Goal: Task Accomplishment & Management: Complete application form

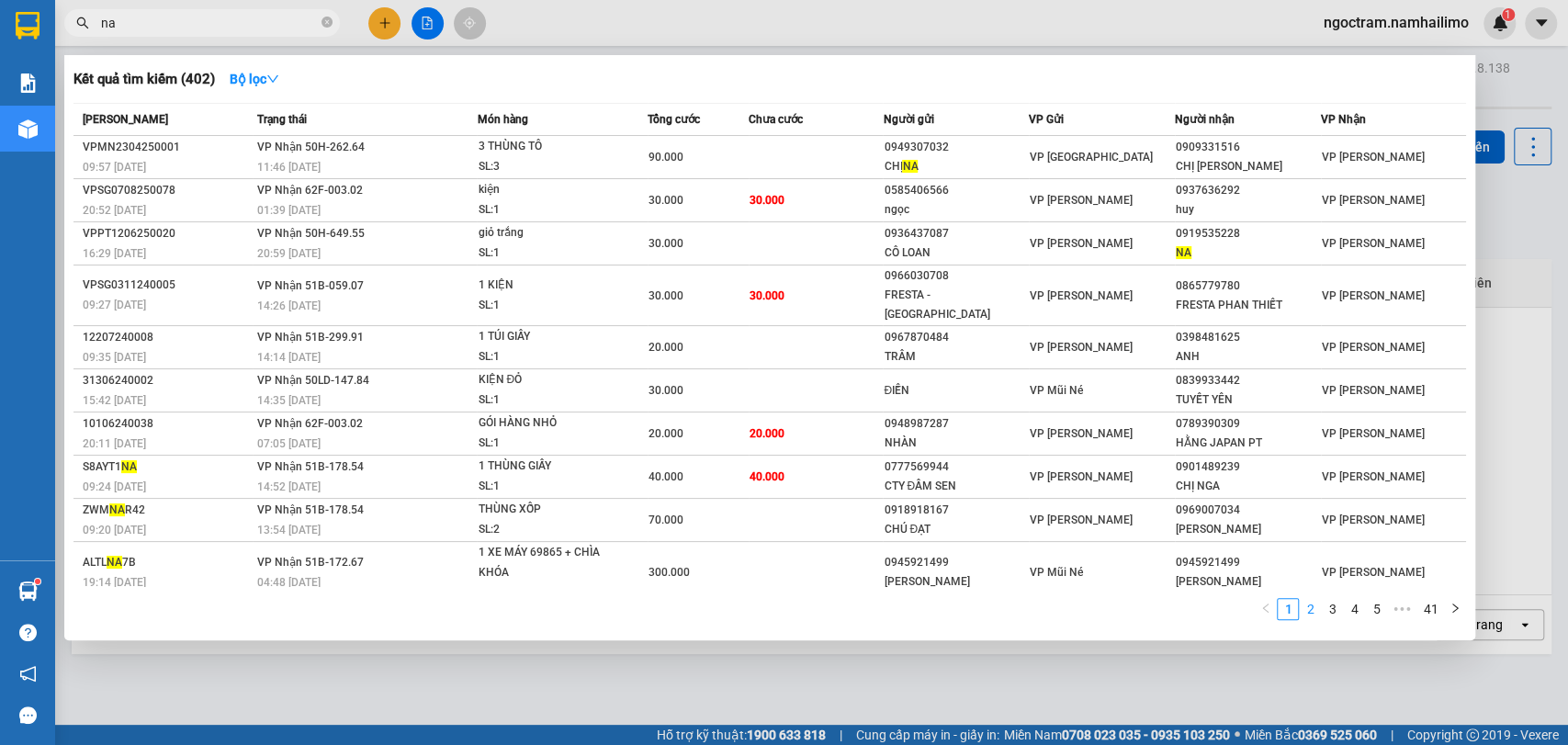
click at [1318, 610] on link "2" at bounding box center [1309, 608] width 20 height 20
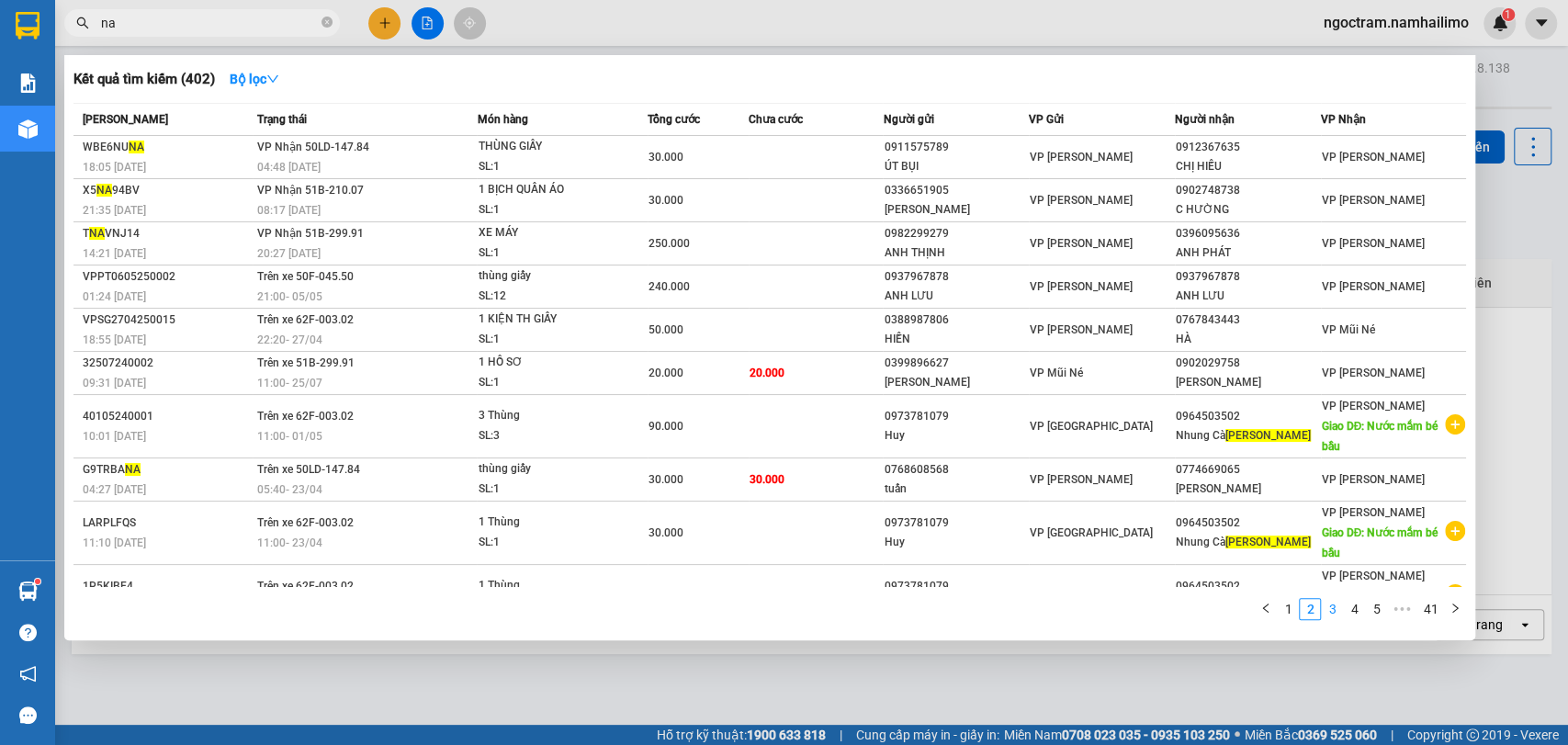
click at [1330, 608] on link "3" at bounding box center [1332, 608] width 20 height 20
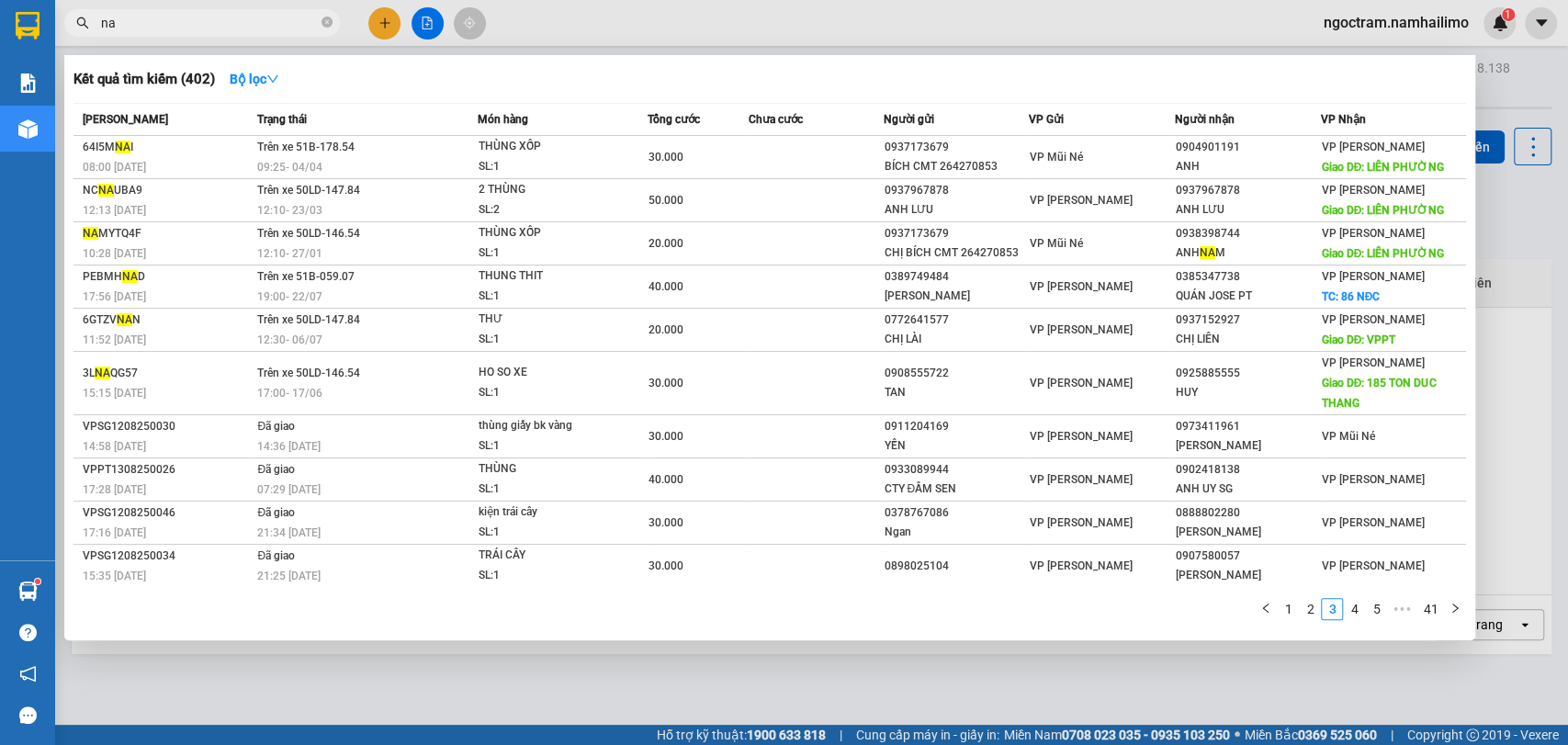
click at [208, 19] on input "na" at bounding box center [210, 23] width 217 height 20
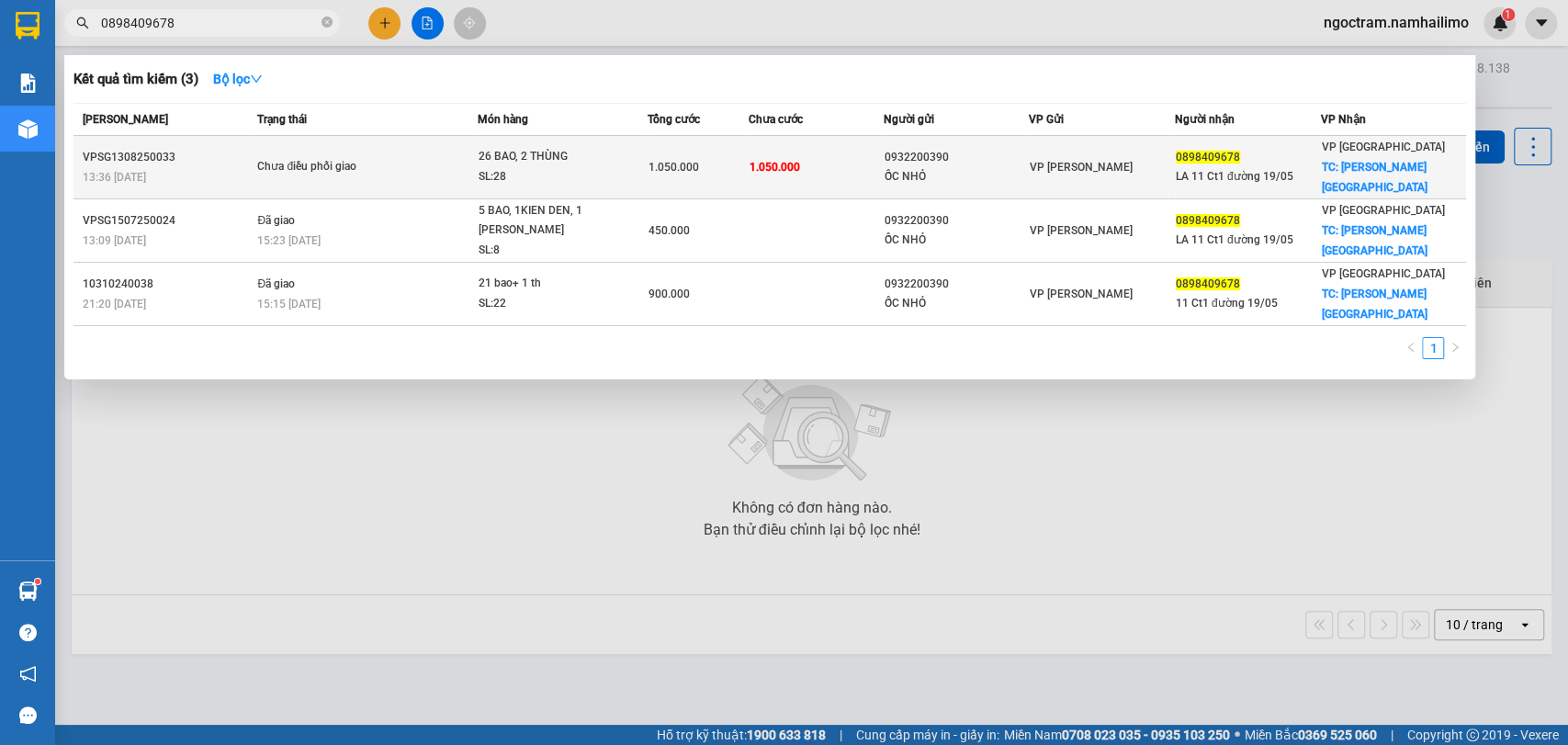
type input "0898409678"
click at [884, 167] on div "ỐC NHỎ" at bounding box center [956, 177] width 145 height 19
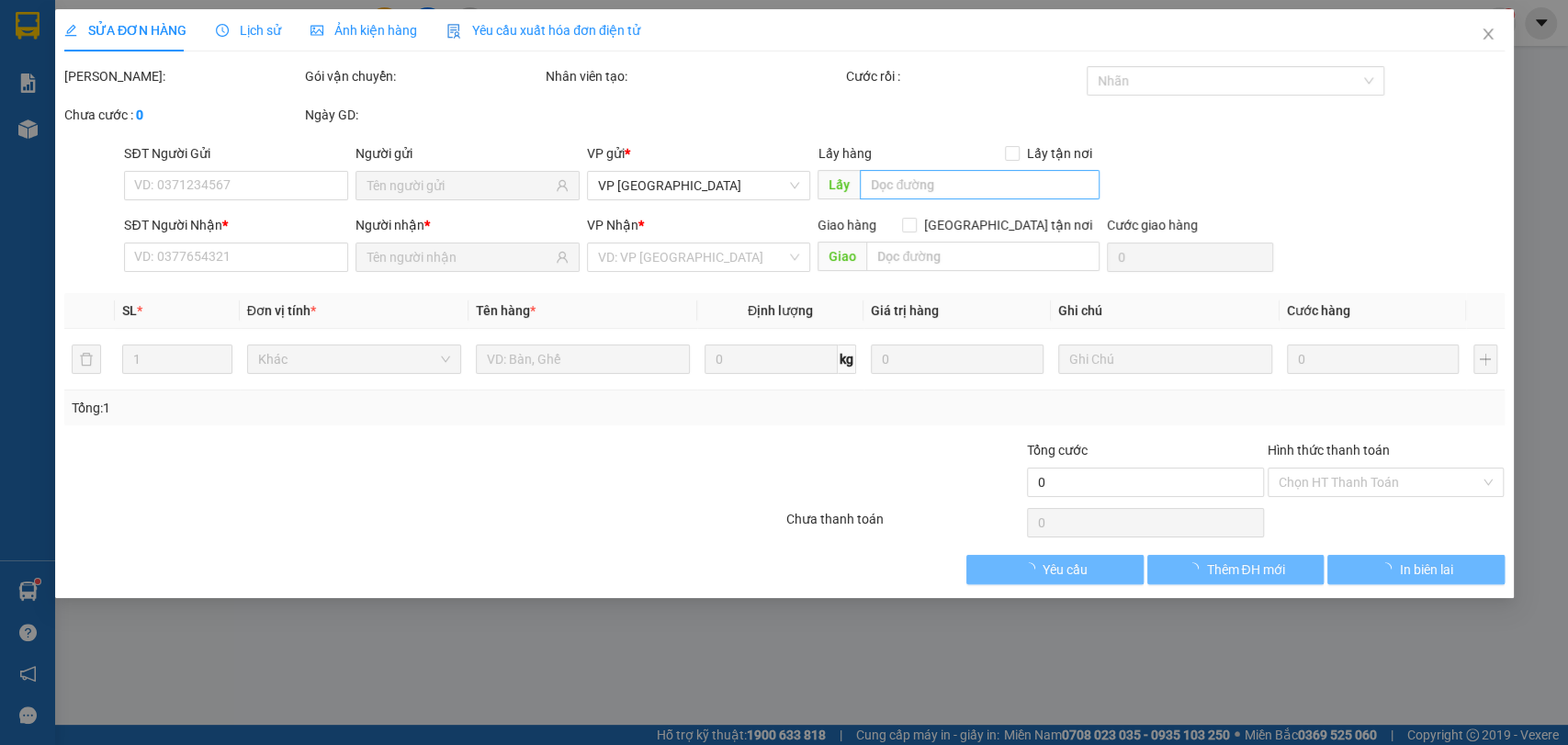
type input "0932200390"
type input "ỐC NHỎ"
type input "0898409678"
type input "LA 11 Ct1 đường 19/05"
checkbox input "true"
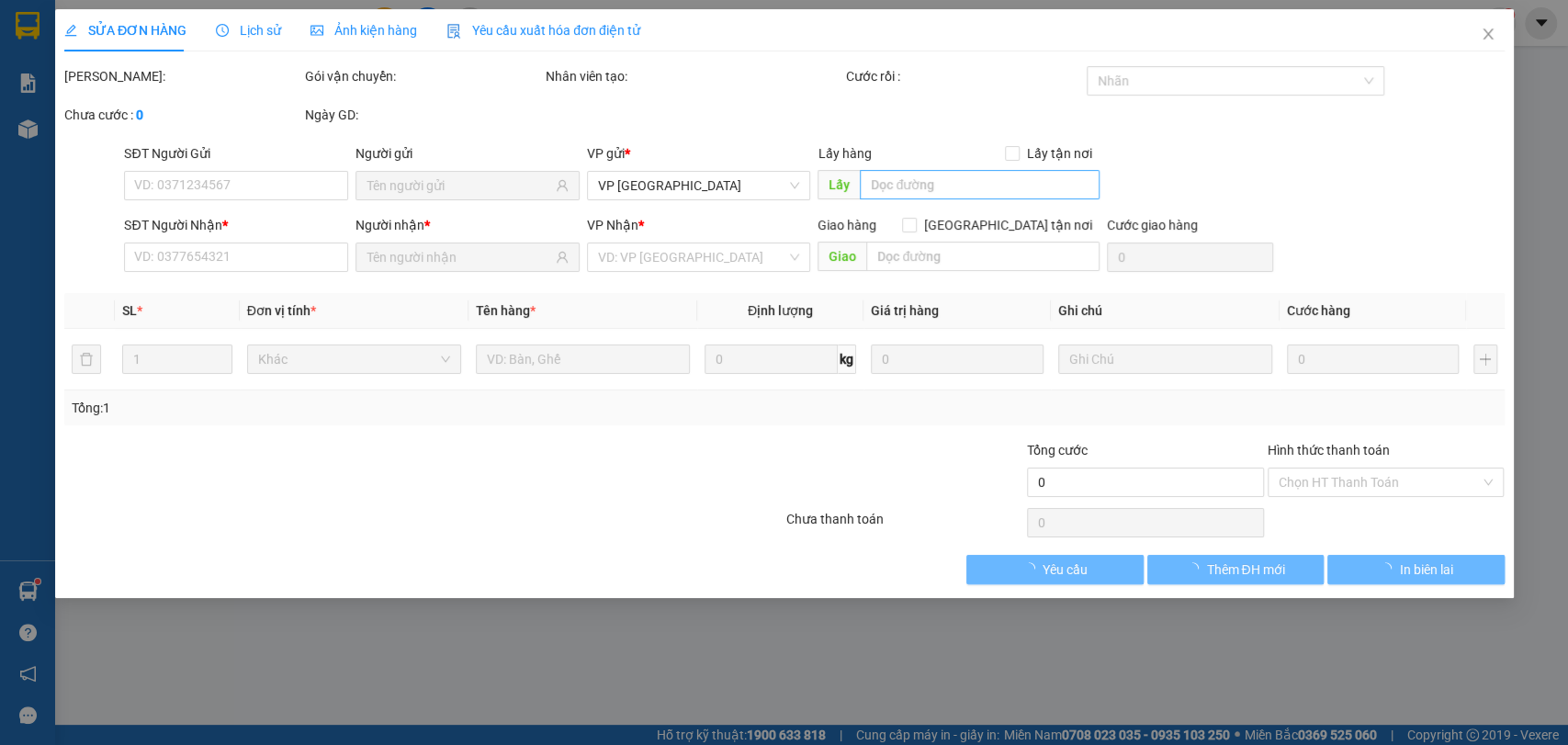
type input "[PERSON_NAME][GEOGRAPHIC_DATA]"
type input "150.000"
type input "1.050.000"
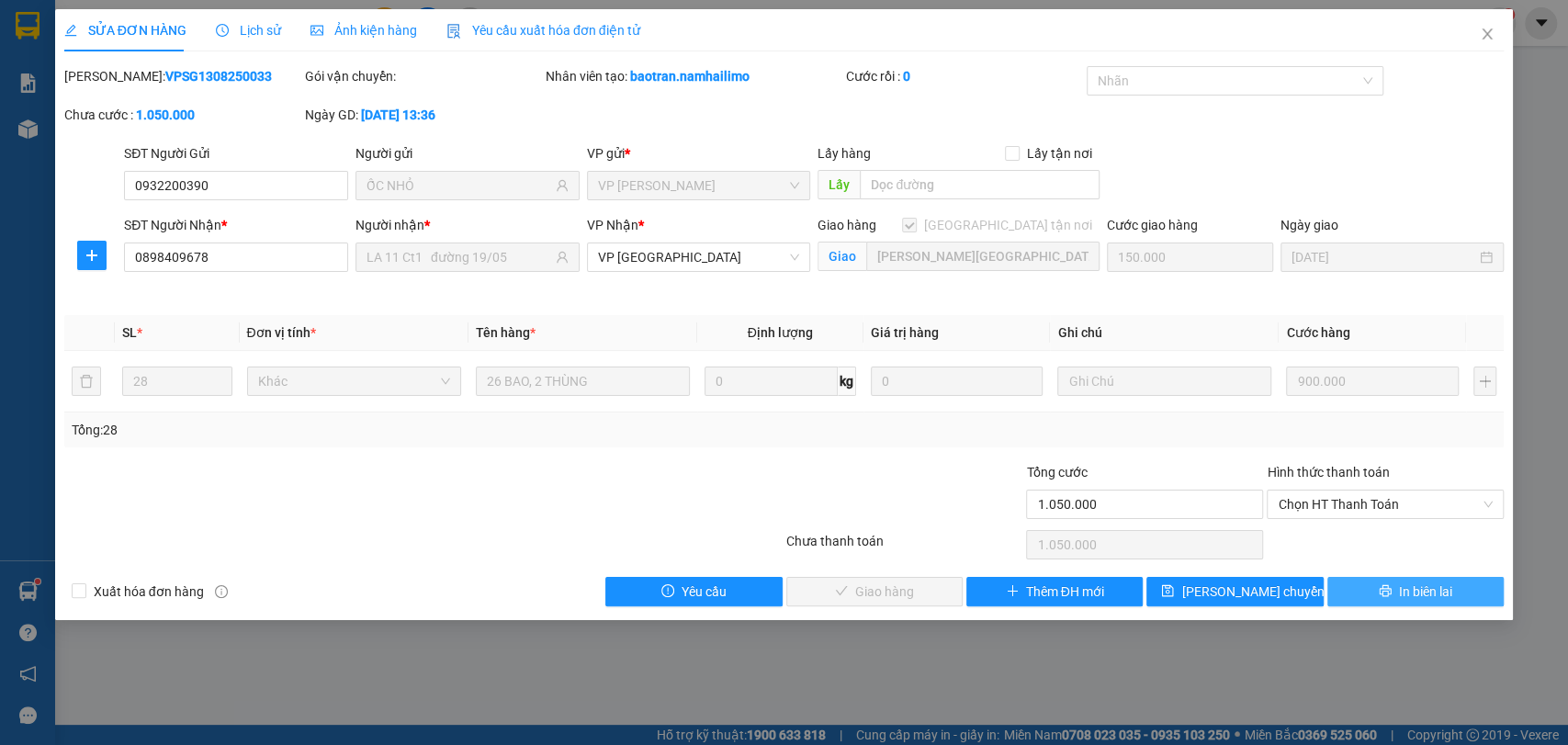
click at [1440, 597] on span "In biên lai" at bounding box center [1425, 591] width 53 height 20
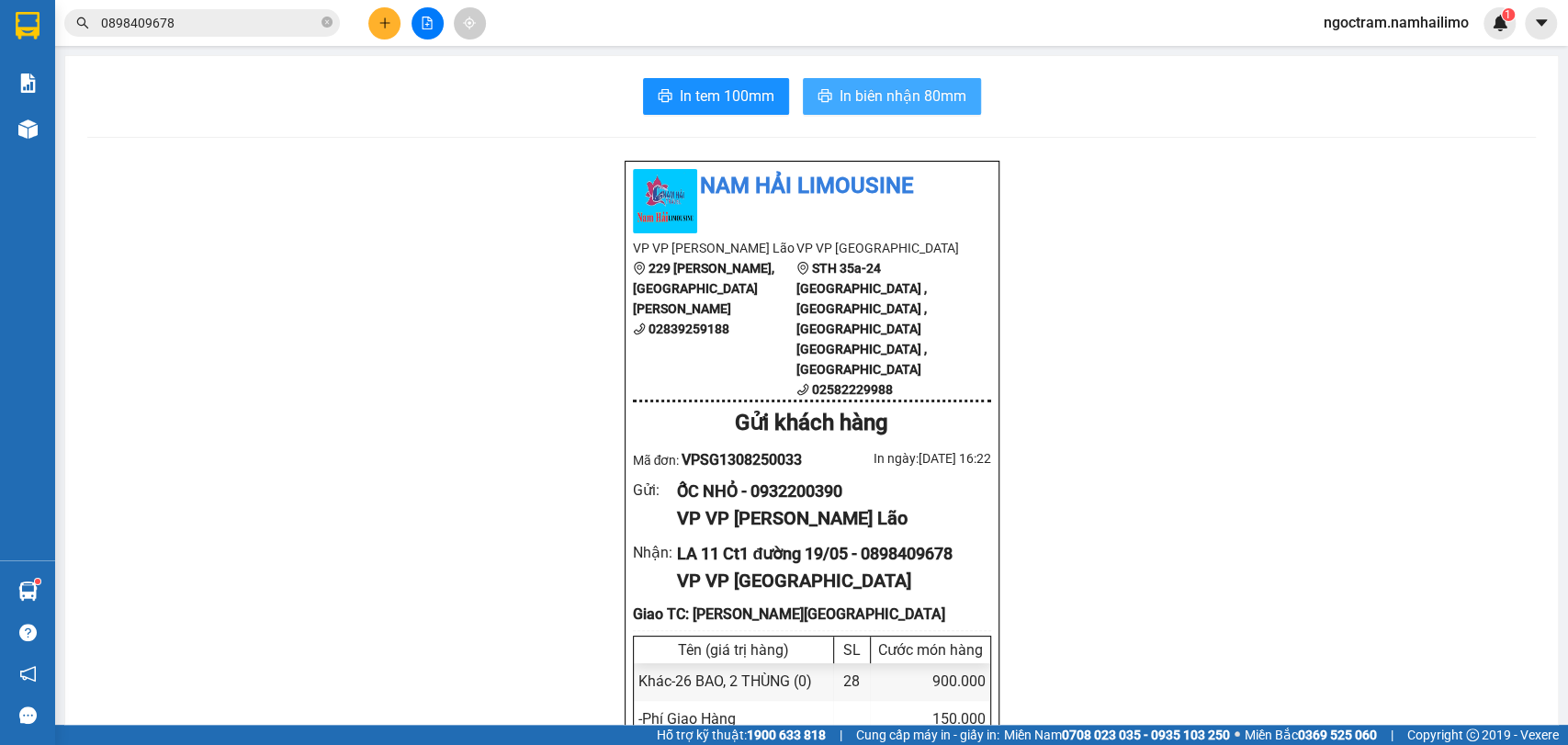
click at [889, 112] on button "In biên nhận 80mm" at bounding box center [892, 96] width 179 height 37
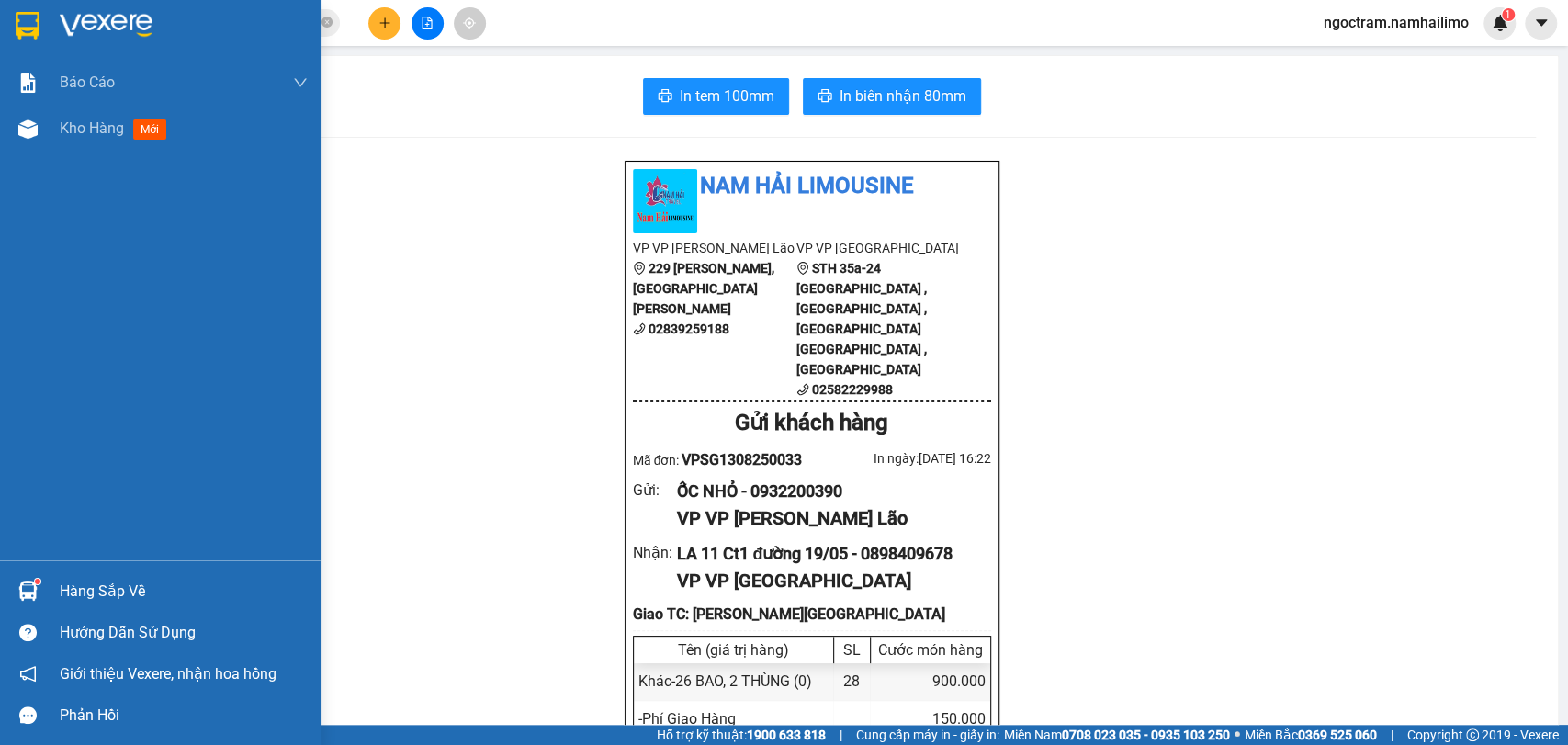
click at [24, 17] on img at bounding box center [27, 25] width 24 height 27
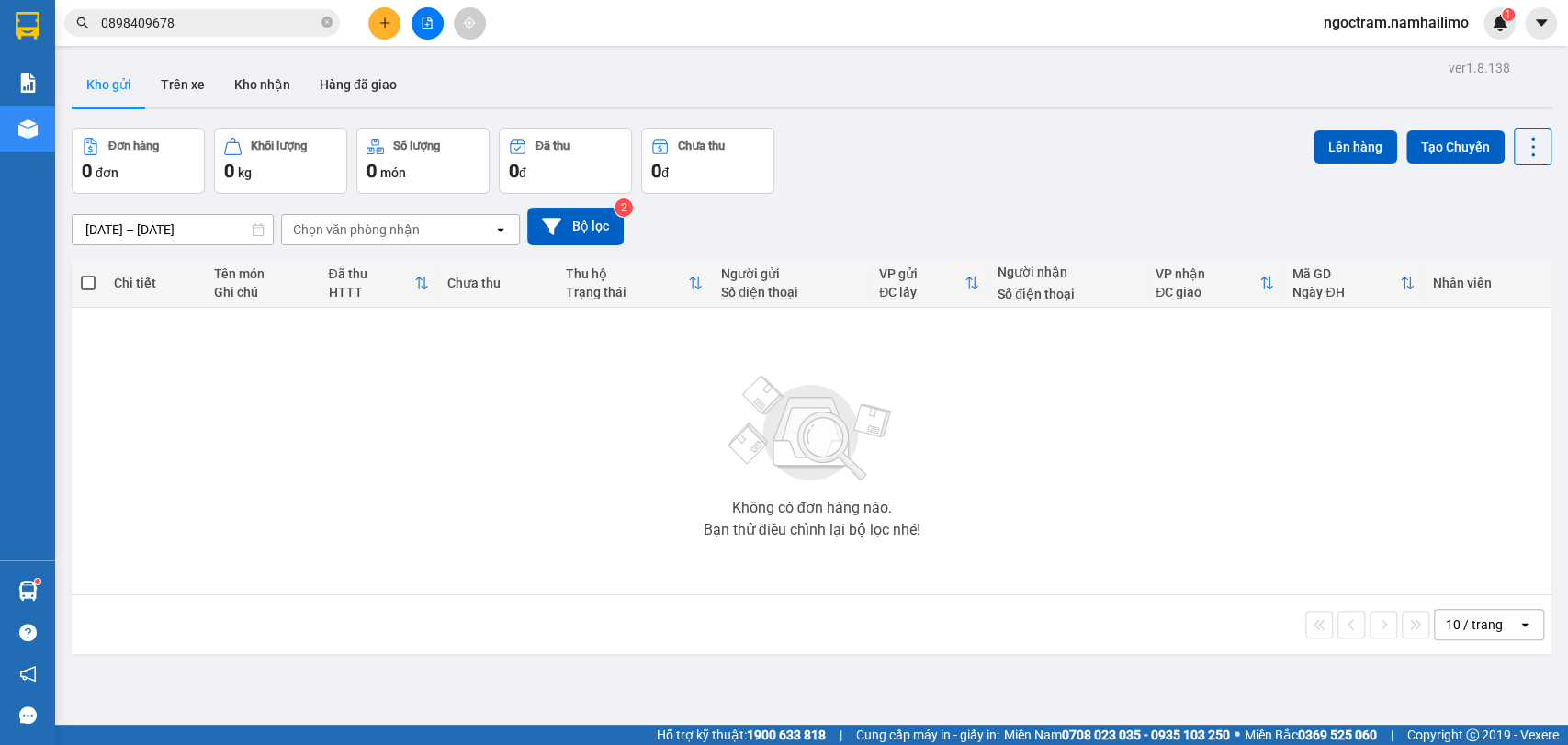
click at [212, 11] on span "0898409678" at bounding box center [202, 23] width 276 height 27
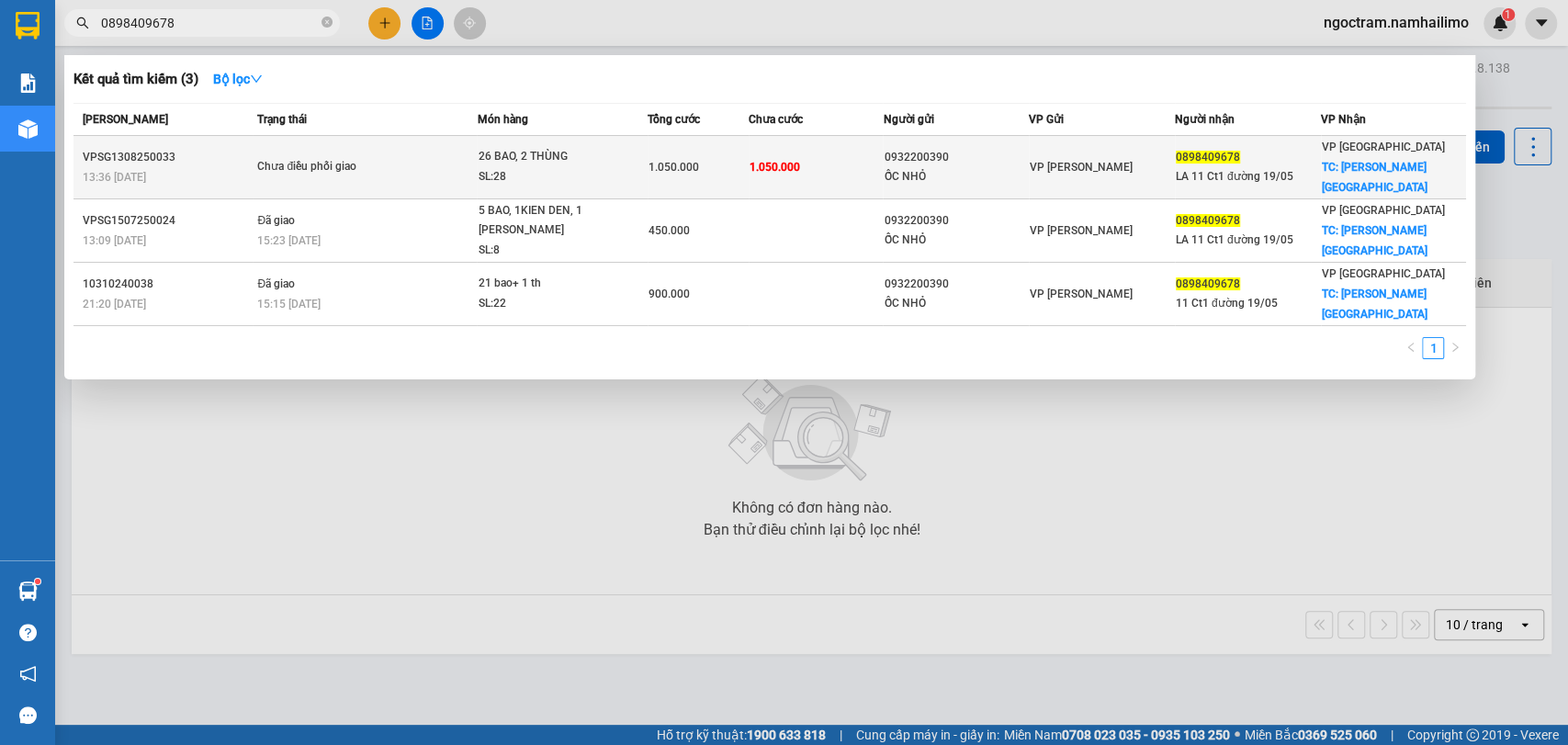
click at [853, 154] on td "1.050.000" at bounding box center [816, 167] width 135 height 63
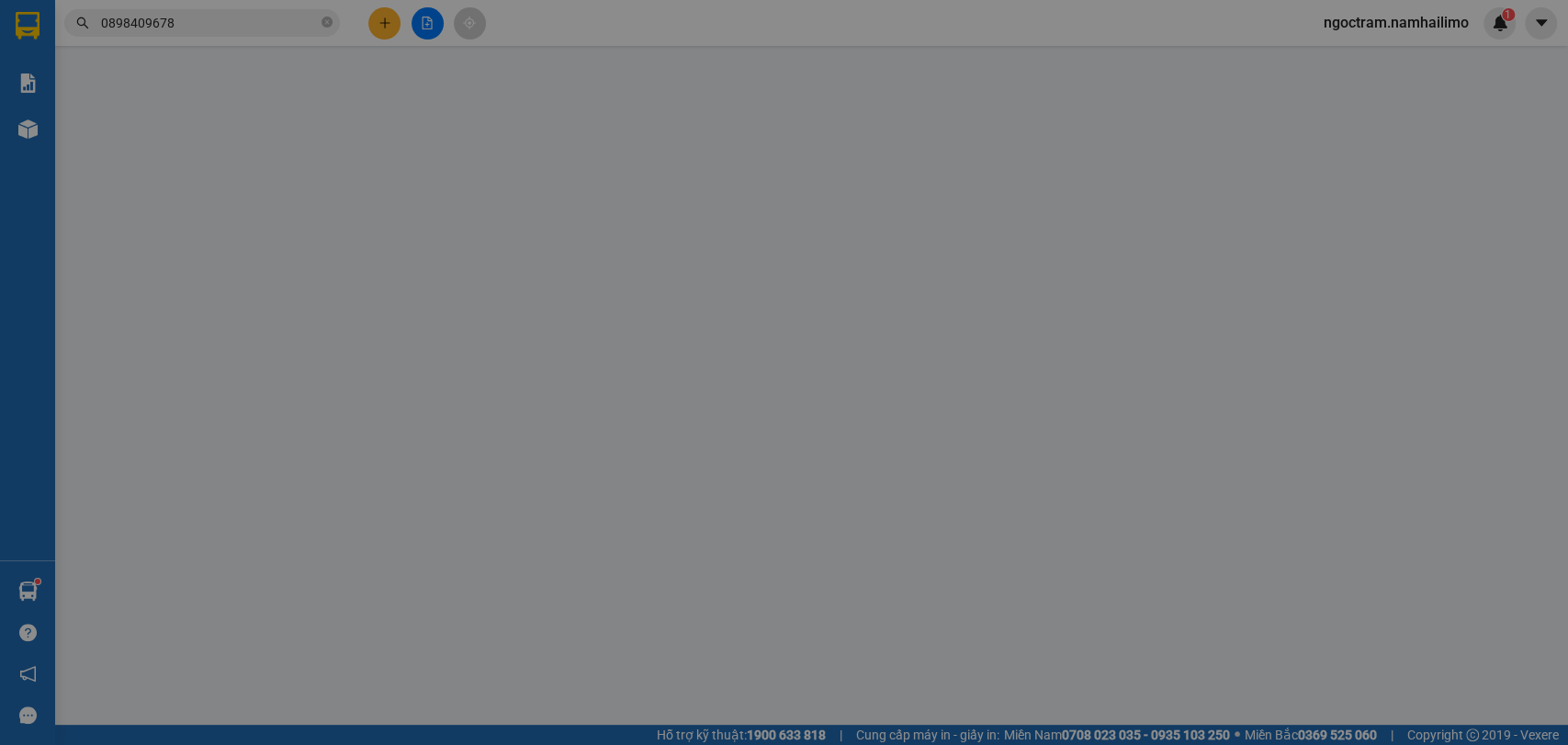
type input "0932200390"
type input "ỐC NHỎ"
type input "0898409678"
type input "LA 11 Ct1 đường 19/05"
checkbox input "true"
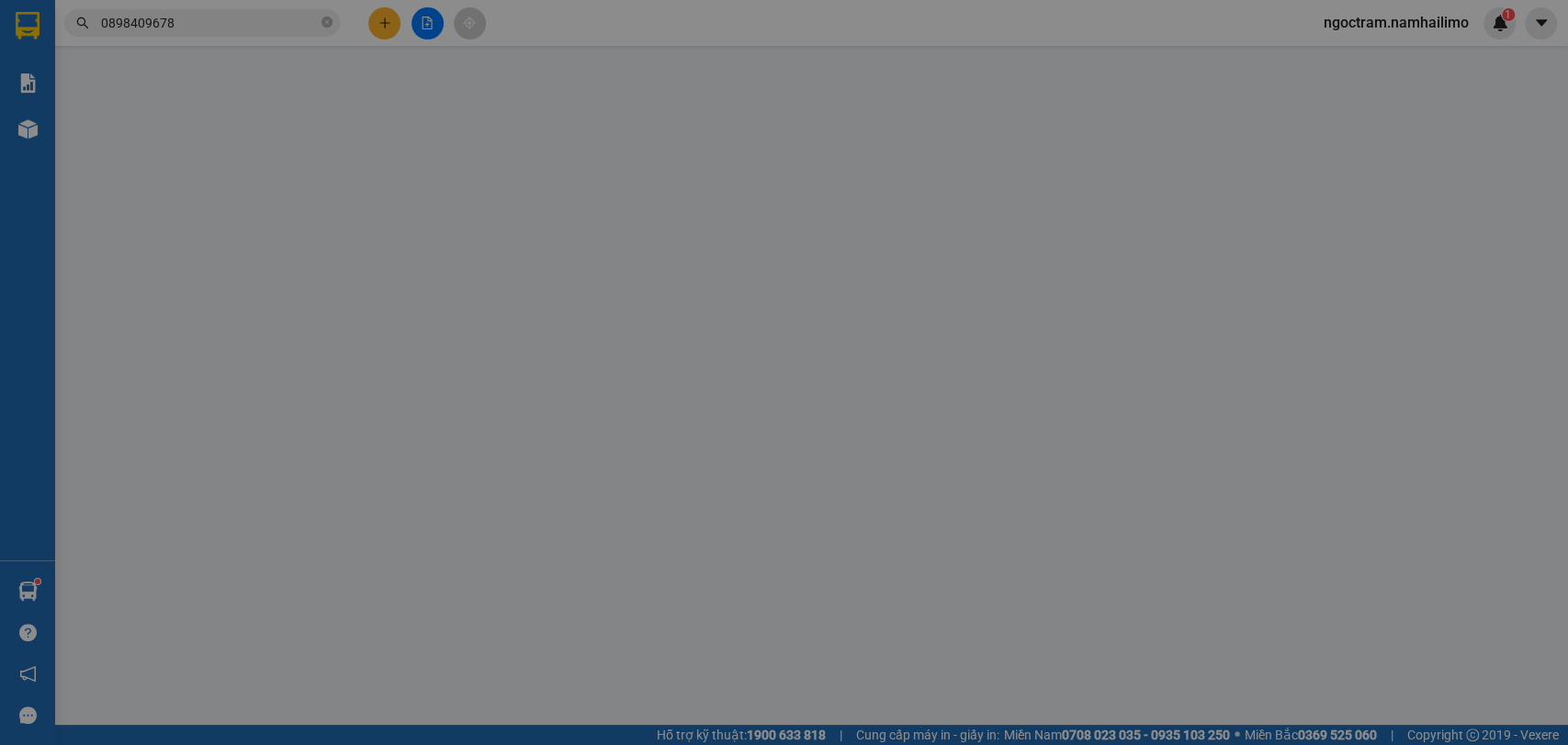
type input "[PERSON_NAME][GEOGRAPHIC_DATA]"
type input "150.000"
type input "1.050.000"
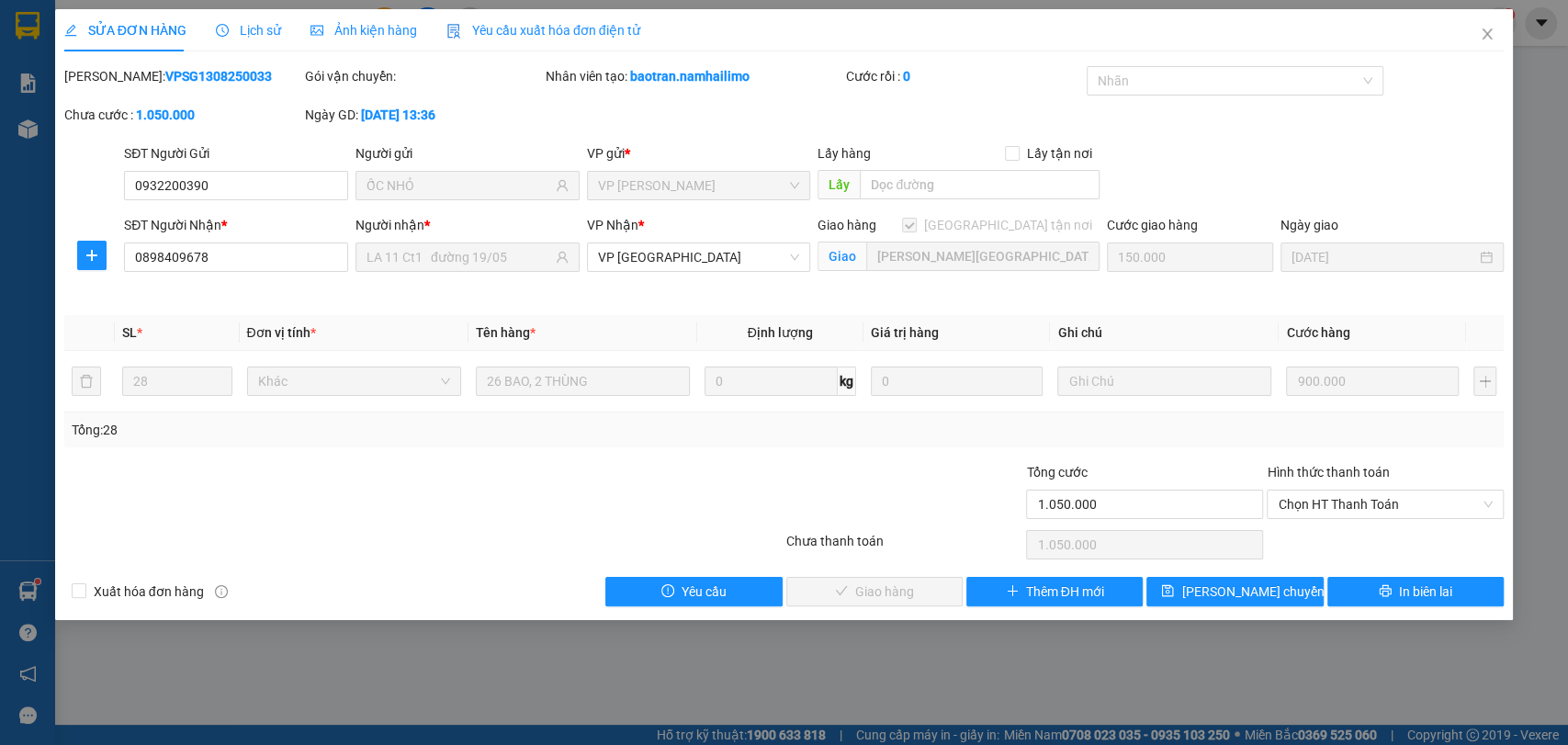
click at [165, 75] on b "VPSG1308250033" at bounding box center [218, 76] width 107 height 15
click at [323, 570] on div "Total Paid Fee 0 Total UnPaid Fee 1.050.000 Cash Collection Total Fee Mã ĐH: VP…" at bounding box center [784, 336] width 1440 height 540
click at [1490, 41] on icon "close" at bounding box center [1488, 34] width 15 height 15
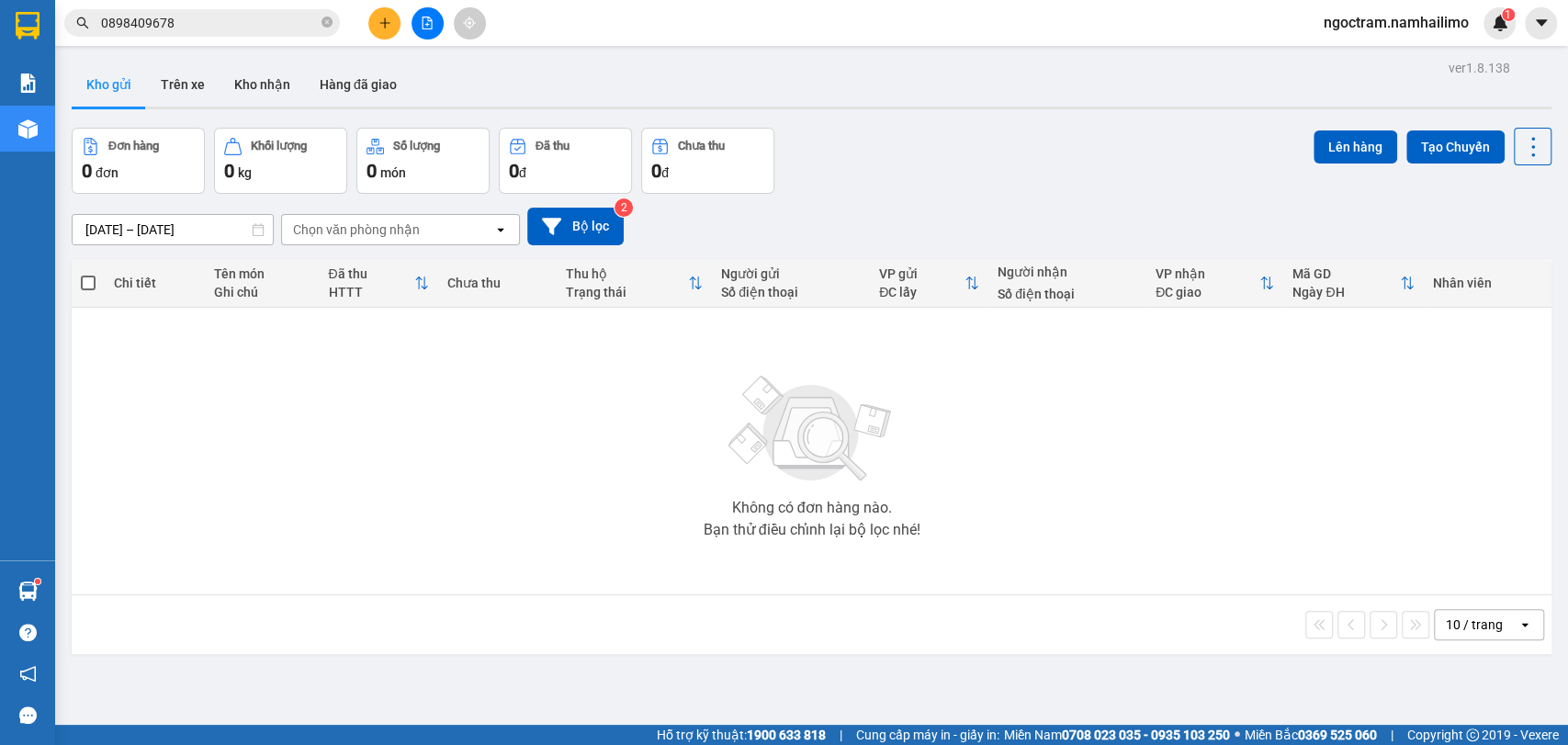
click at [214, 25] on input "0898409678" at bounding box center [210, 23] width 217 height 20
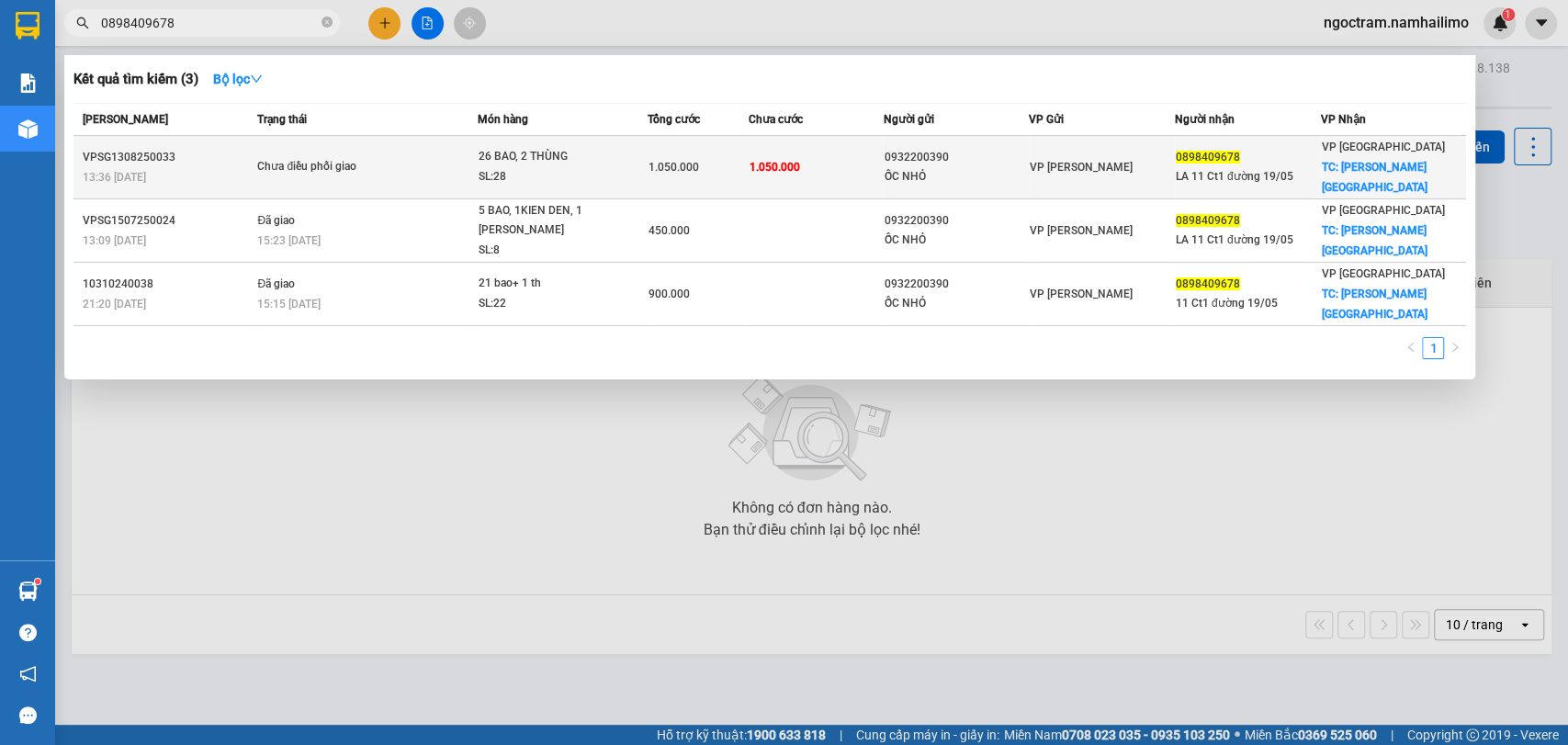
click at [975, 167] on div "ỐC NHỎ" at bounding box center [956, 177] width 145 height 19
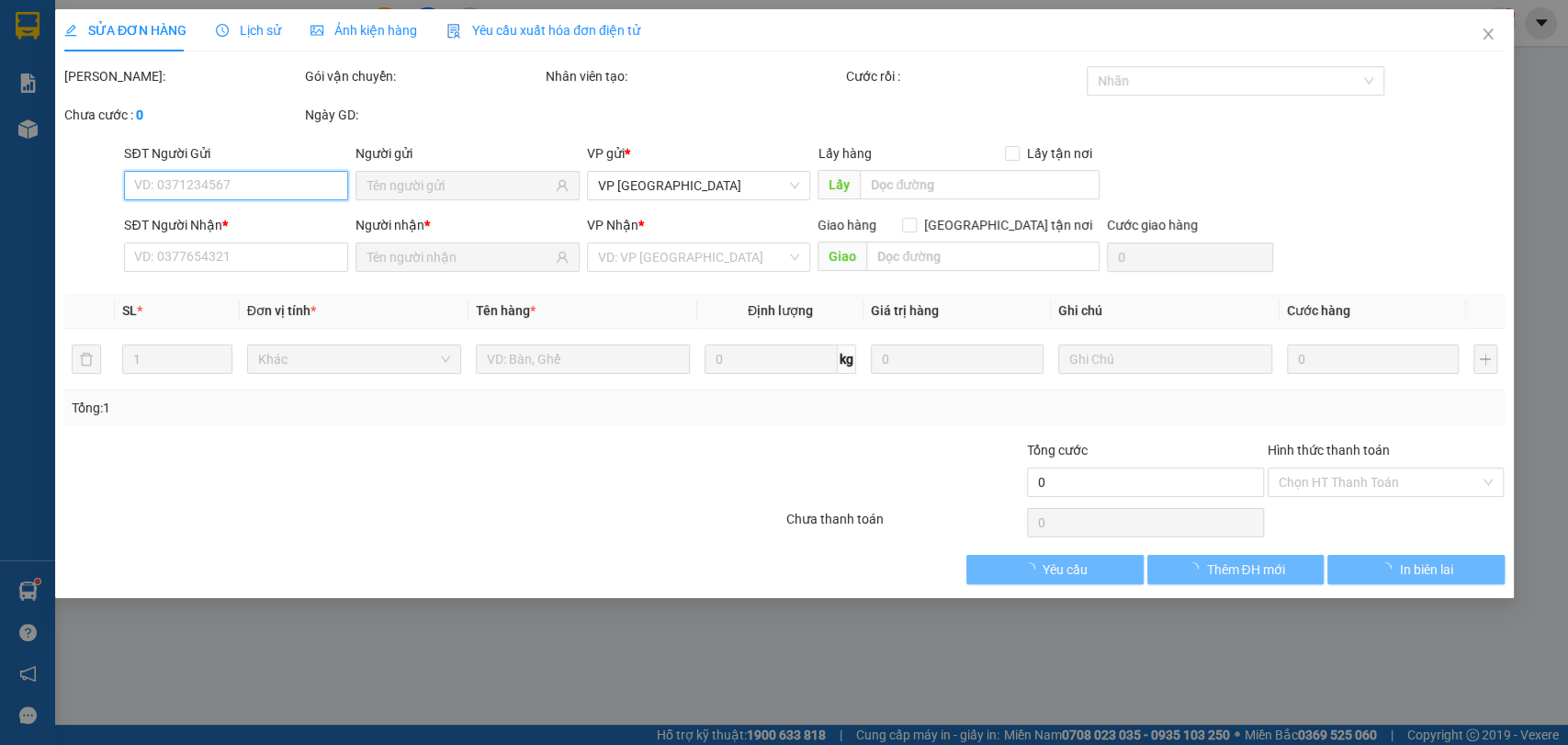
type input "0932200390"
type input "ỐC NHỎ"
type input "0898409678"
type input "LA 11 Ct1 đường 19/05"
checkbox input "true"
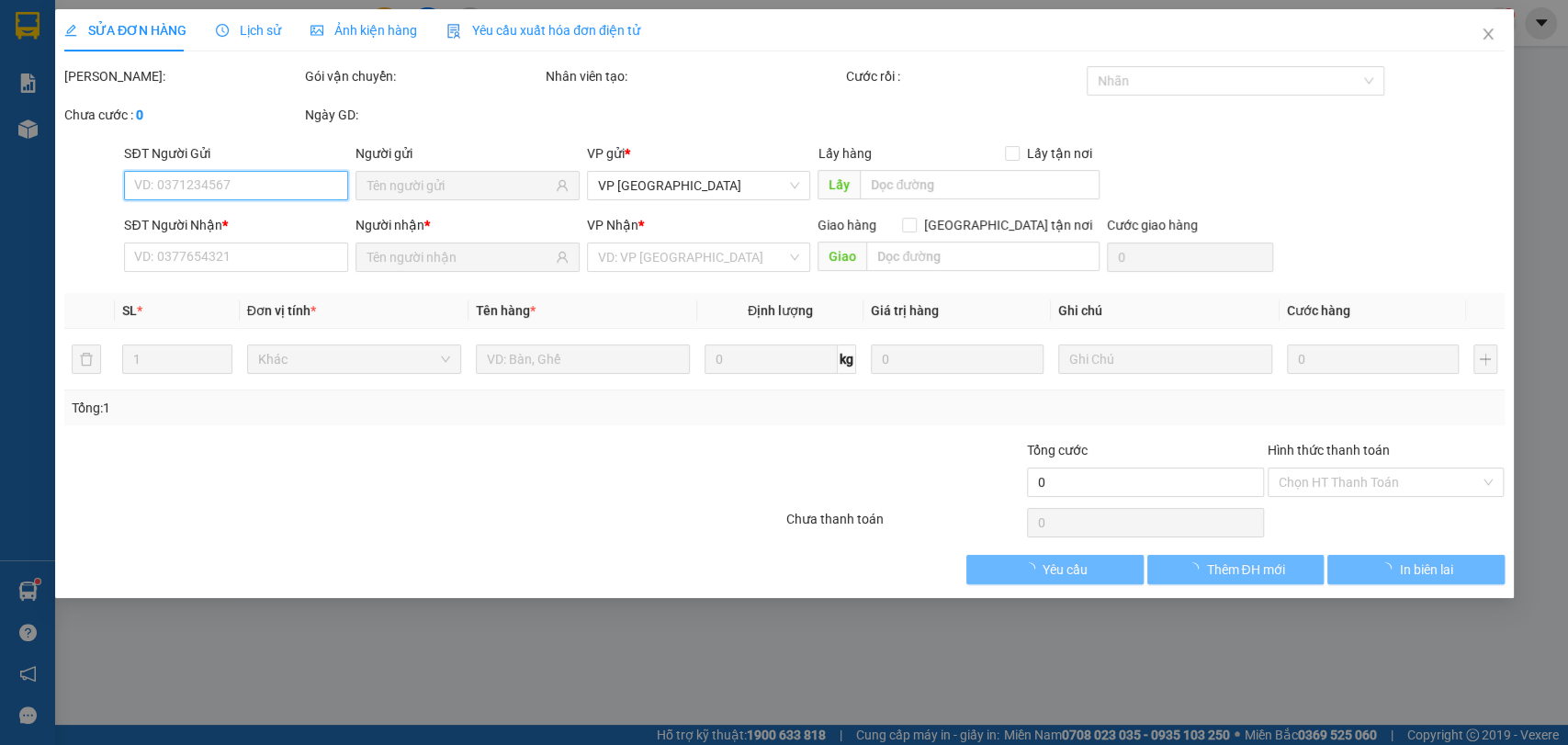
type input "[PERSON_NAME][GEOGRAPHIC_DATA]"
type input "900.000"
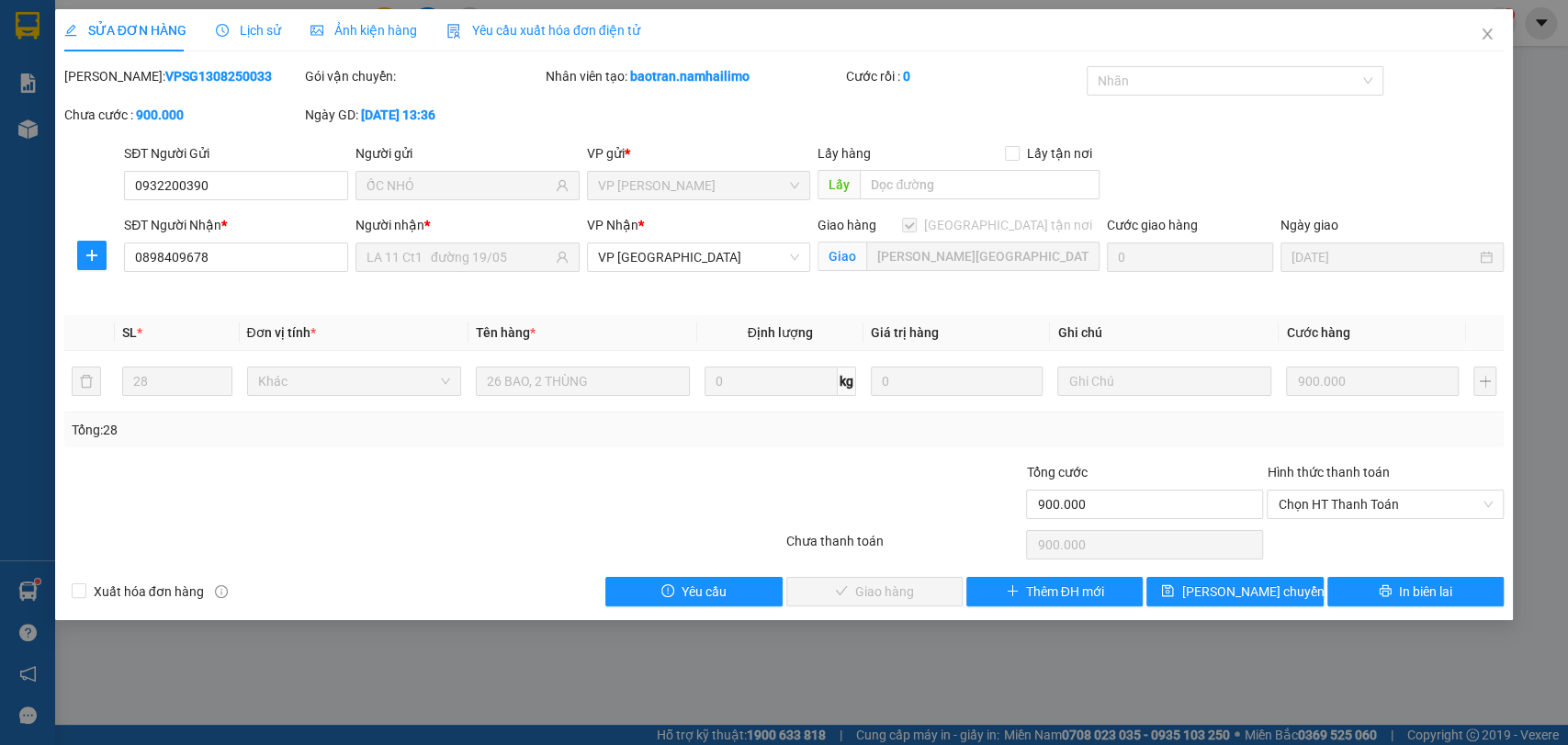
click at [1367, 519] on div "Hình thức thanh toán Chọn HT Thanh Toán" at bounding box center [1385, 494] width 237 height 64
click at [1372, 501] on span "Chọn HT Thanh Toán" at bounding box center [1386, 503] width 215 height 27
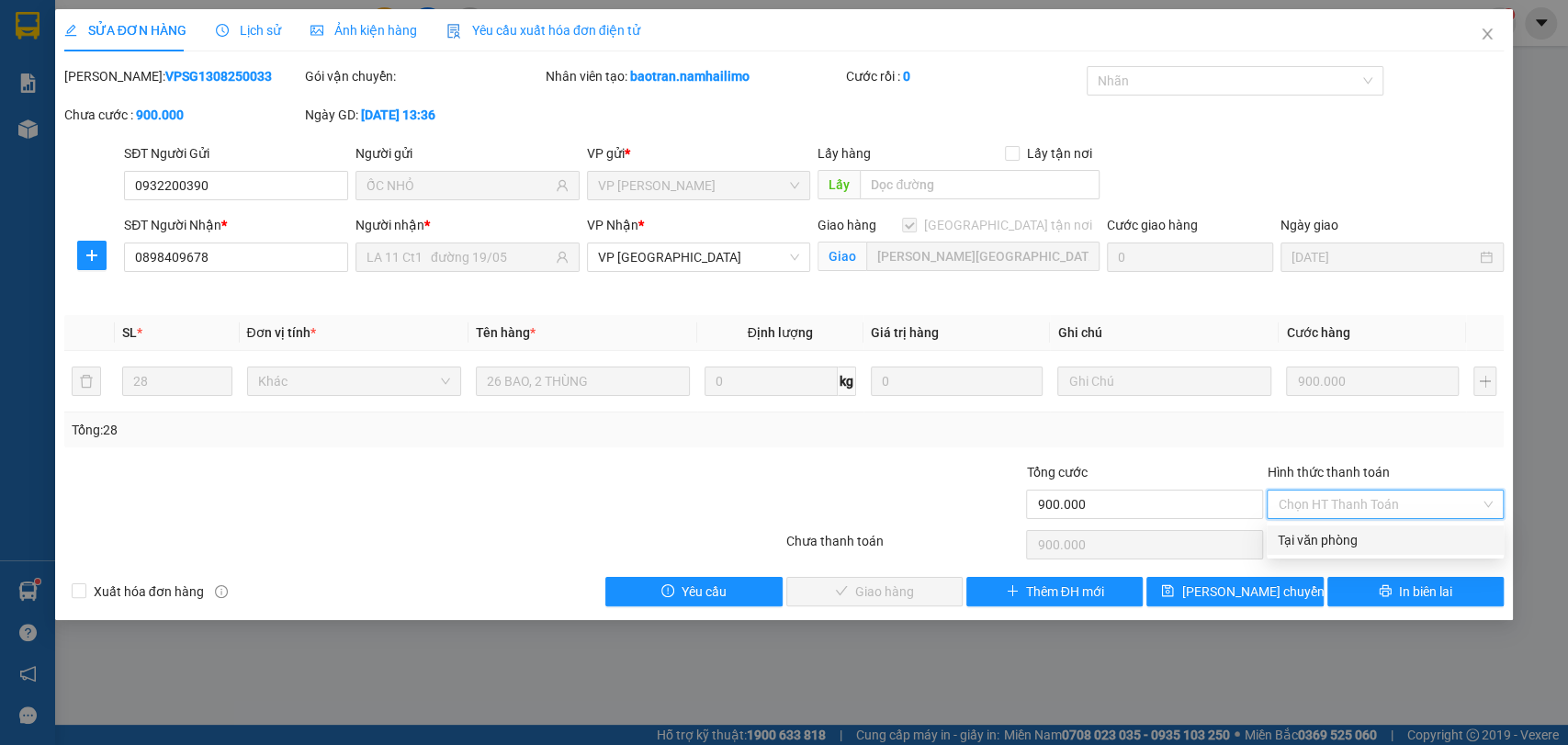
click at [1373, 538] on div "Tại văn phòng" at bounding box center [1386, 539] width 215 height 20
type input "0"
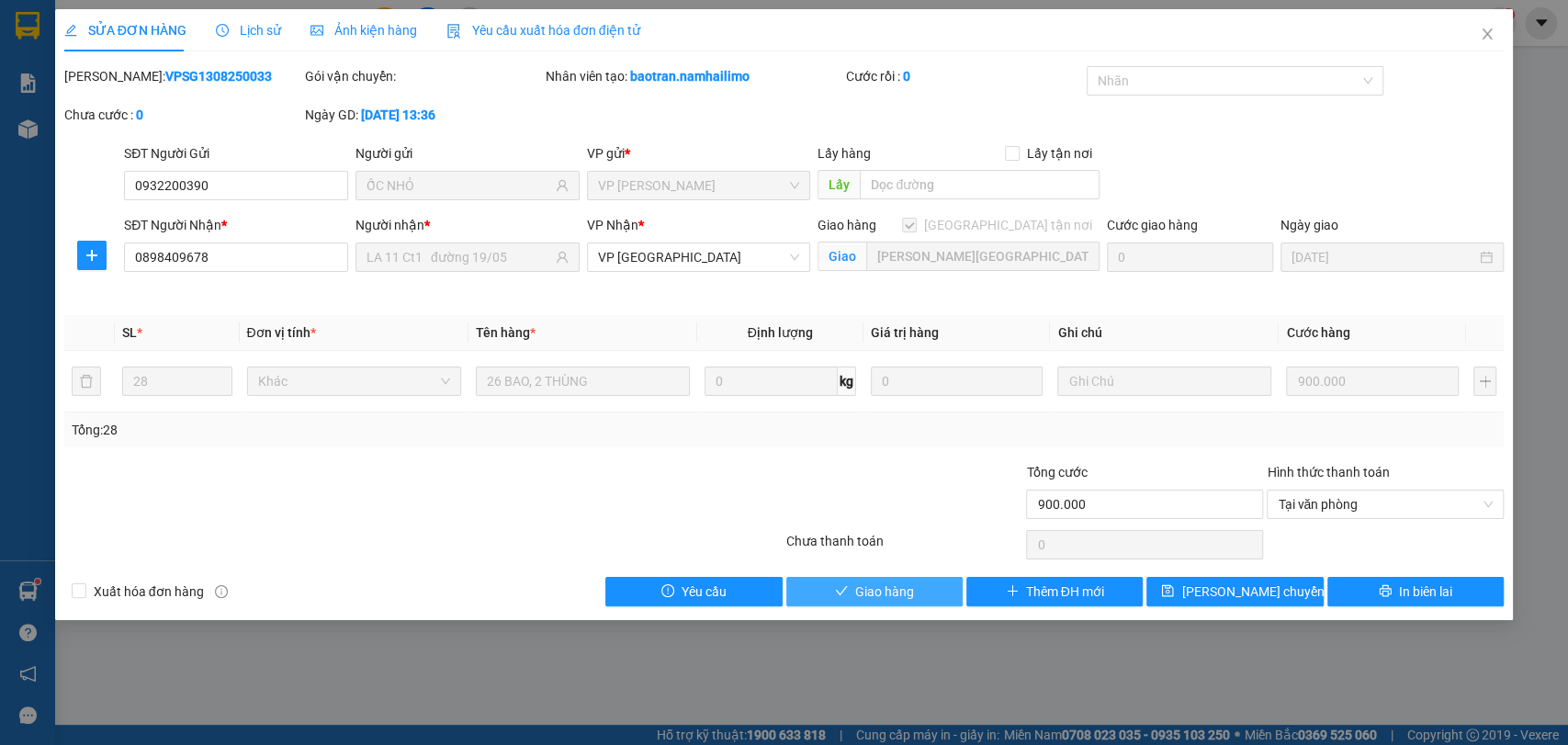
click at [886, 587] on span "Giao hàng" at bounding box center [884, 591] width 59 height 20
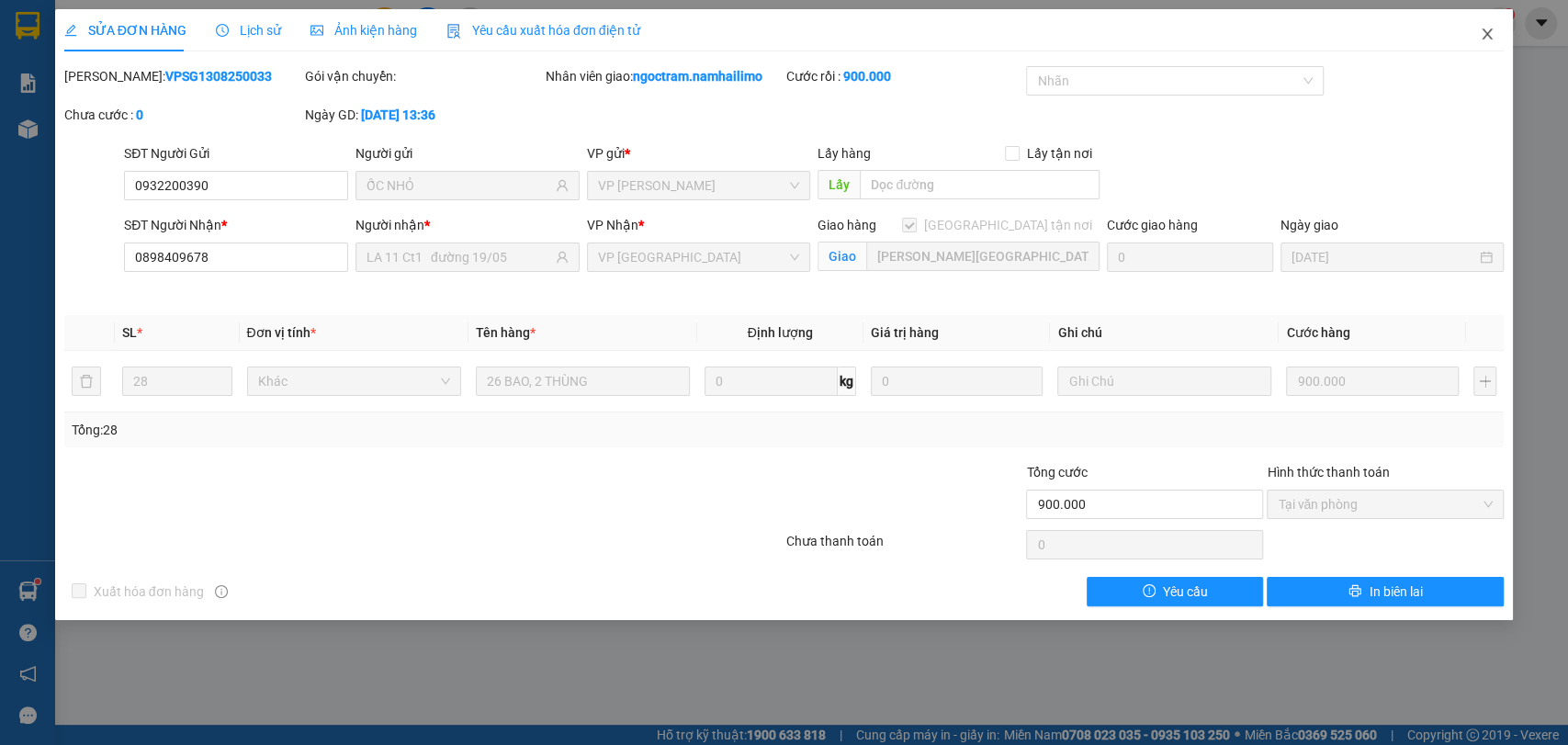
click at [1490, 38] on icon "close" at bounding box center [1488, 34] width 10 height 11
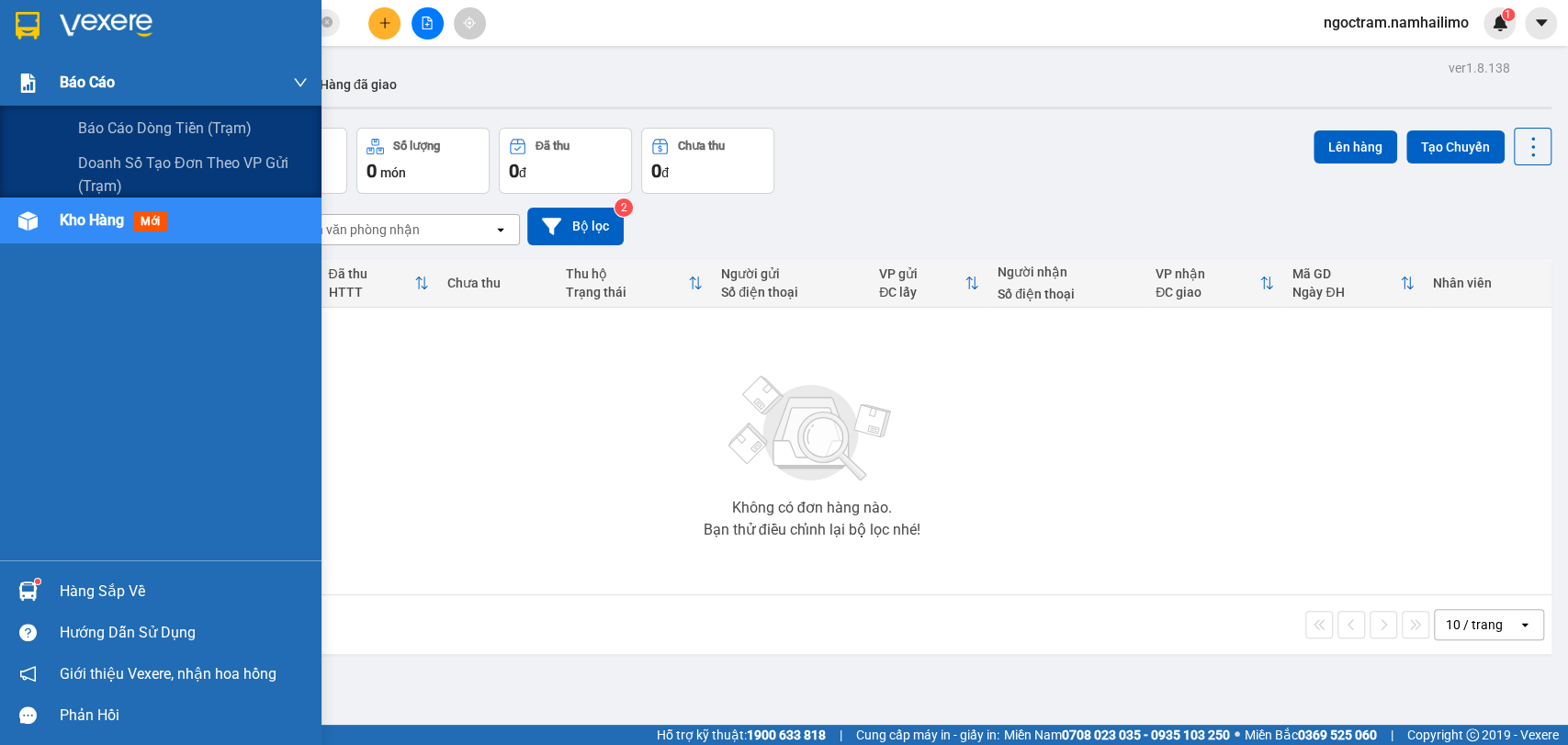
click at [203, 72] on div "Báo cáo" at bounding box center [183, 82] width 248 height 46
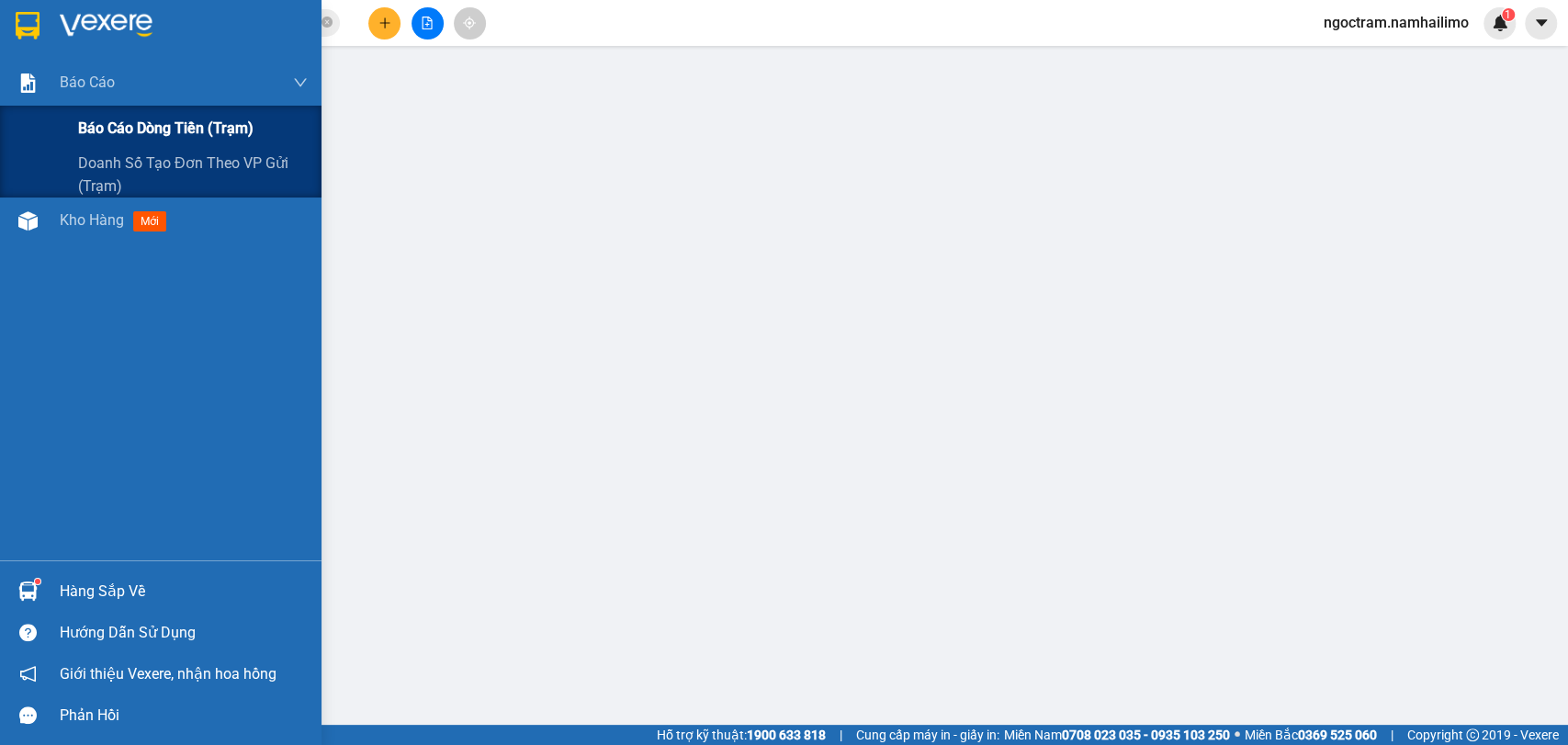
click at [253, 118] on div "Báo cáo dòng tiền (trạm)" at bounding box center [193, 128] width 230 height 46
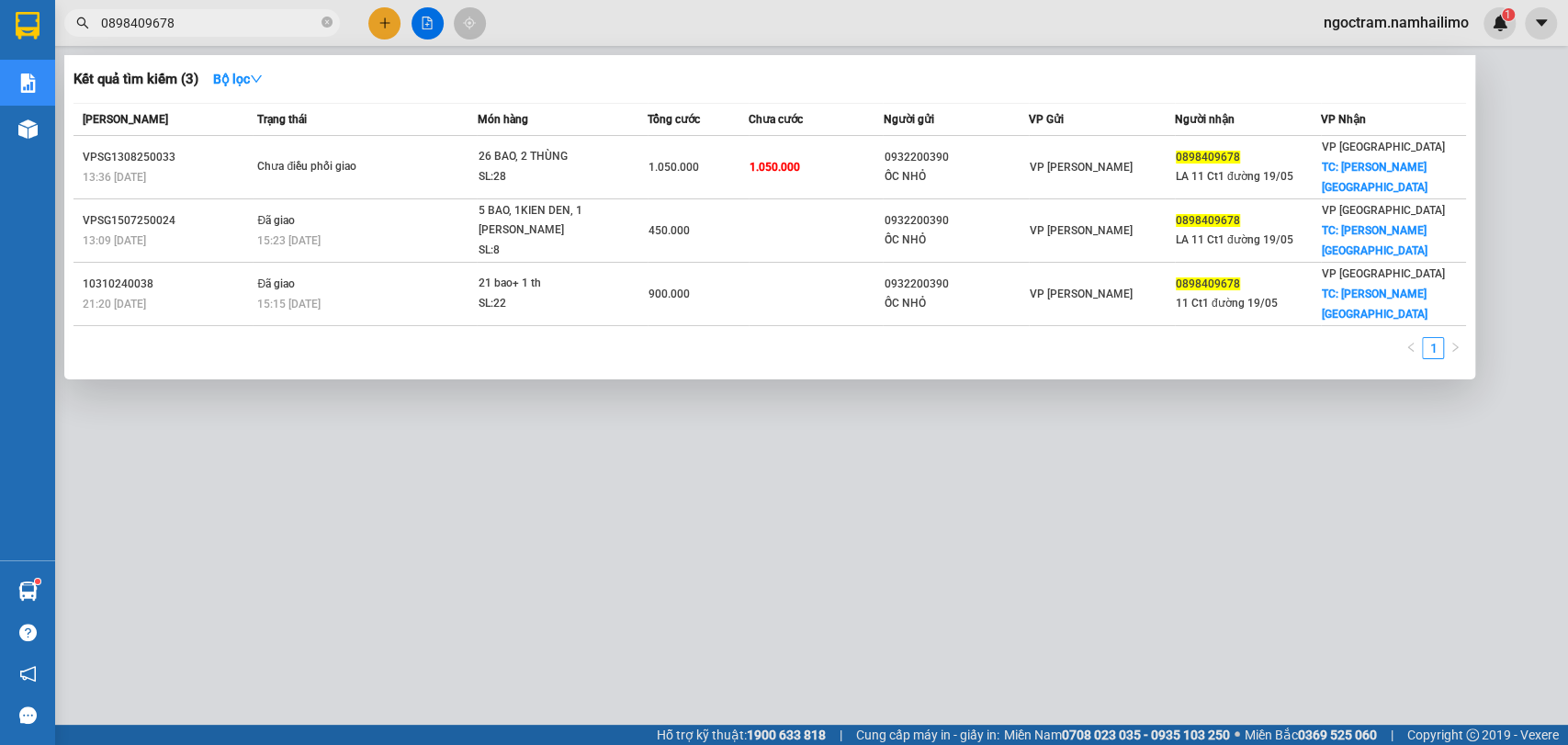
click at [277, 27] on input "0898409678" at bounding box center [210, 23] width 217 height 20
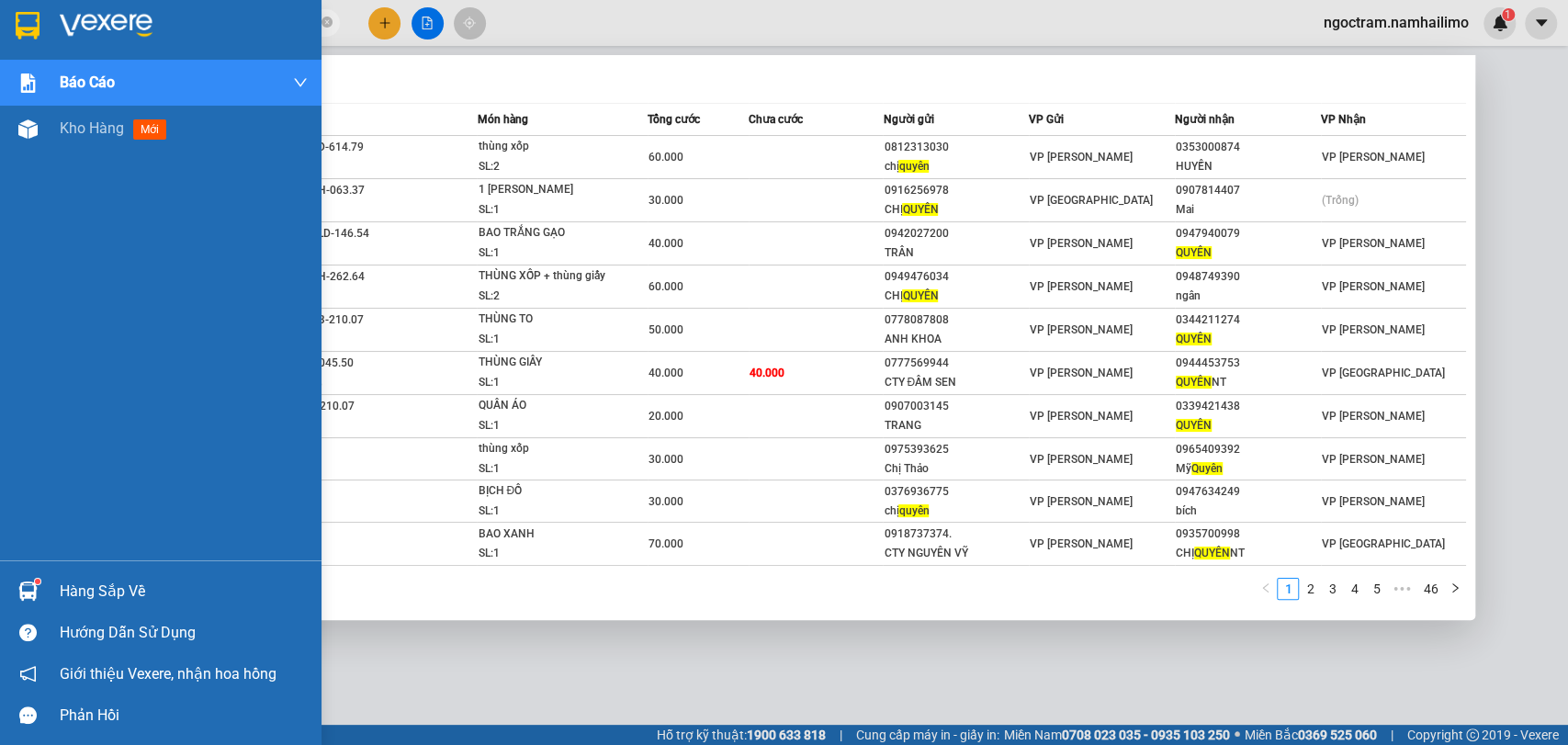
type input "quyên"
click at [37, 589] on div at bounding box center [28, 591] width 32 height 32
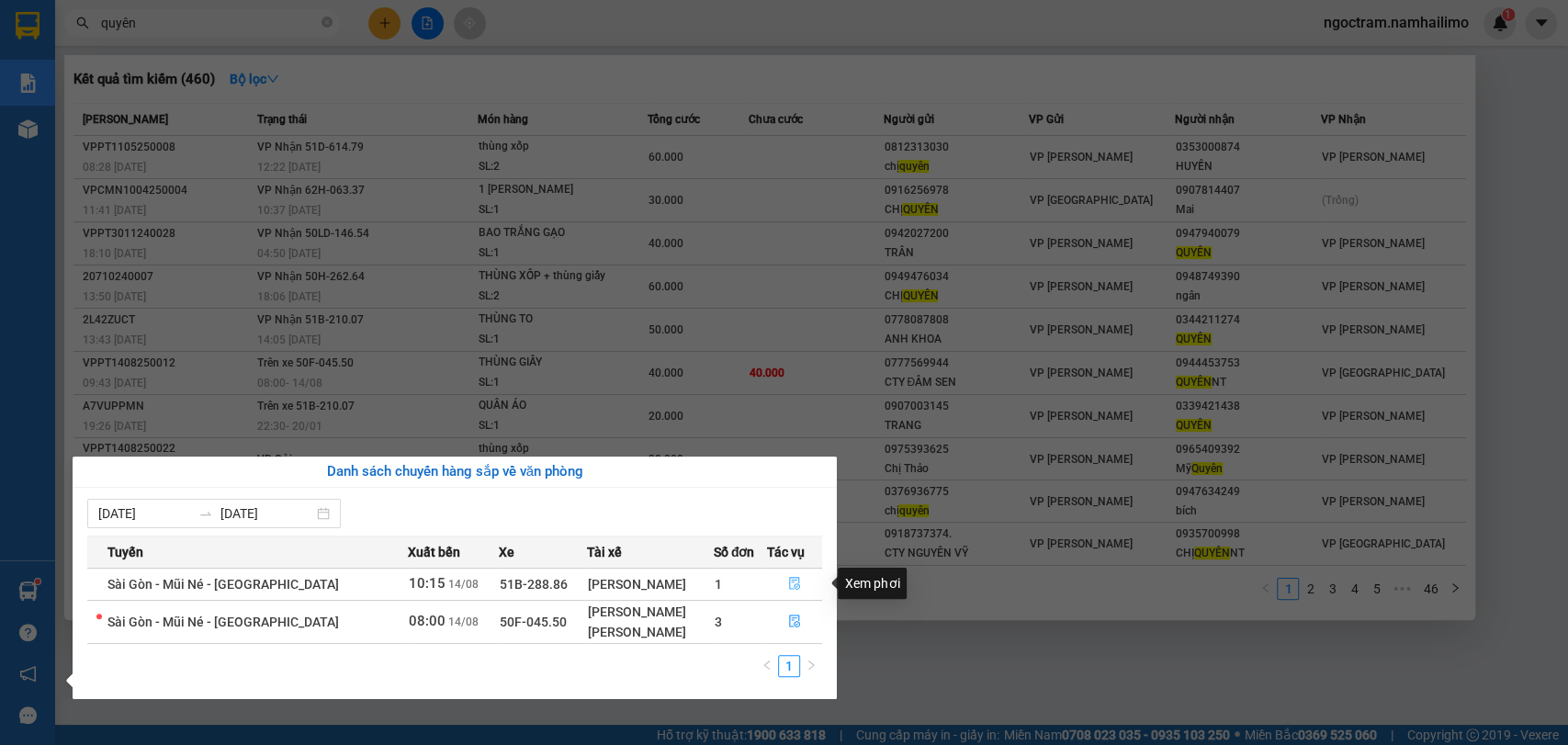
click at [789, 584] on icon "file-done" at bounding box center [794, 584] width 11 height 13
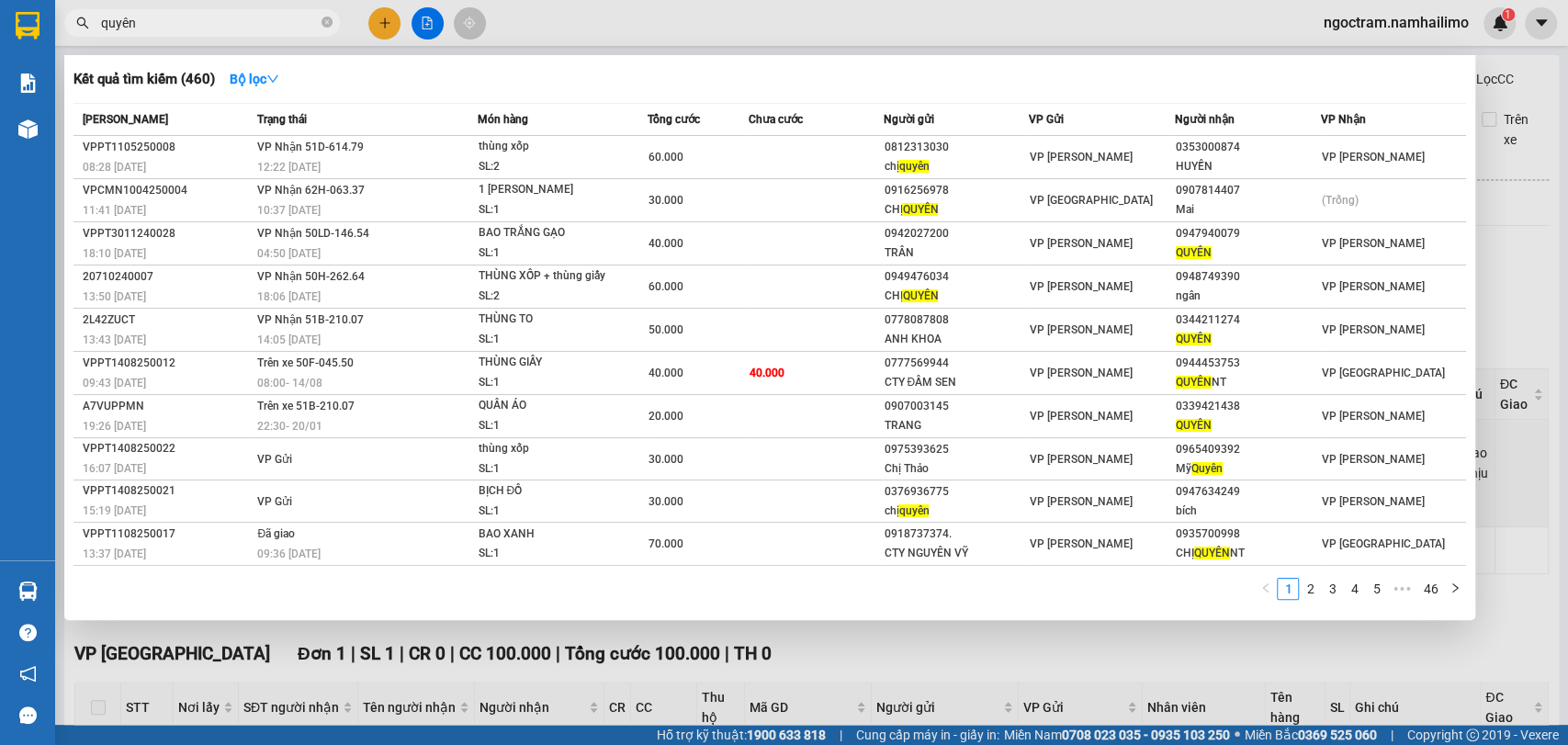
click at [1526, 450] on div at bounding box center [784, 372] width 1568 height 745
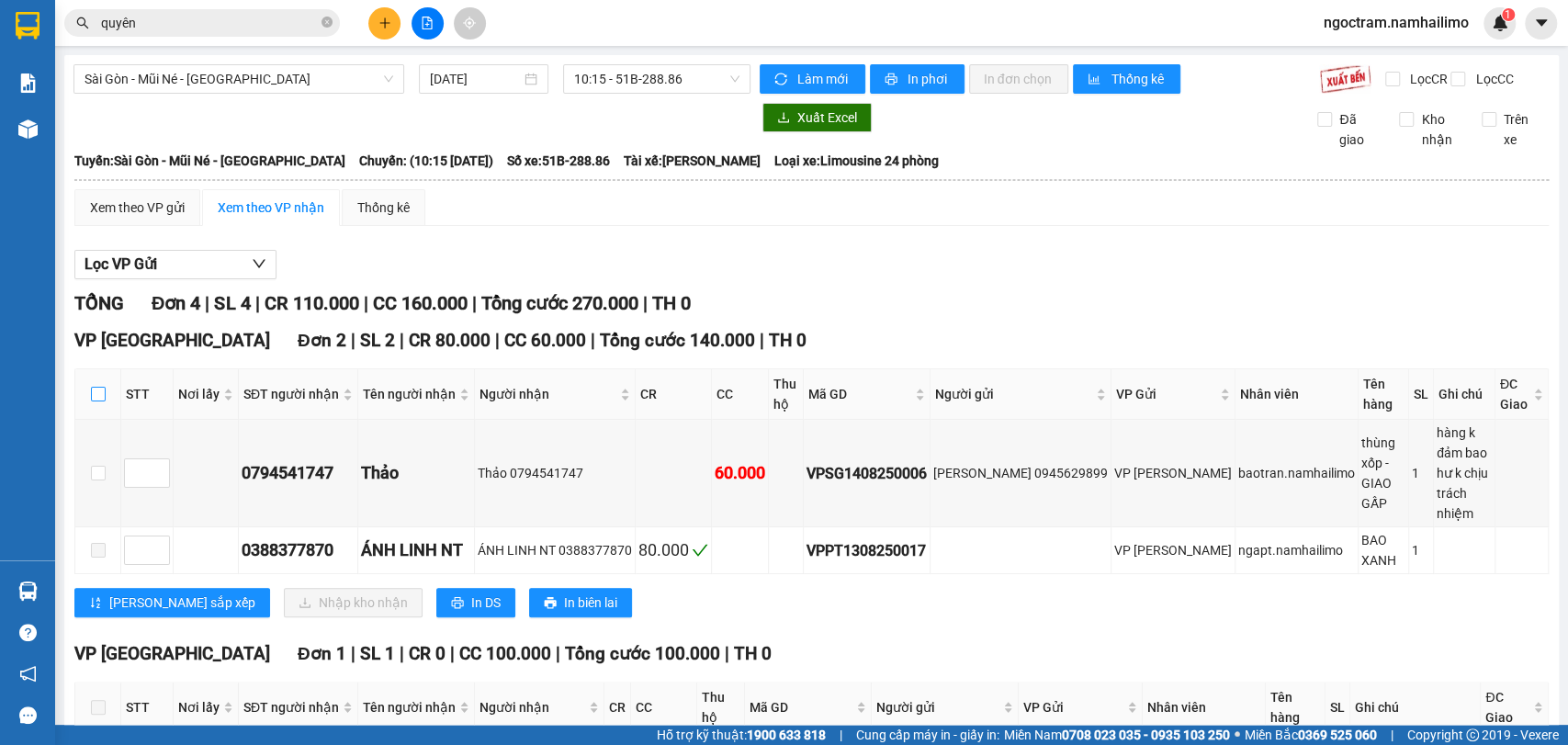
click at [102, 401] on input "checkbox" at bounding box center [98, 394] width 15 height 15
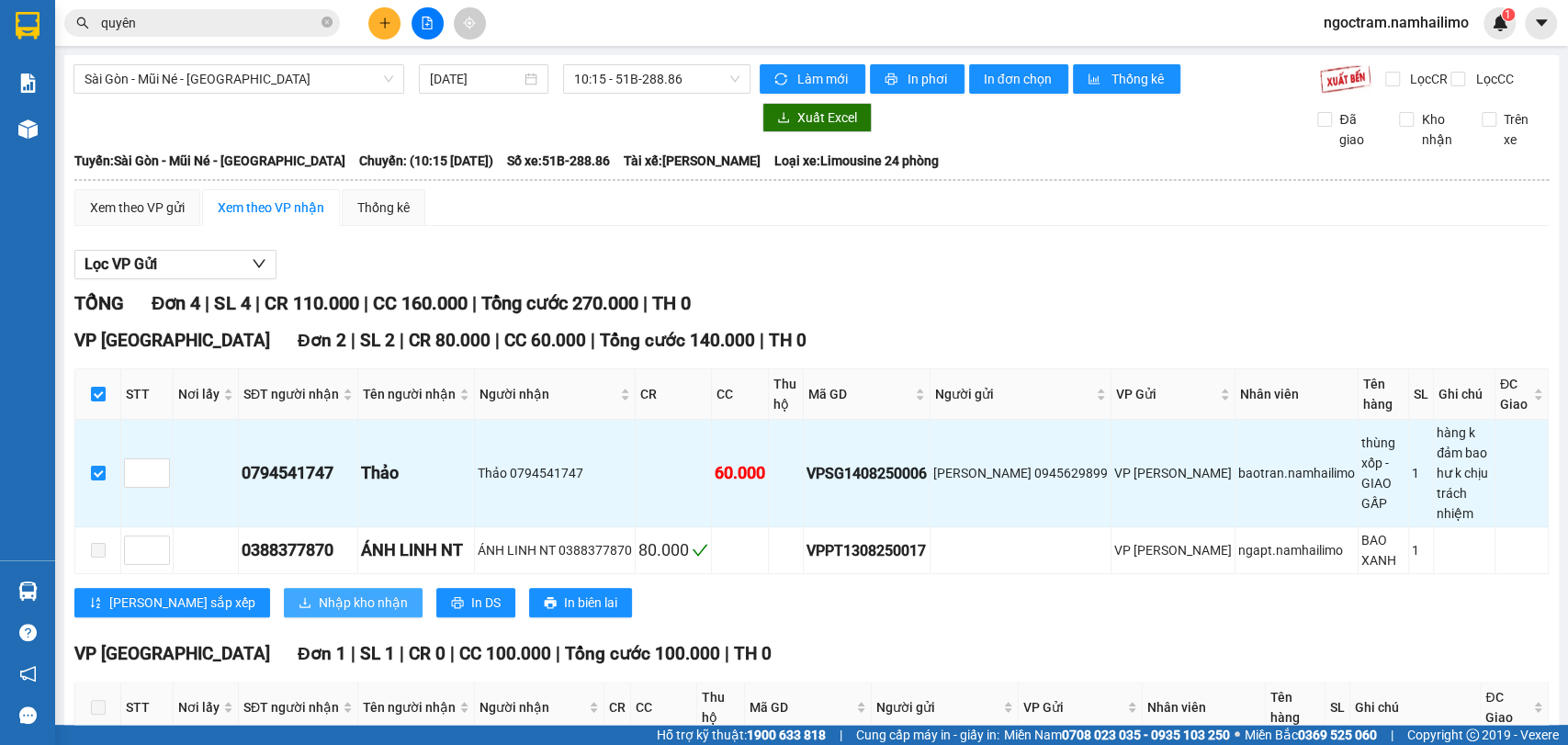
click at [318, 592] on span "Nhập kho nhận" at bounding box center [363, 601] width 89 height 20
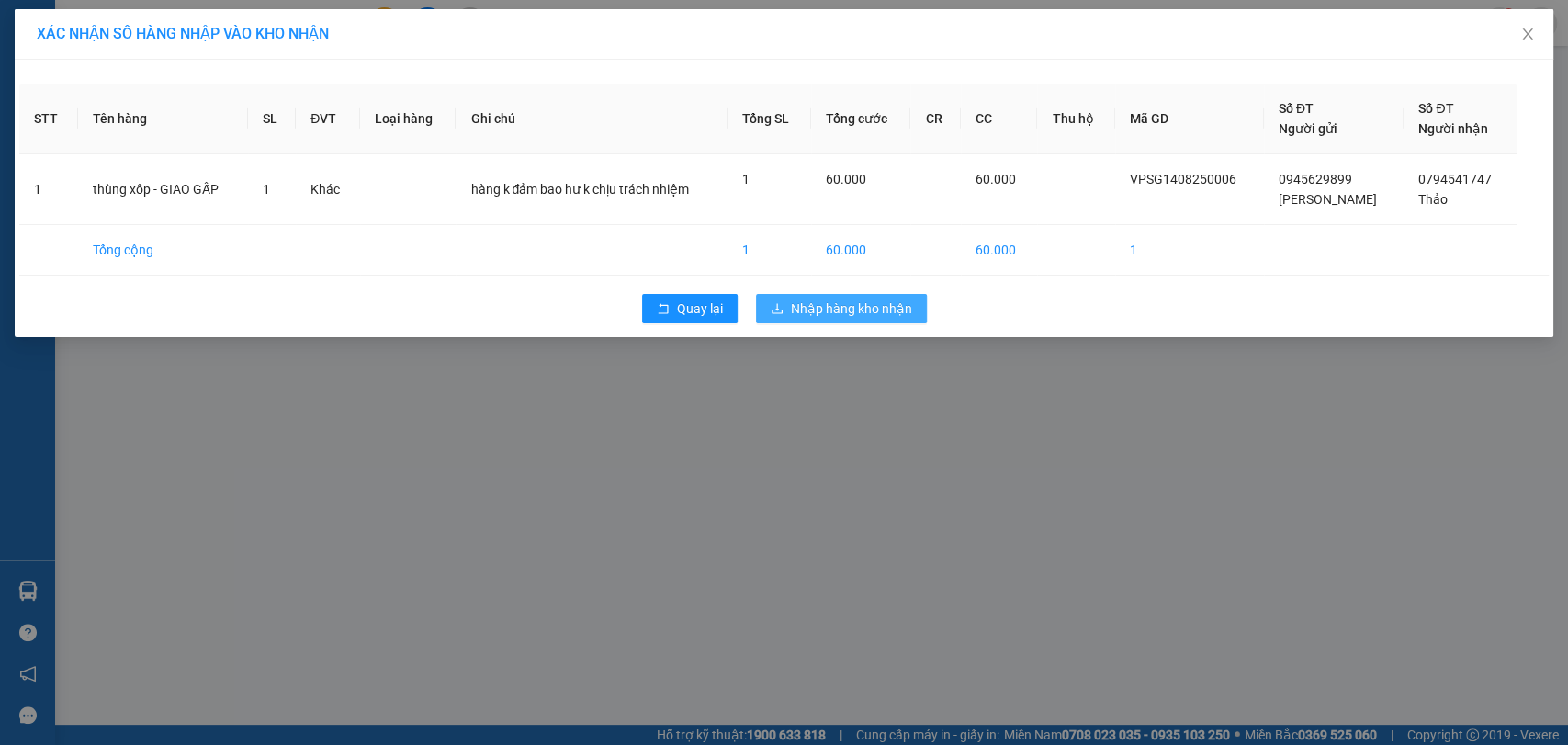
click at [910, 311] on span "Nhập hàng kho nhận" at bounding box center [851, 308] width 121 height 20
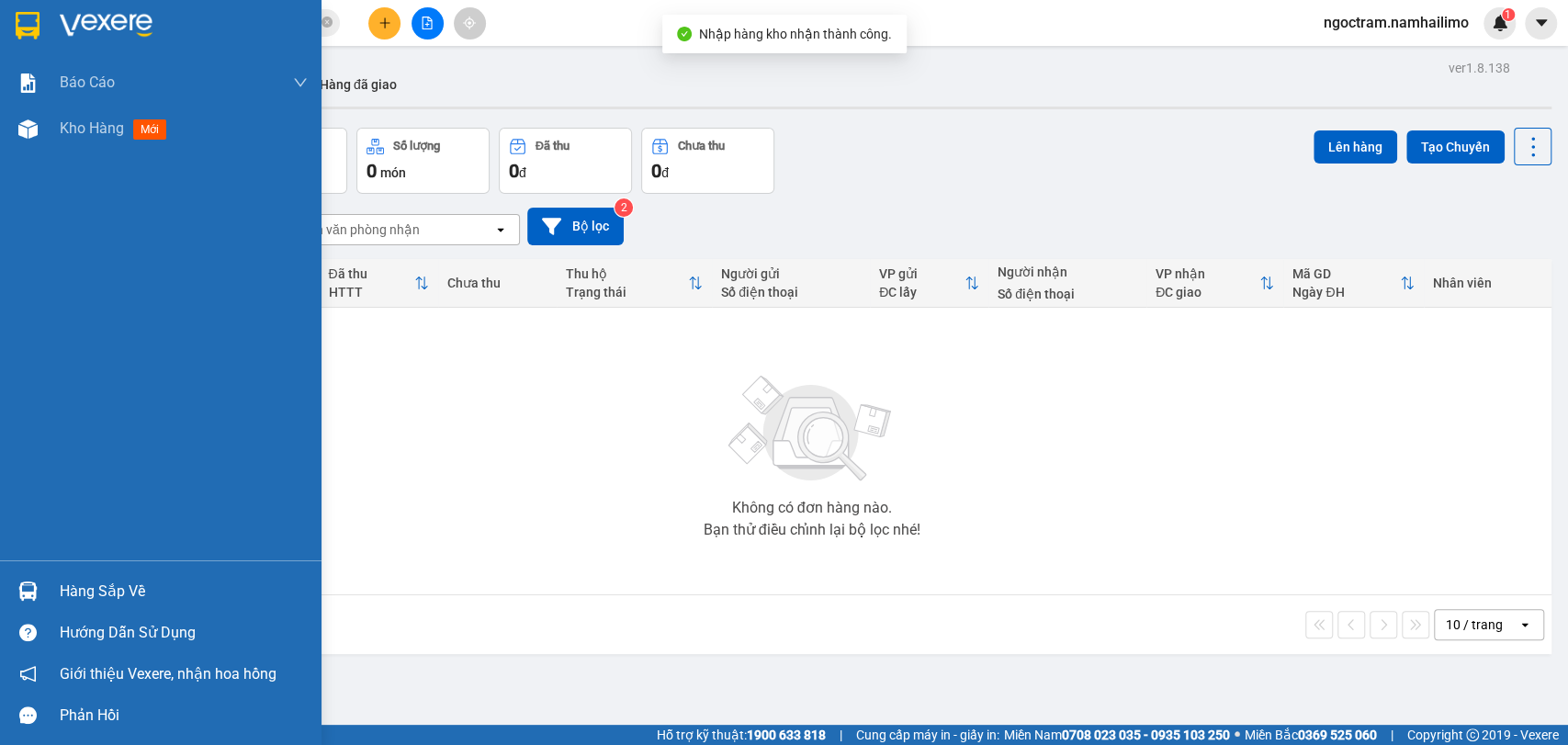
click at [133, 595] on div "Hàng sắp về" at bounding box center [183, 591] width 248 height 27
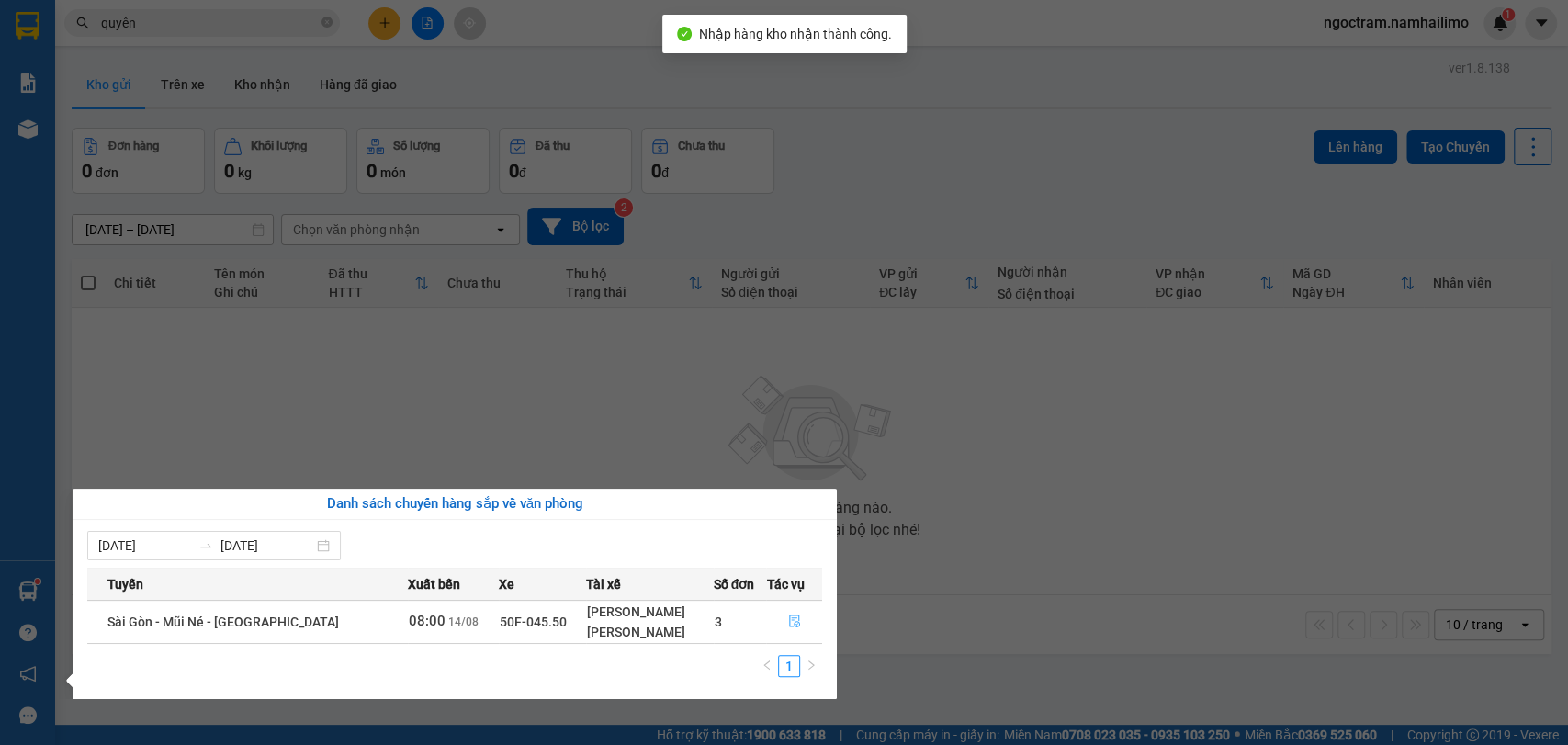
click at [799, 619] on button "button" at bounding box center [793, 621] width 54 height 29
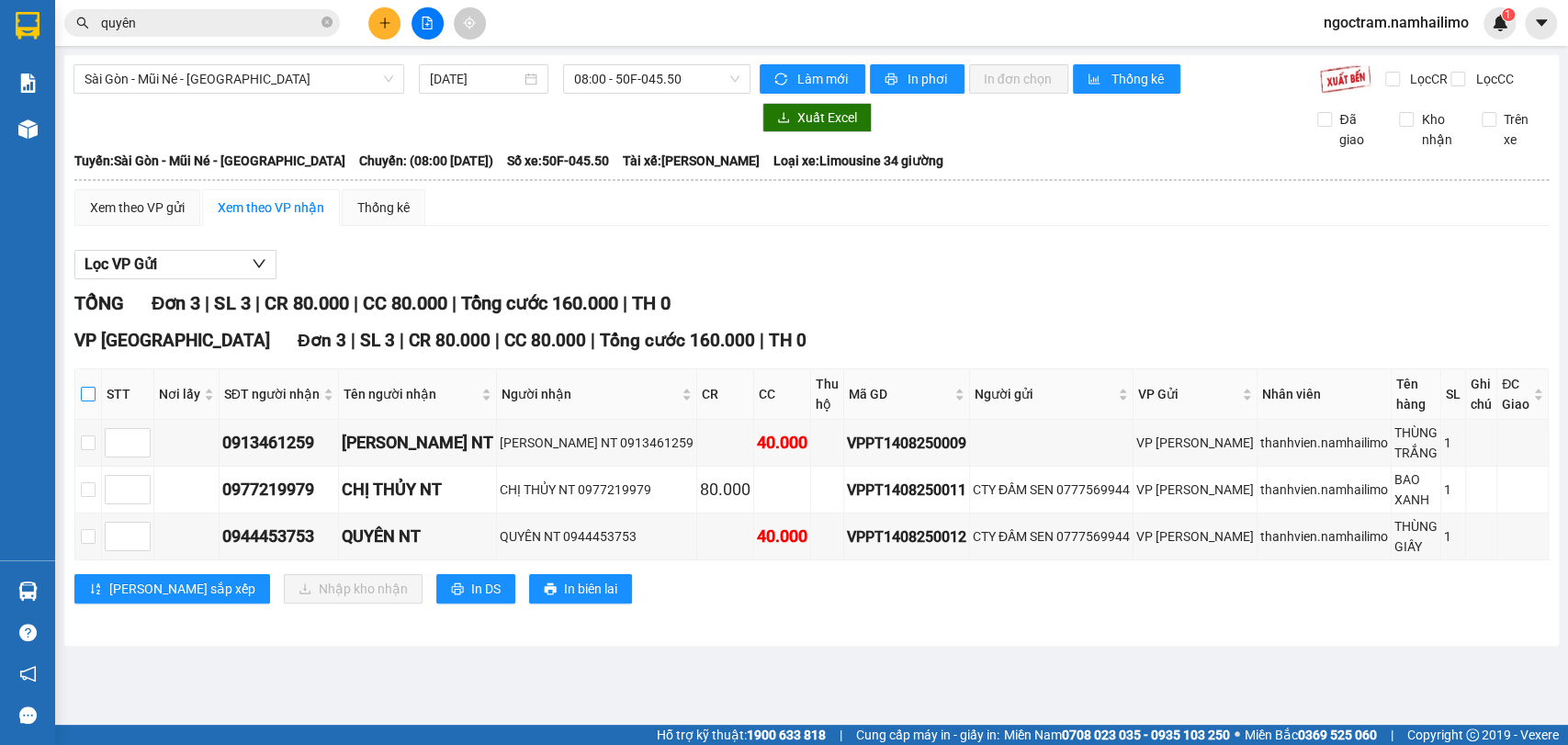
click at [95, 400] on input "checkbox" at bounding box center [89, 394] width 15 height 15
checkbox input "true"
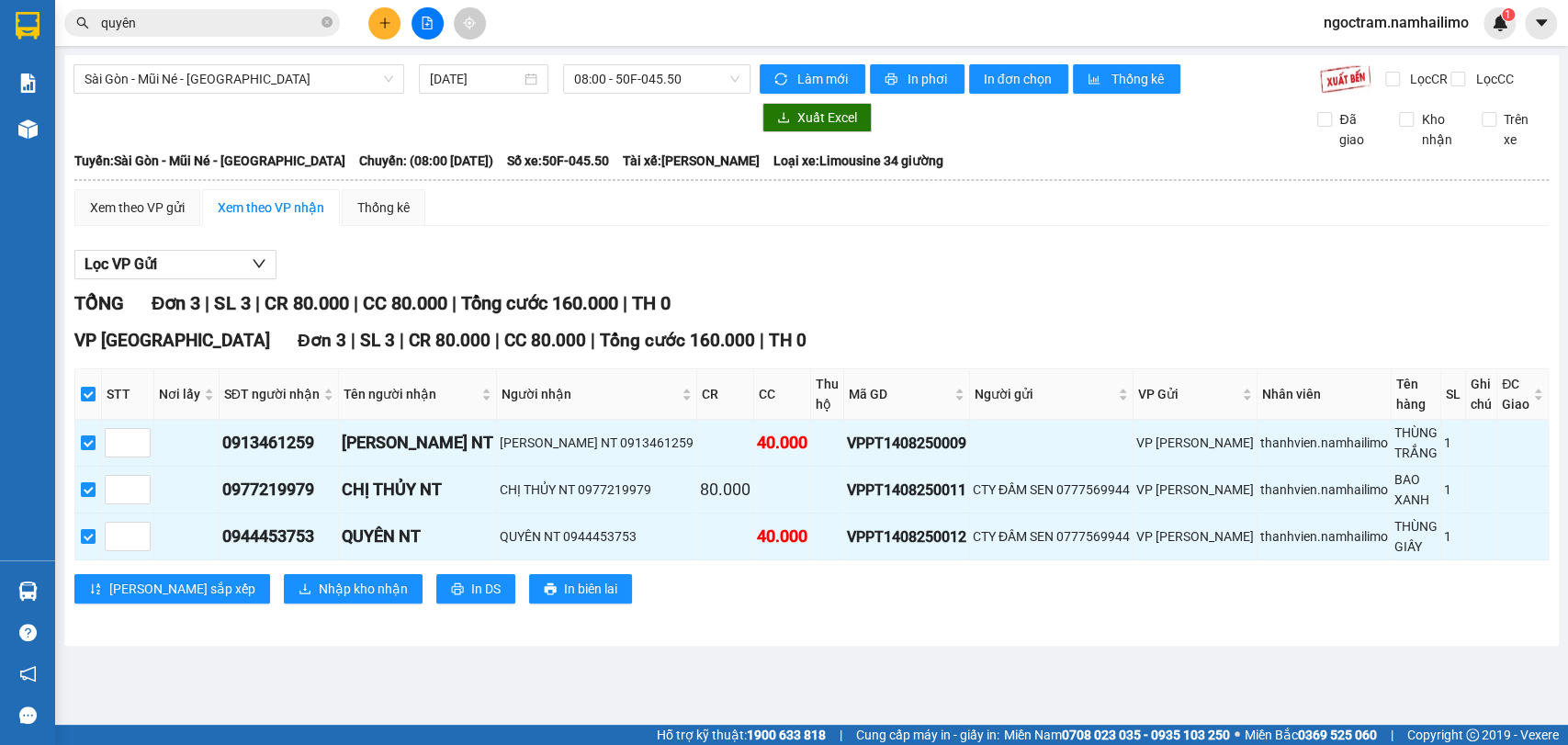
click at [220, 565] on div "VP [GEOGRAPHIC_DATA] 3 | SL 3 | CR 80.000 | CC 80.000 | Tổng cước 160.000 | TH …" at bounding box center [811, 471] width 1474 height 290
click at [284, 574] on button "Nhập kho nhận" at bounding box center [353, 588] width 139 height 29
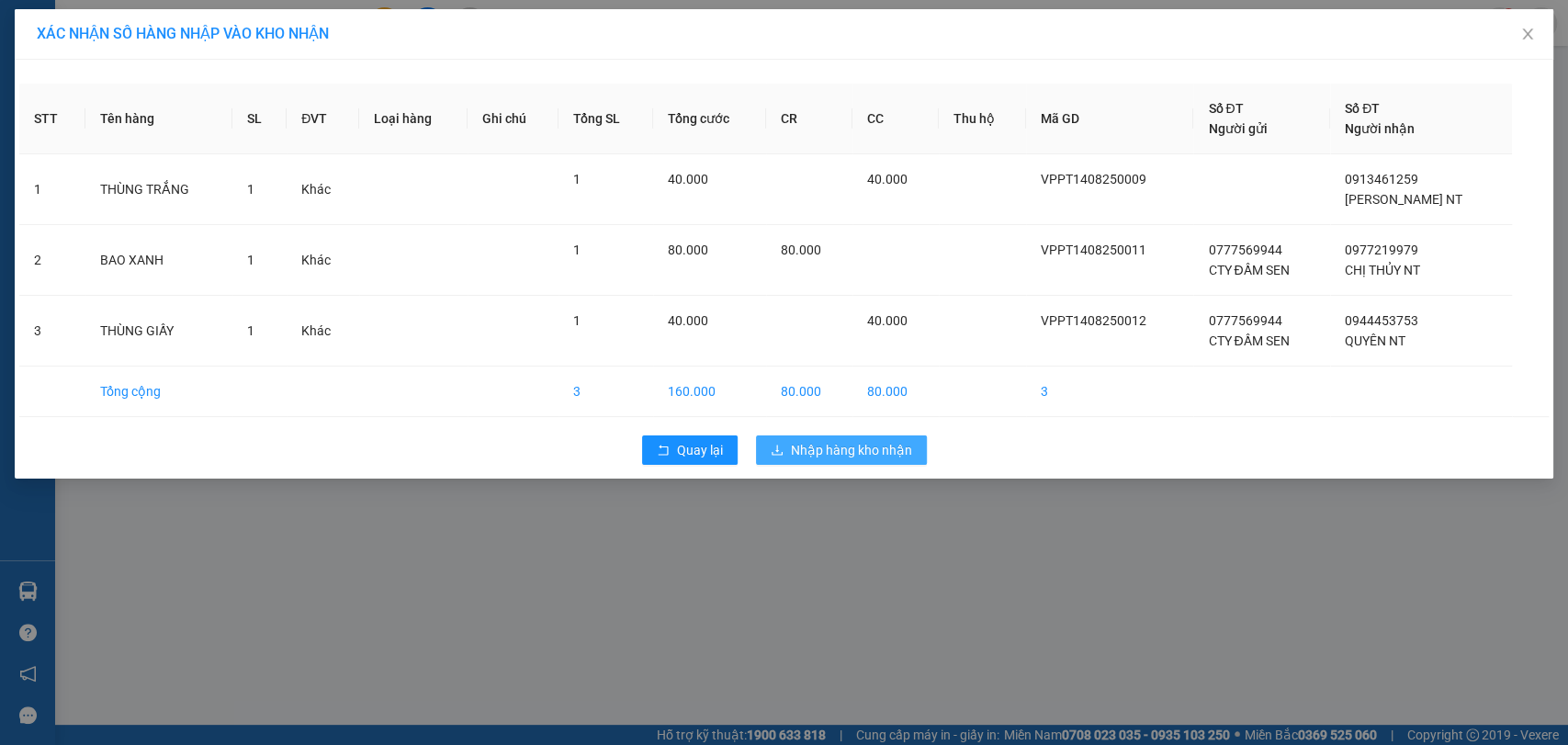
click at [847, 448] on span "Nhập hàng kho nhận" at bounding box center [851, 449] width 121 height 20
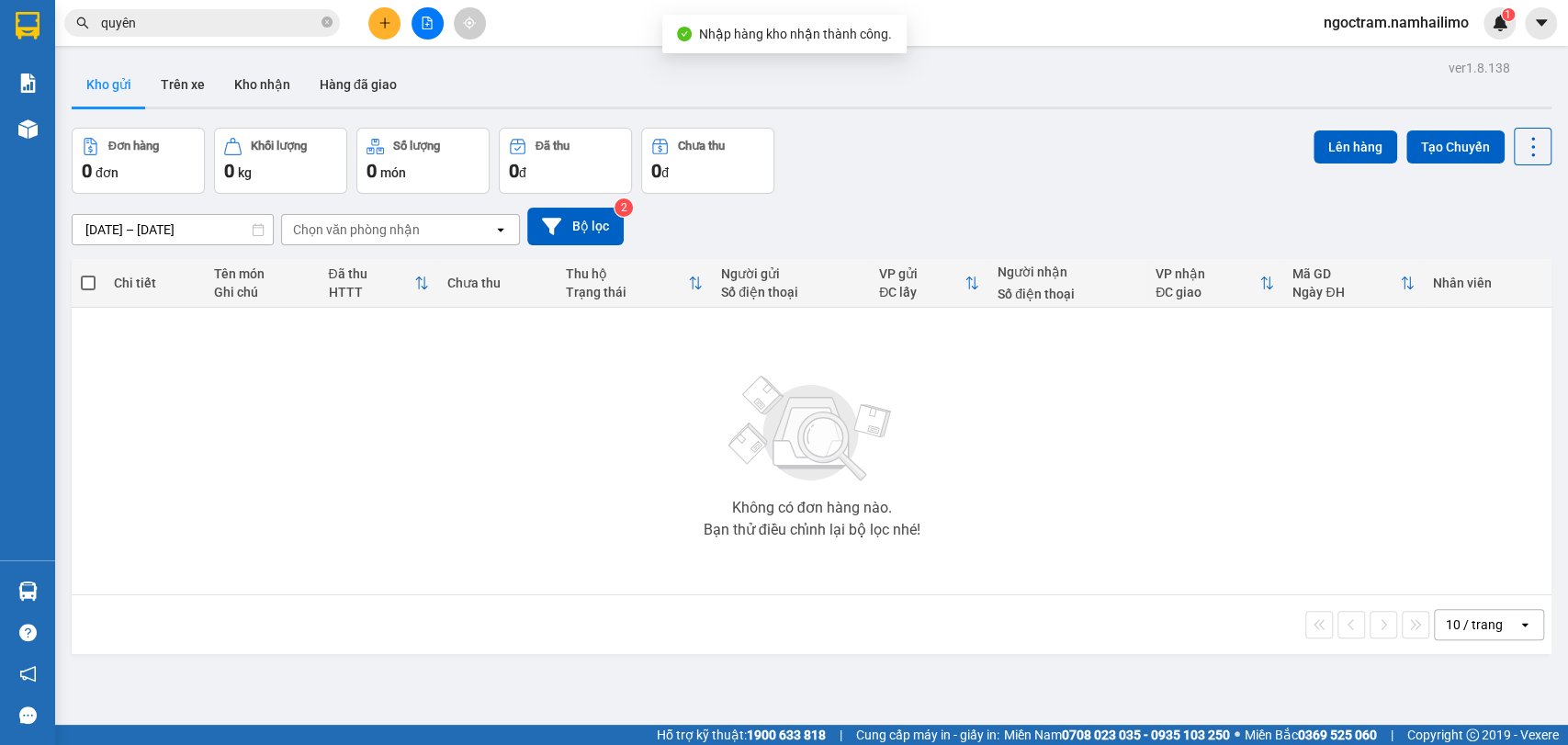
click at [247, 8] on div "Kết quả tìm kiếm ( 460 ) Bộ lọc Mã ĐH Trạng thái Món hàng Tổng cước Chưa cước N…" at bounding box center [179, 24] width 358 height 32
click at [250, 19] on input "quyên" at bounding box center [210, 23] width 217 height 20
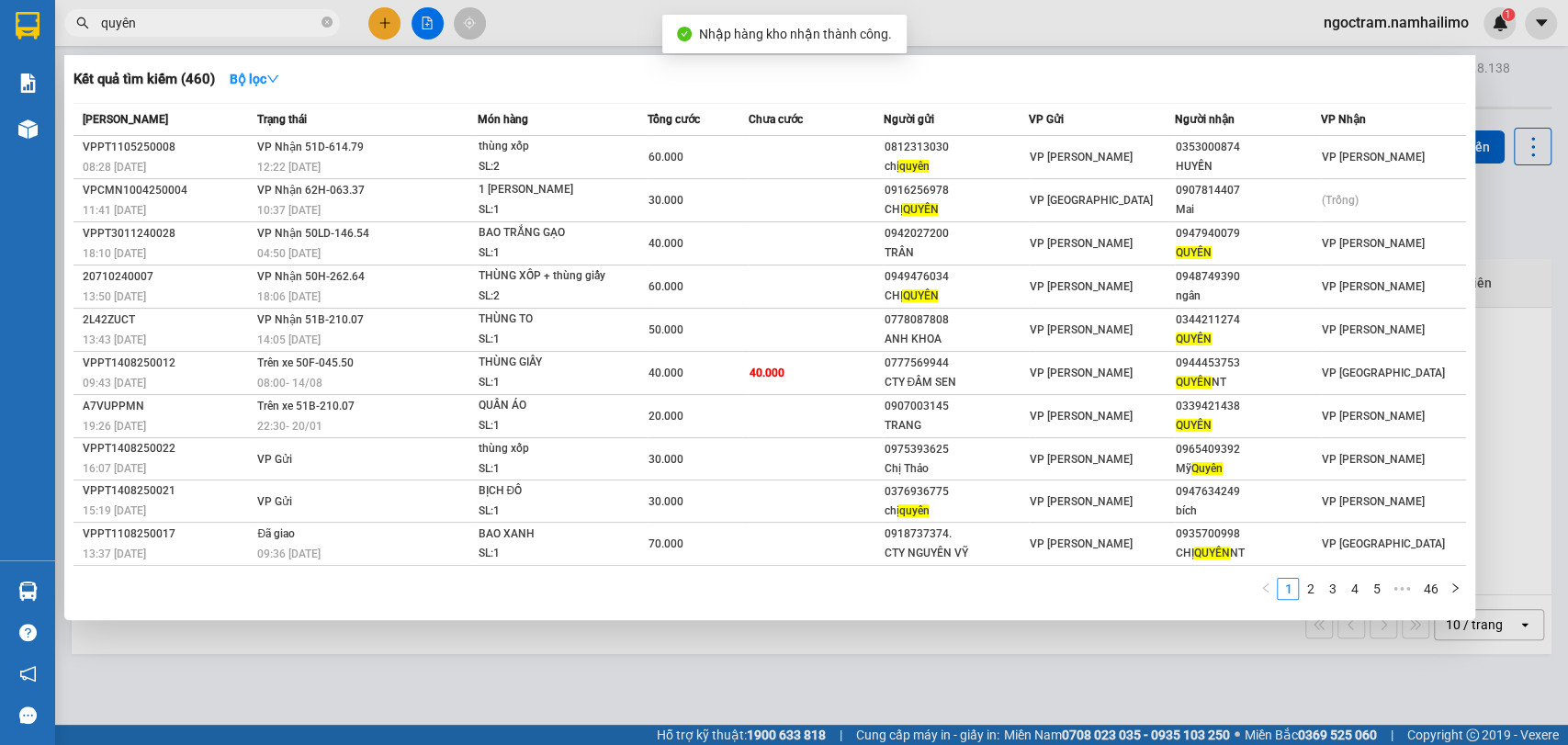
click at [250, 19] on input "quyên" at bounding box center [210, 23] width 217 height 20
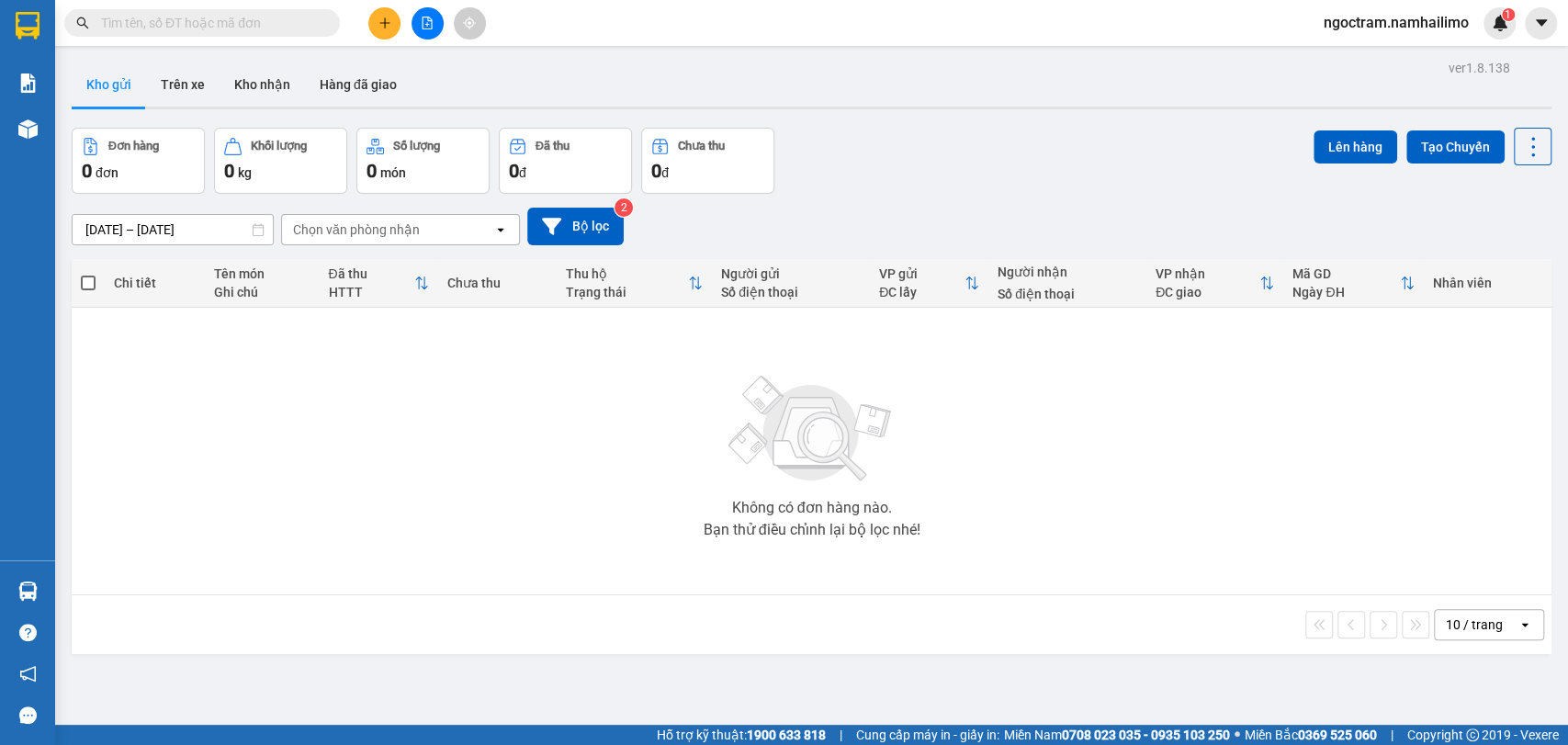
paste input "quyên"
type input "quyên"
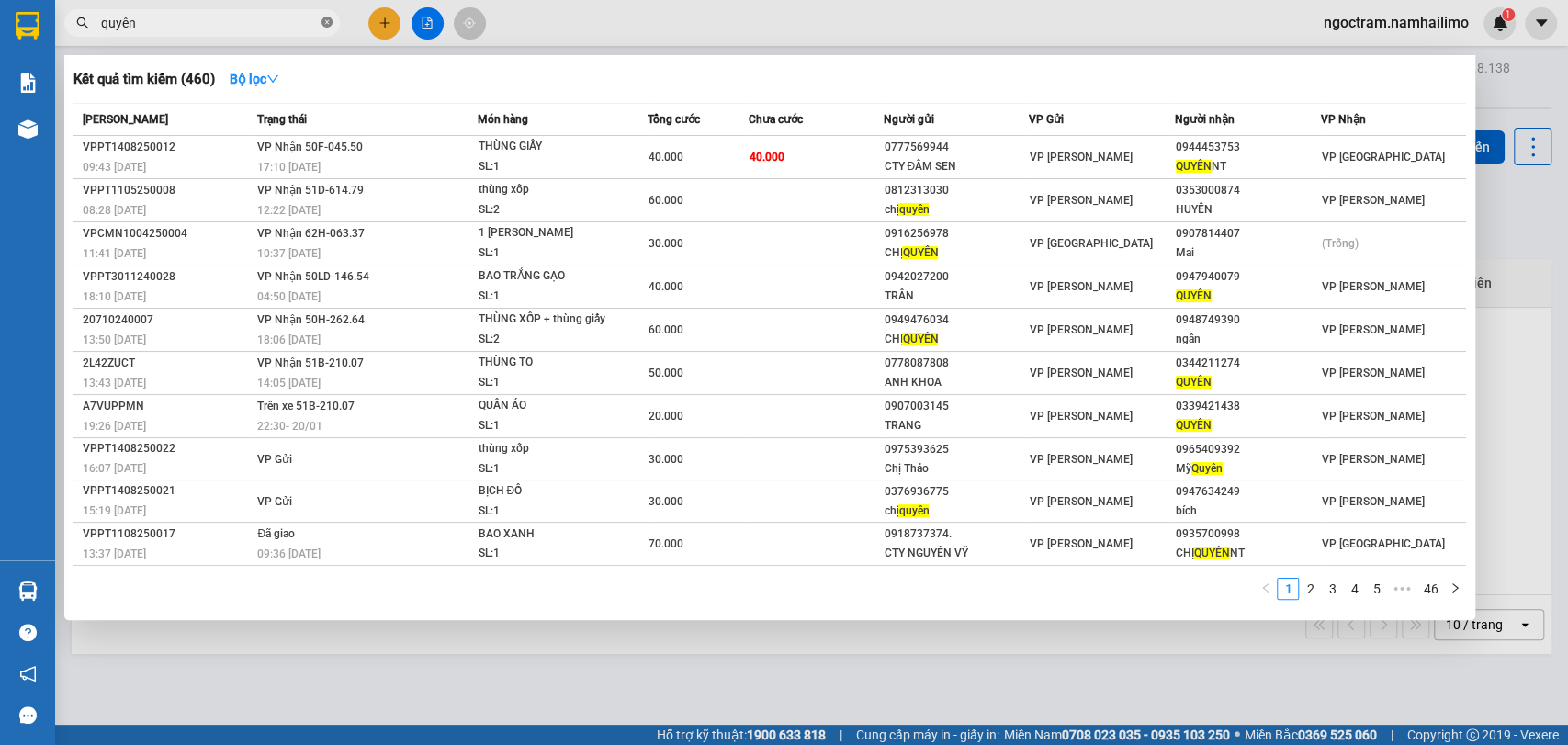
click at [323, 25] on icon "close-circle" at bounding box center [327, 23] width 11 height 11
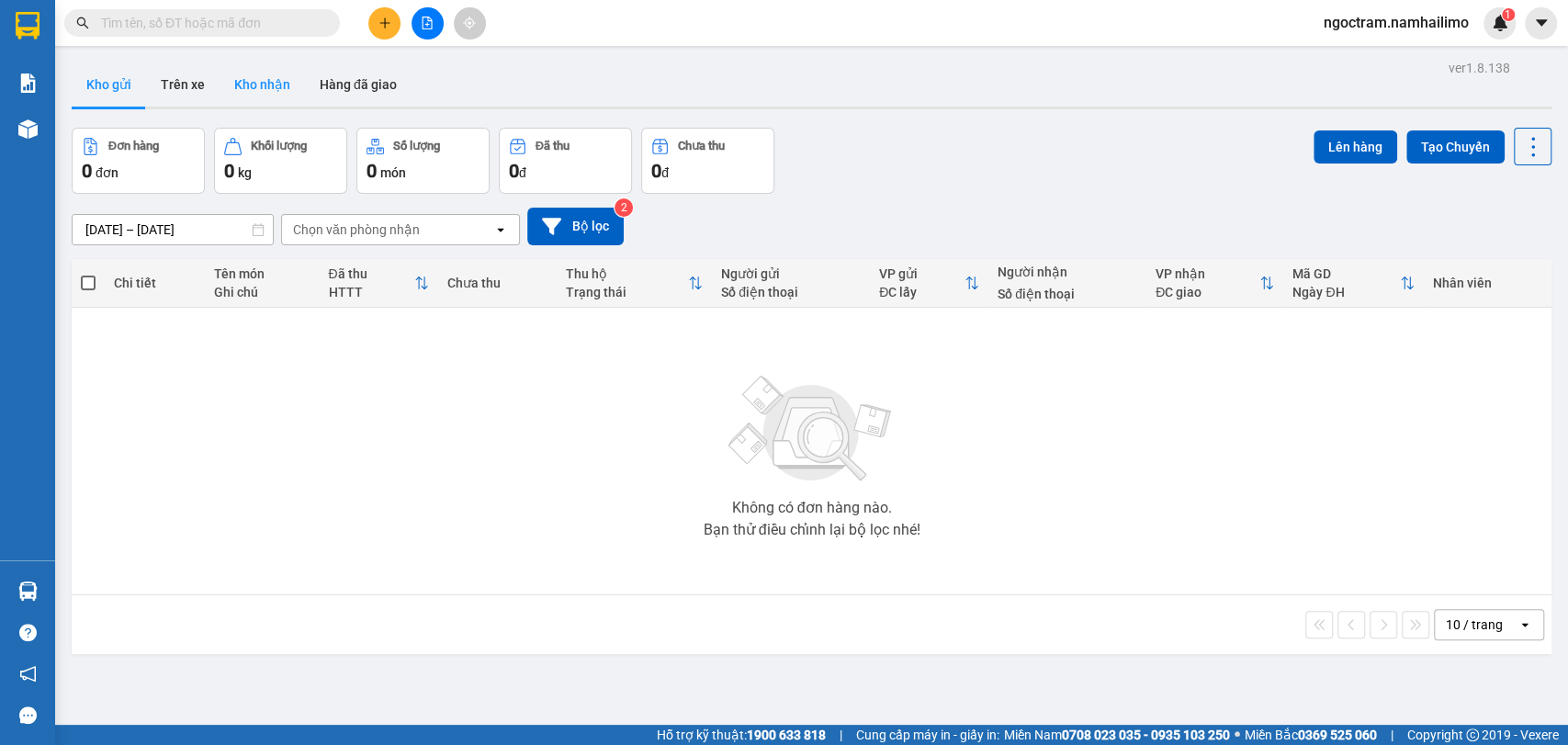
click at [237, 97] on button "Kho nhận" at bounding box center [262, 84] width 85 height 44
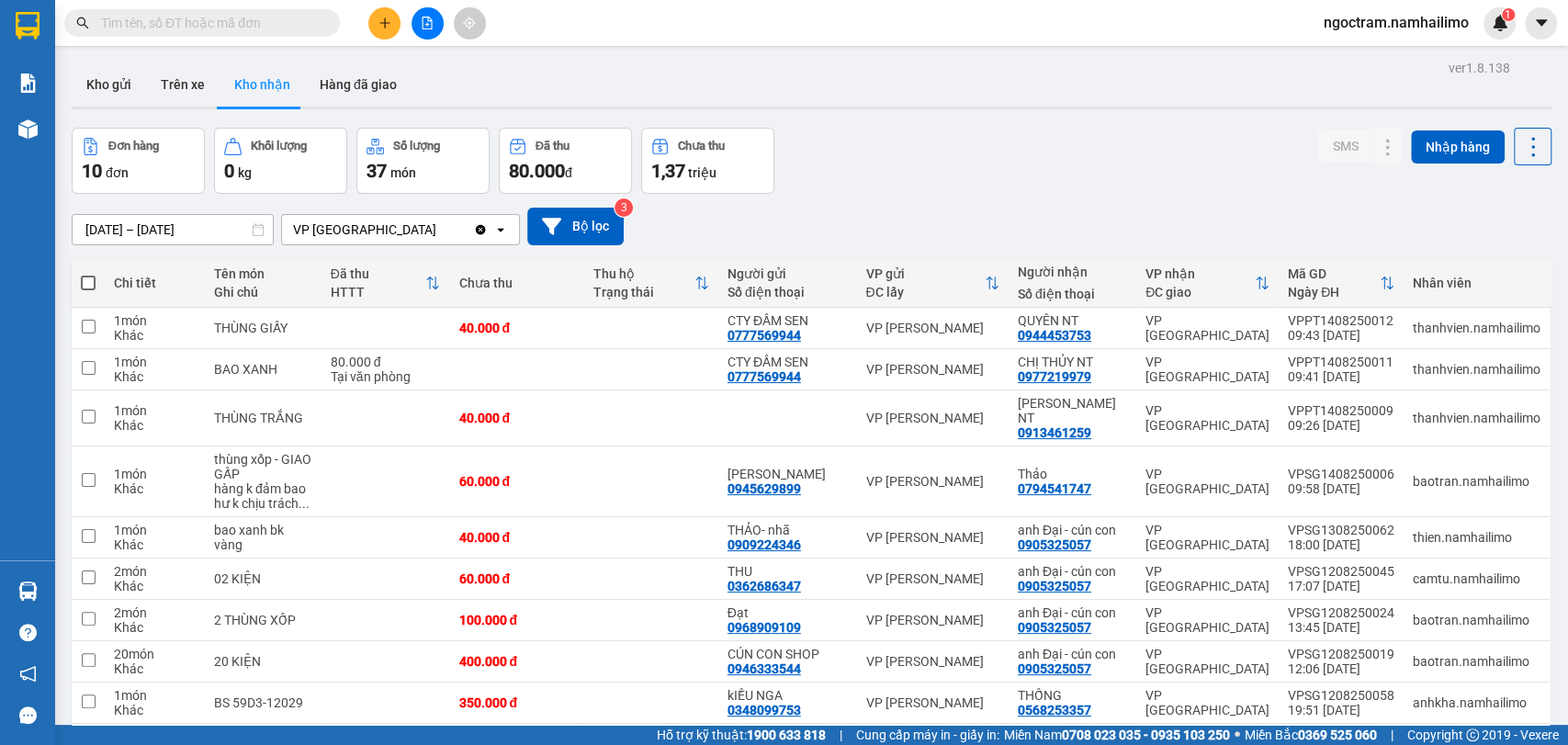
click at [308, 31] on input "text" at bounding box center [210, 23] width 217 height 20
type input "v"
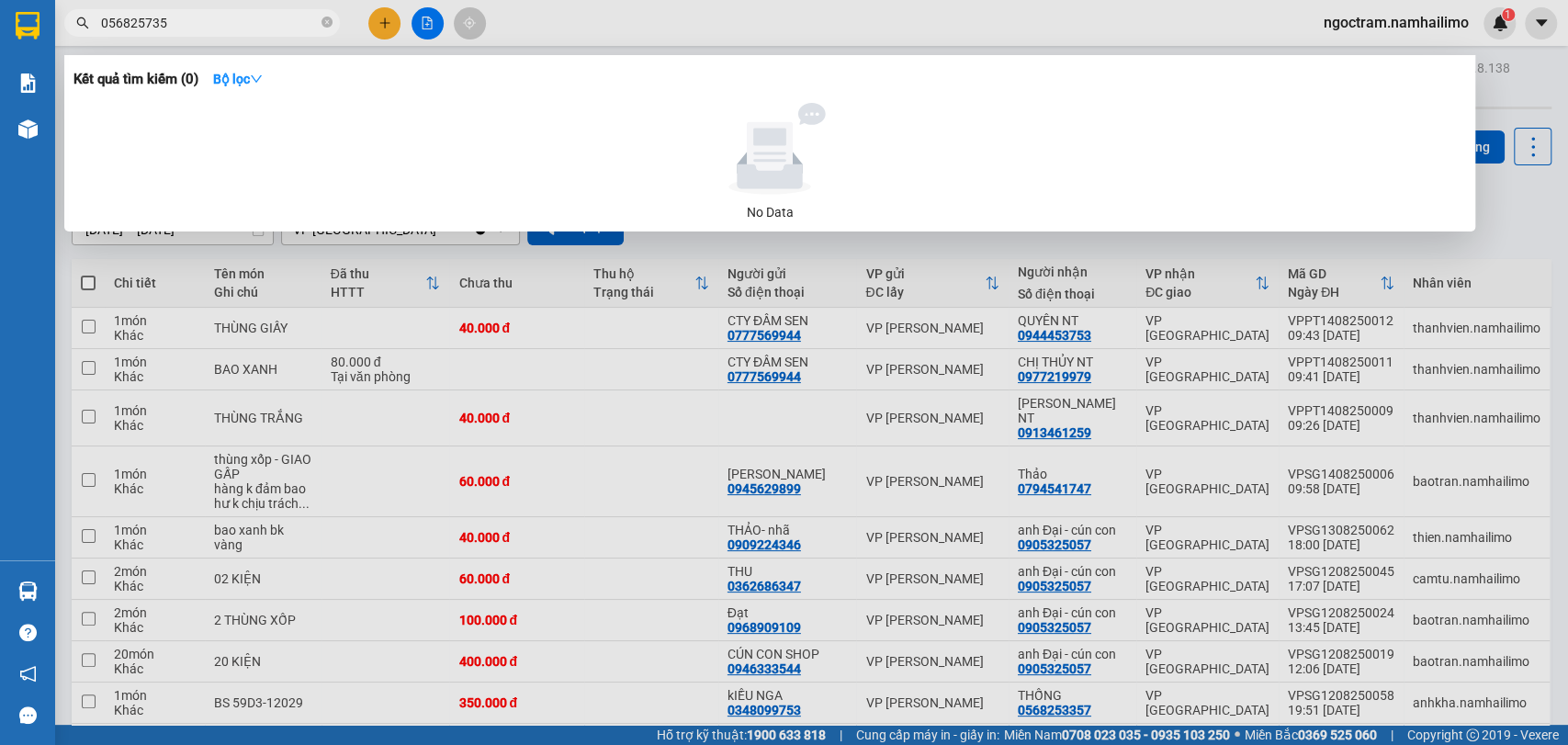
click at [144, 24] on input "056825735" at bounding box center [210, 23] width 217 height 20
type input "05682533735"
click at [322, 20] on icon "close-circle" at bounding box center [327, 23] width 11 height 11
type input "víon"
click at [0, 23] on div "Kết quả tìm kiếm ( 0 ) Bộ lọc No Data" at bounding box center [0, 23] width 0 height 0
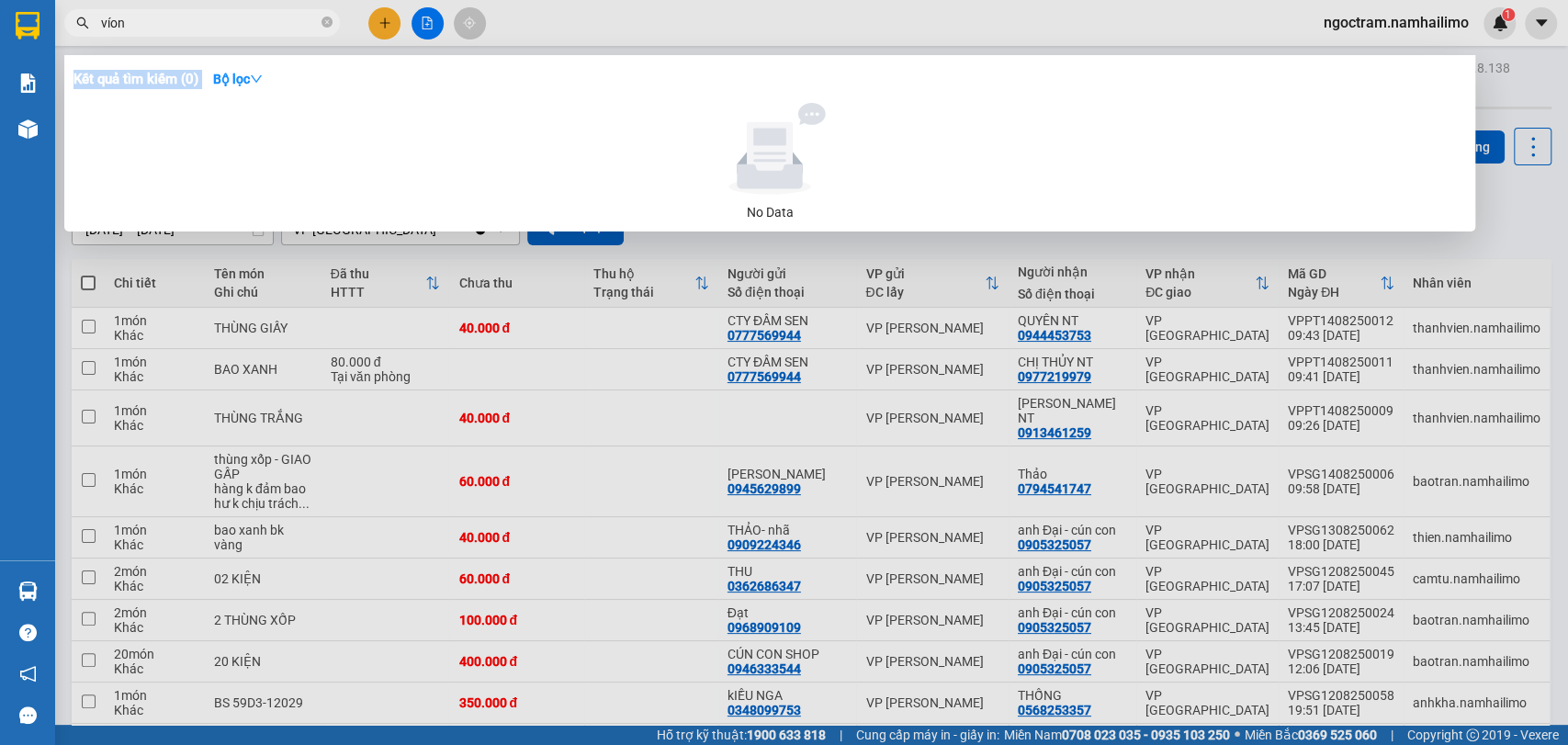
click at [1102, 451] on div at bounding box center [784, 372] width 1568 height 745
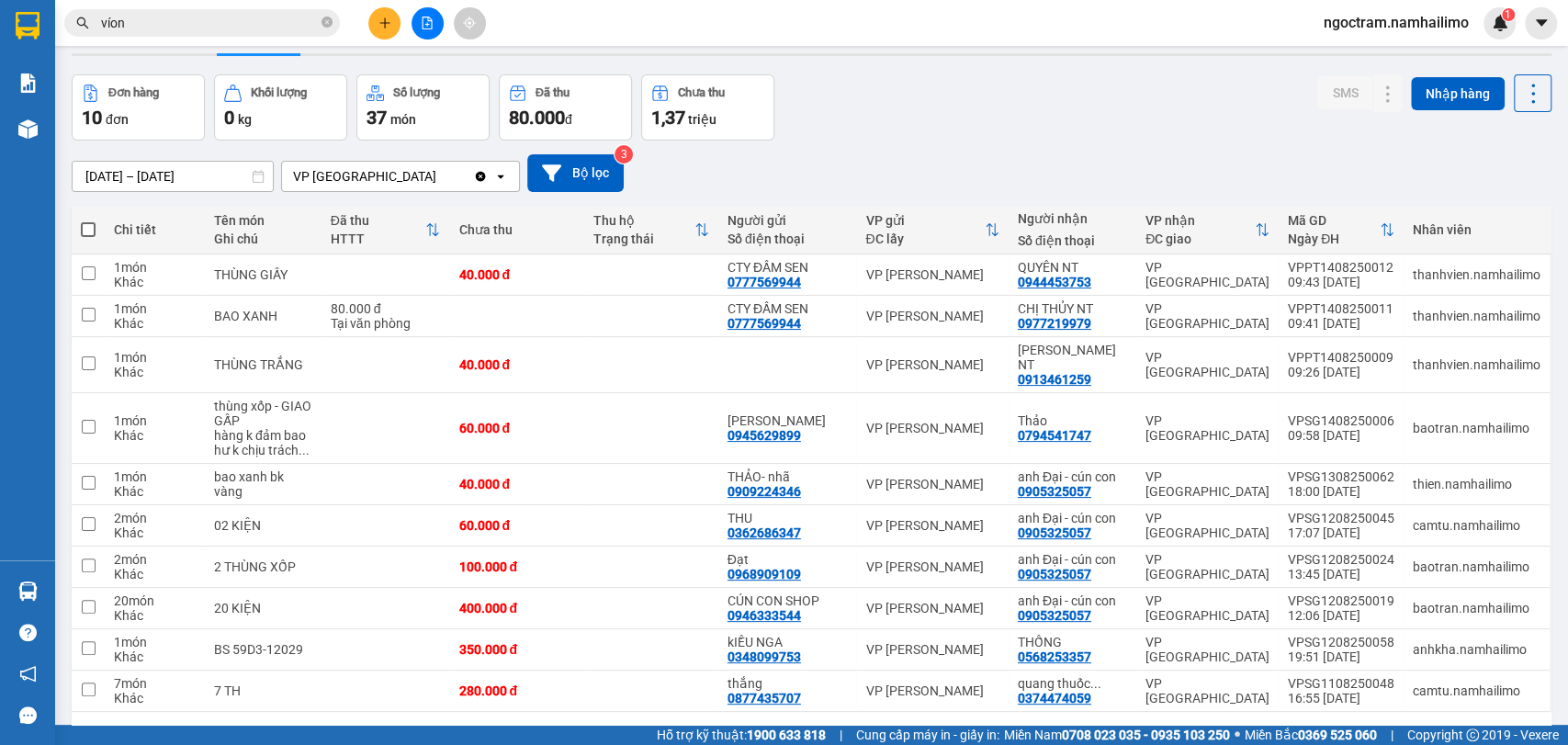
scroll to position [99, 0]
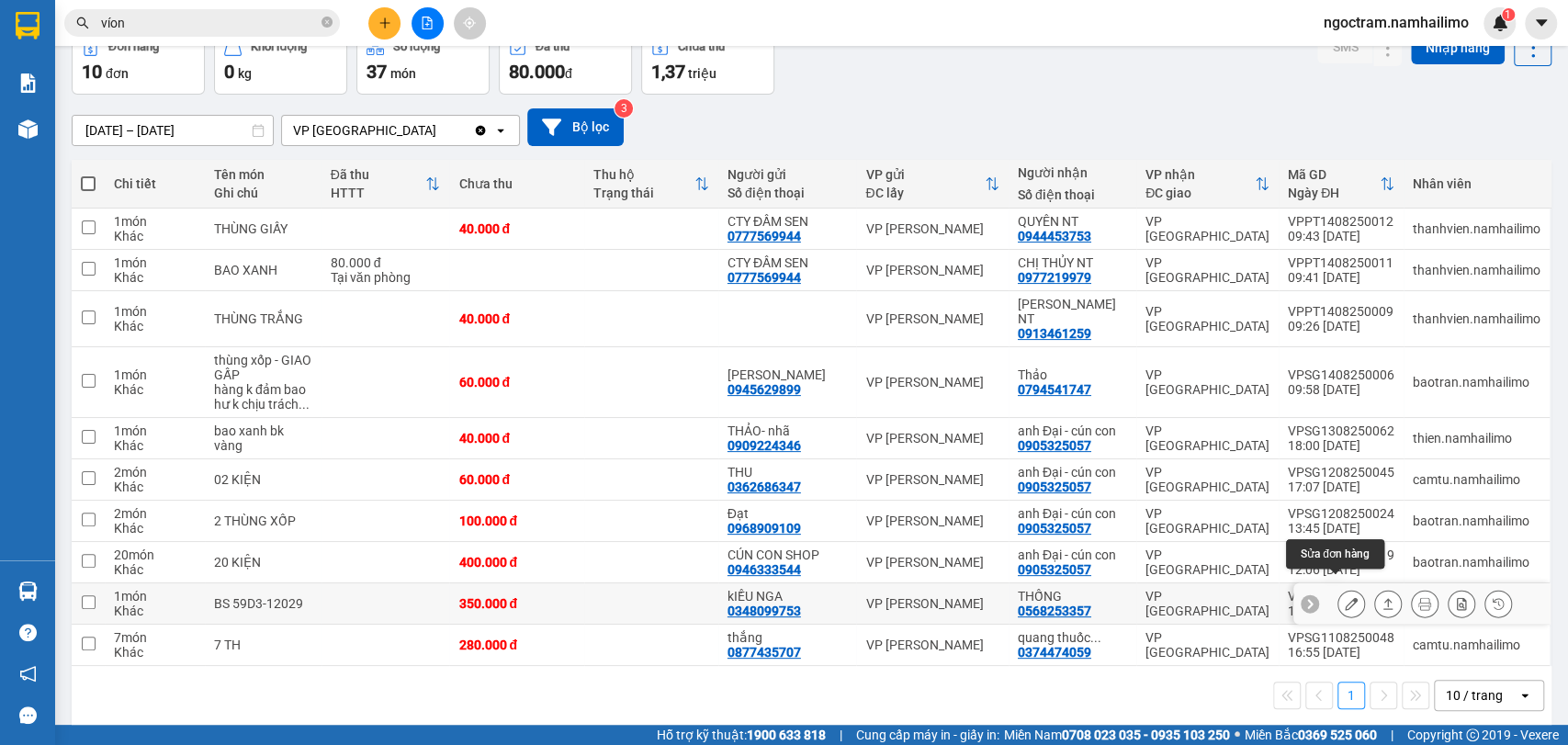
click at [1345, 597] on icon at bounding box center [1352, 603] width 13 height 13
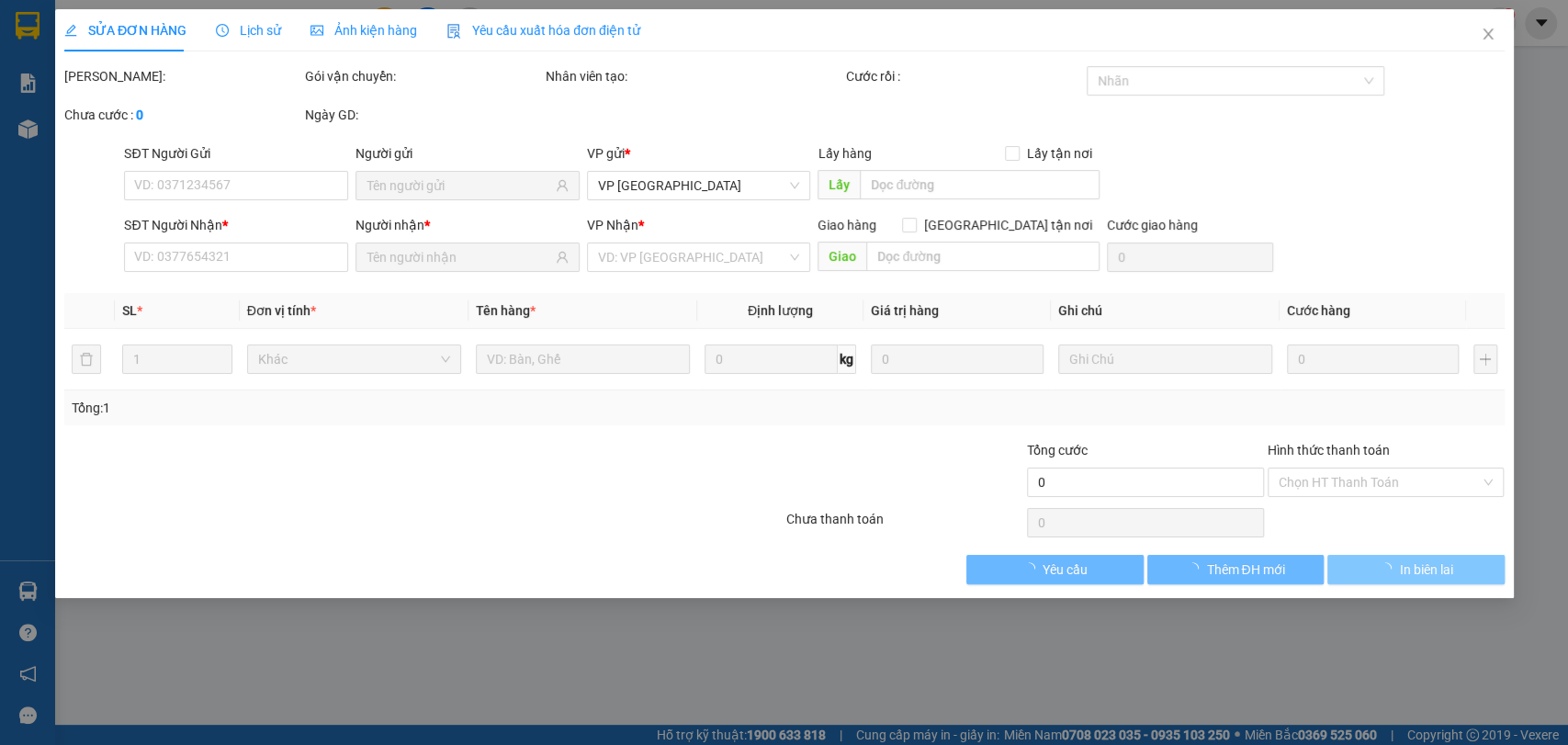
type input "0348099753"
type input "kIỀU NGA"
type input "0568253357"
type input "THỐNG"
type input "350.000"
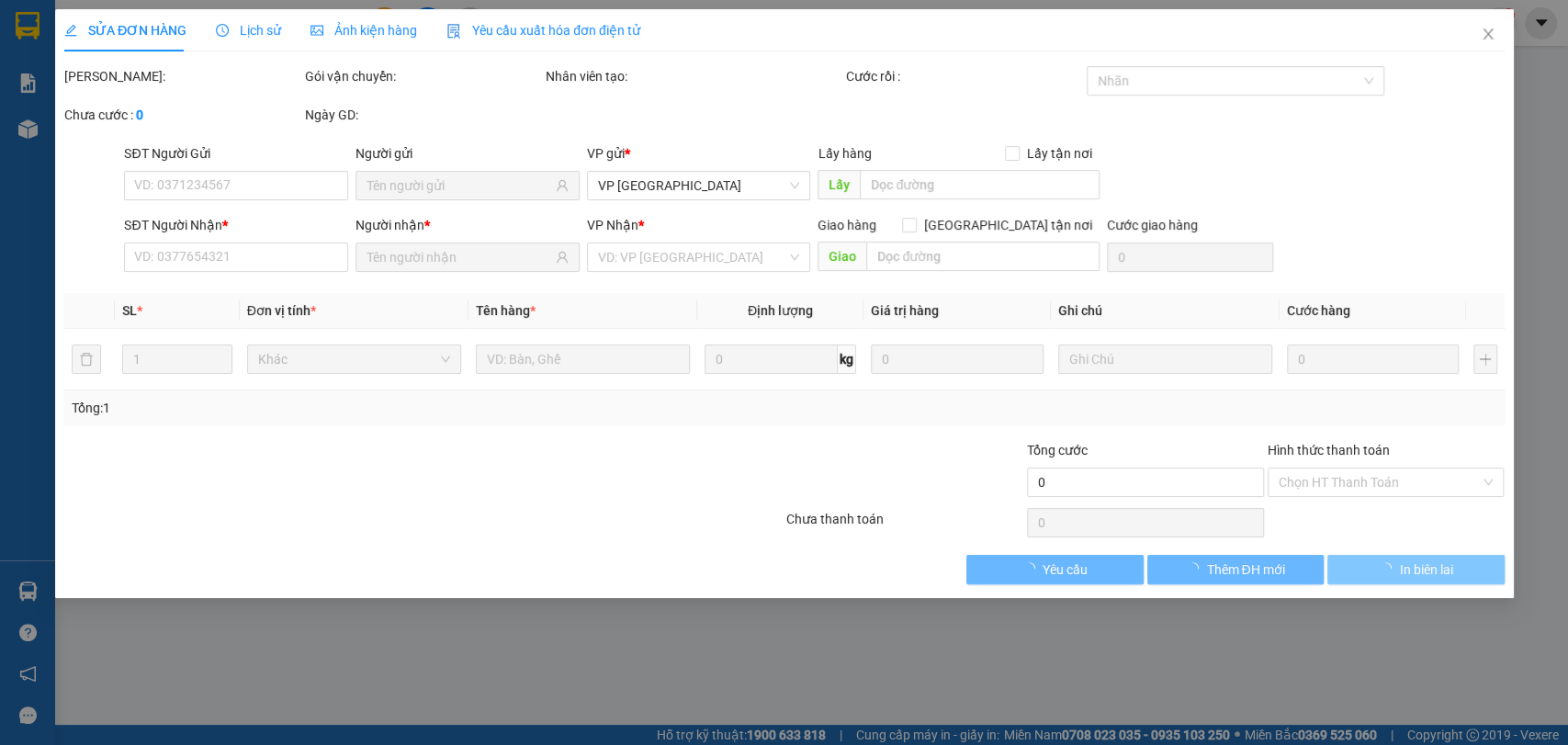
type input "350.000"
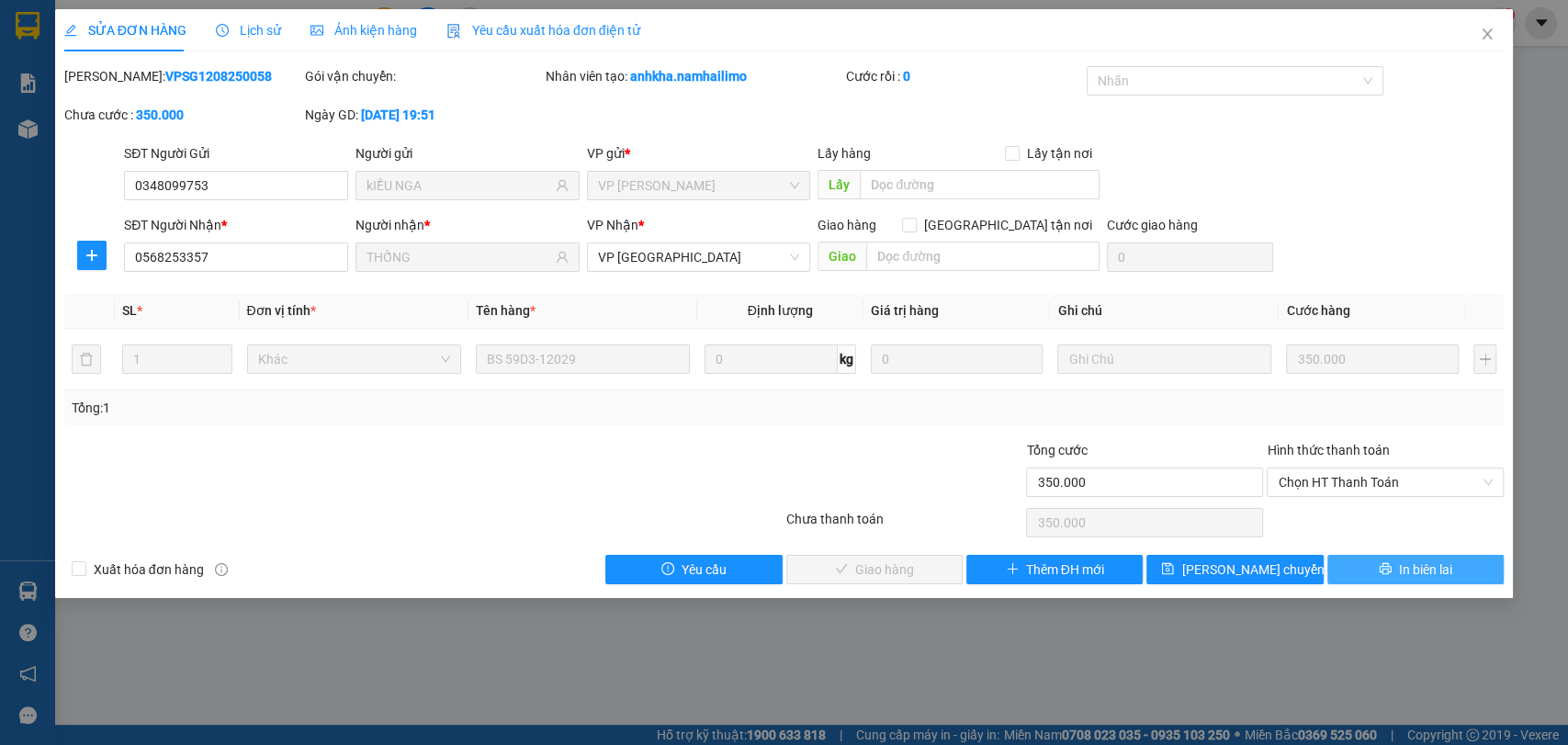
click at [1425, 567] on span "In biên lai" at bounding box center [1425, 568] width 53 height 20
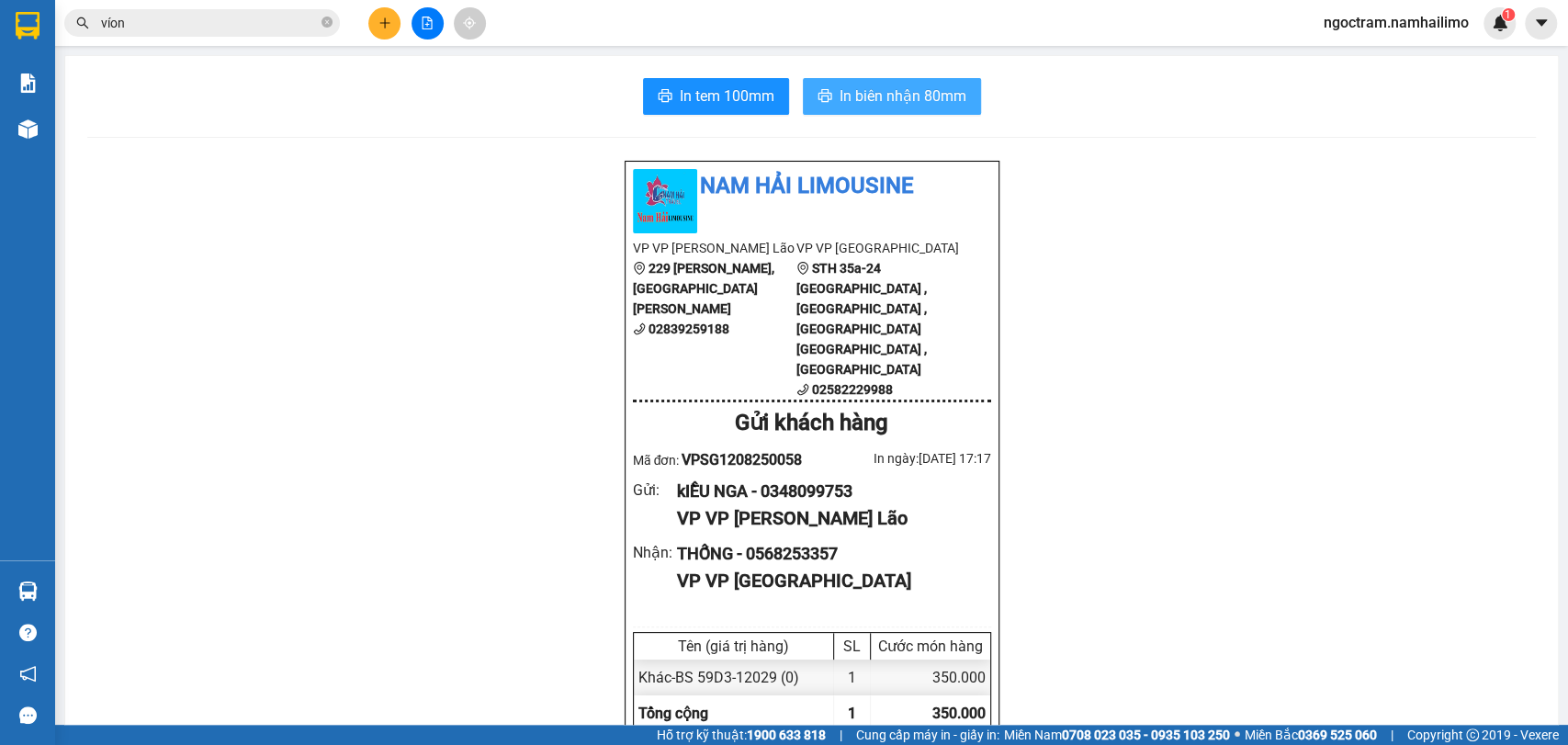
click at [893, 78] on button "In biên nhận 80mm" at bounding box center [892, 96] width 179 height 37
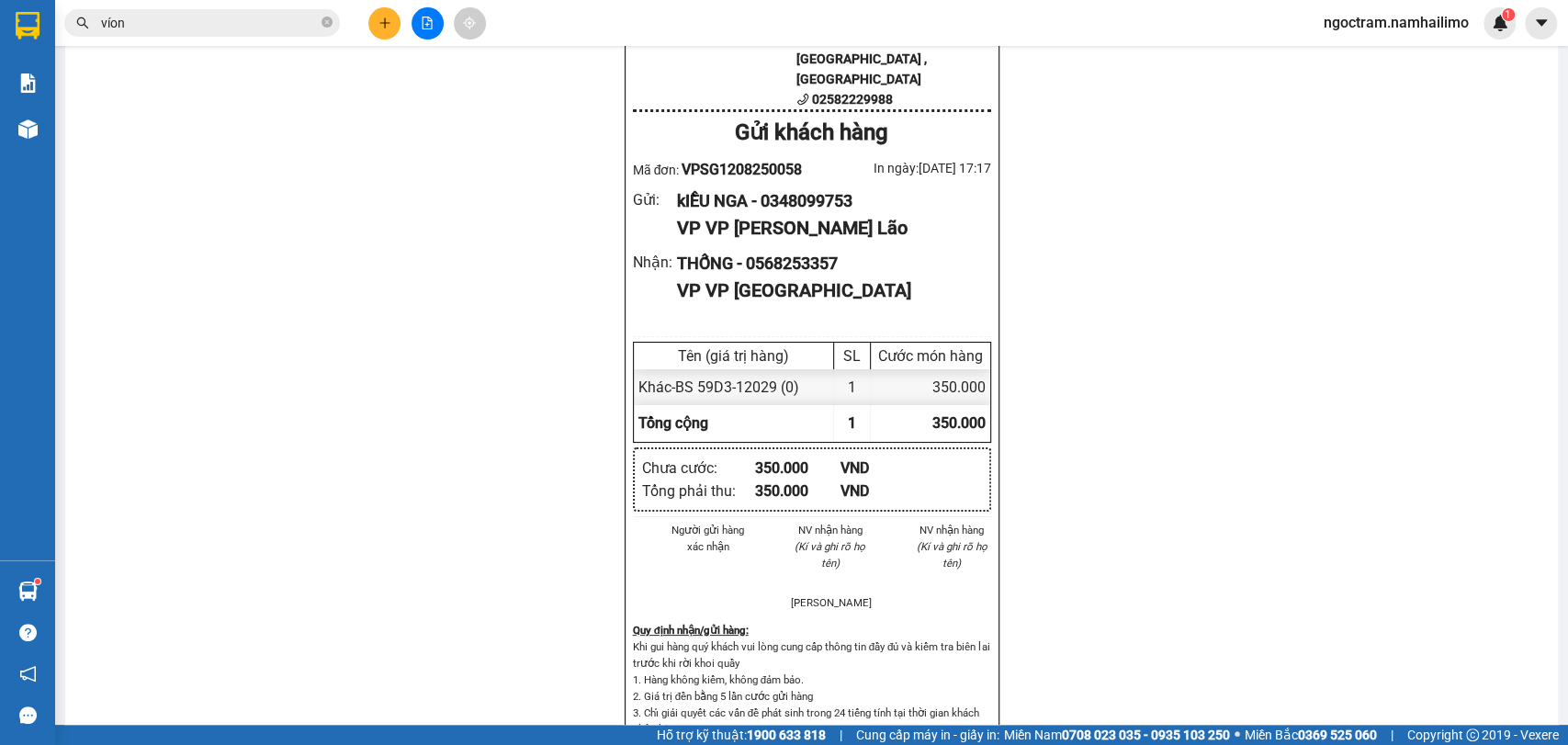
scroll to position [306, 0]
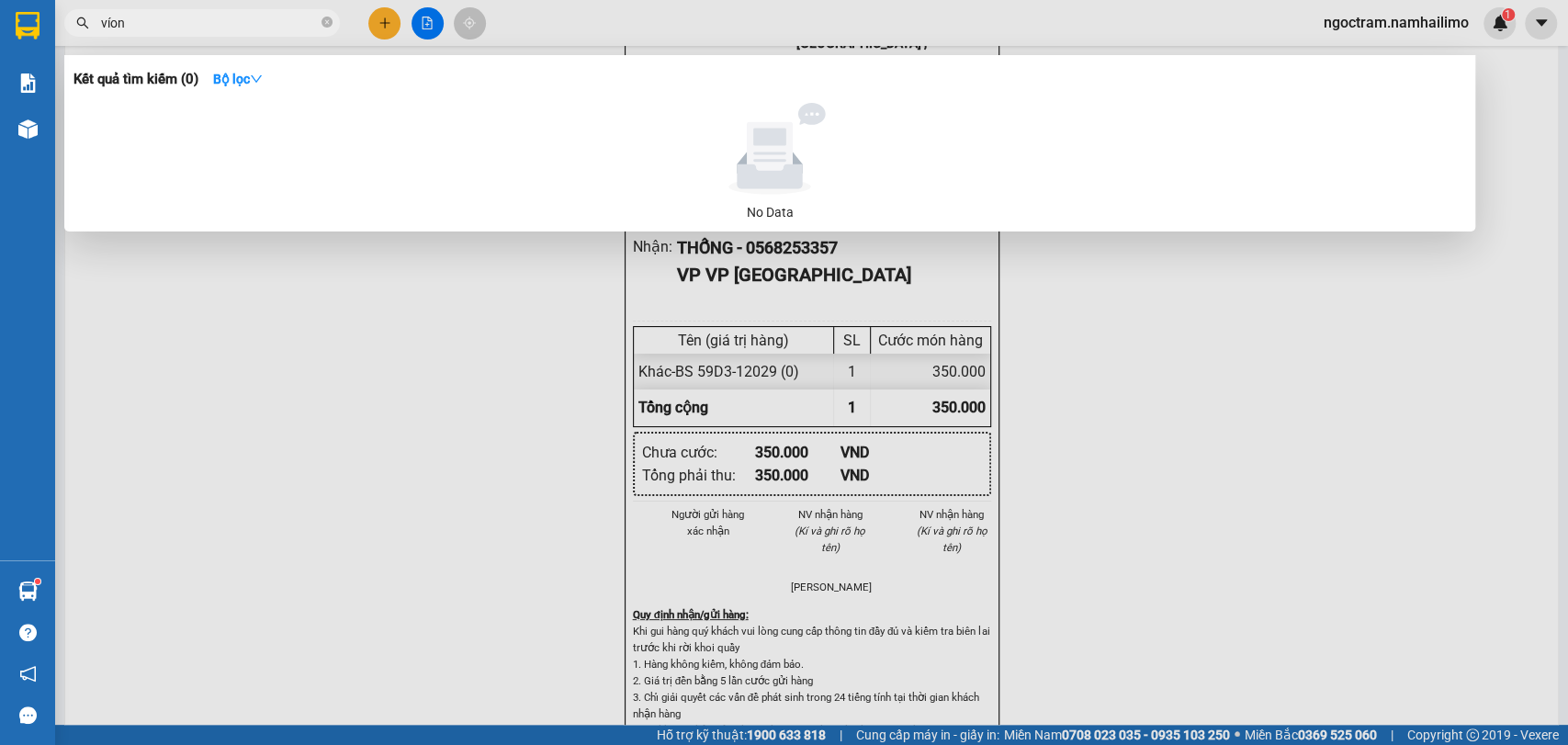
click at [257, 27] on input "víon" at bounding box center [210, 23] width 217 height 20
click at [1566, 119] on div at bounding box center [784, 372] width 1568 height 745
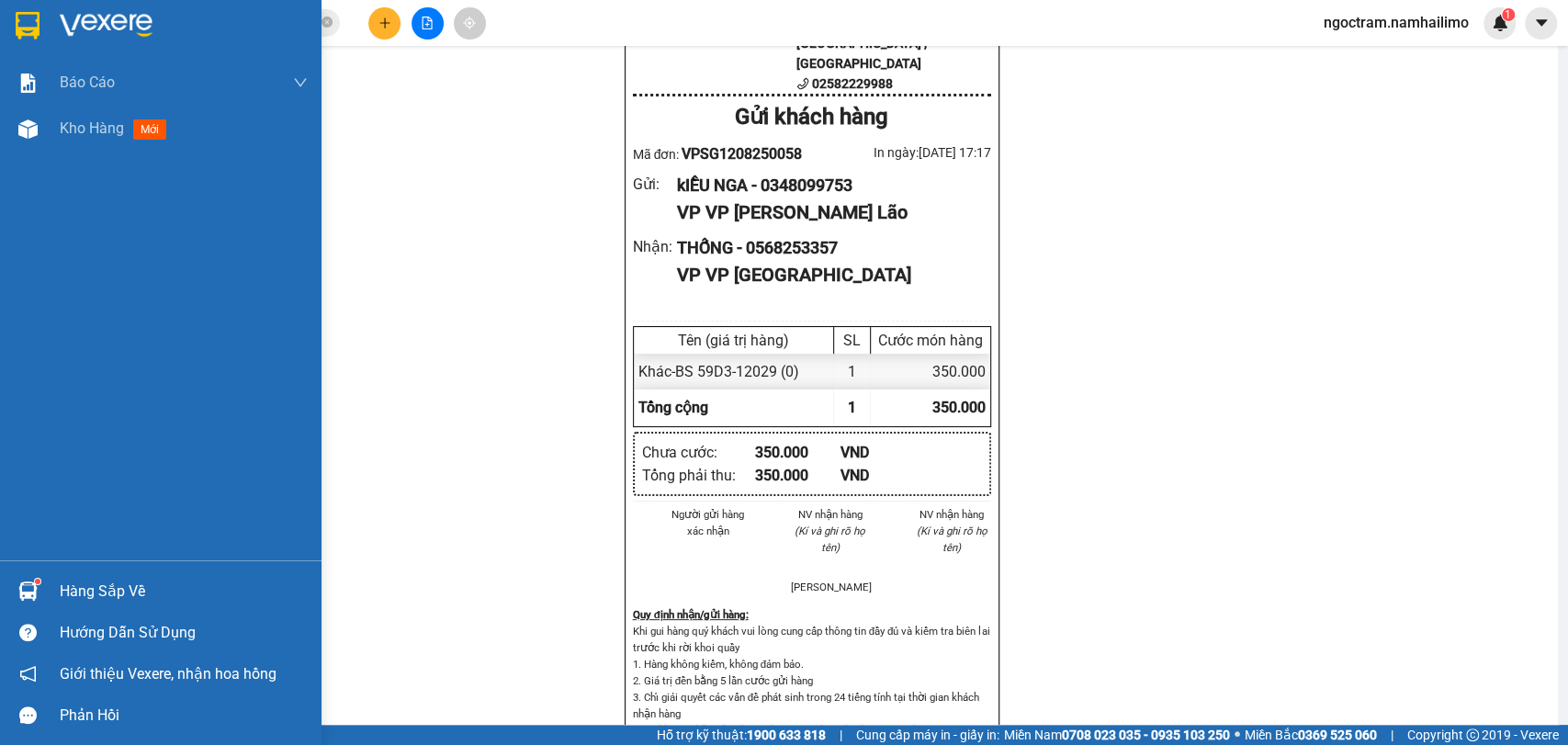
click at [39, 29] on img at bounding box center [27, 25] width 24 height 27
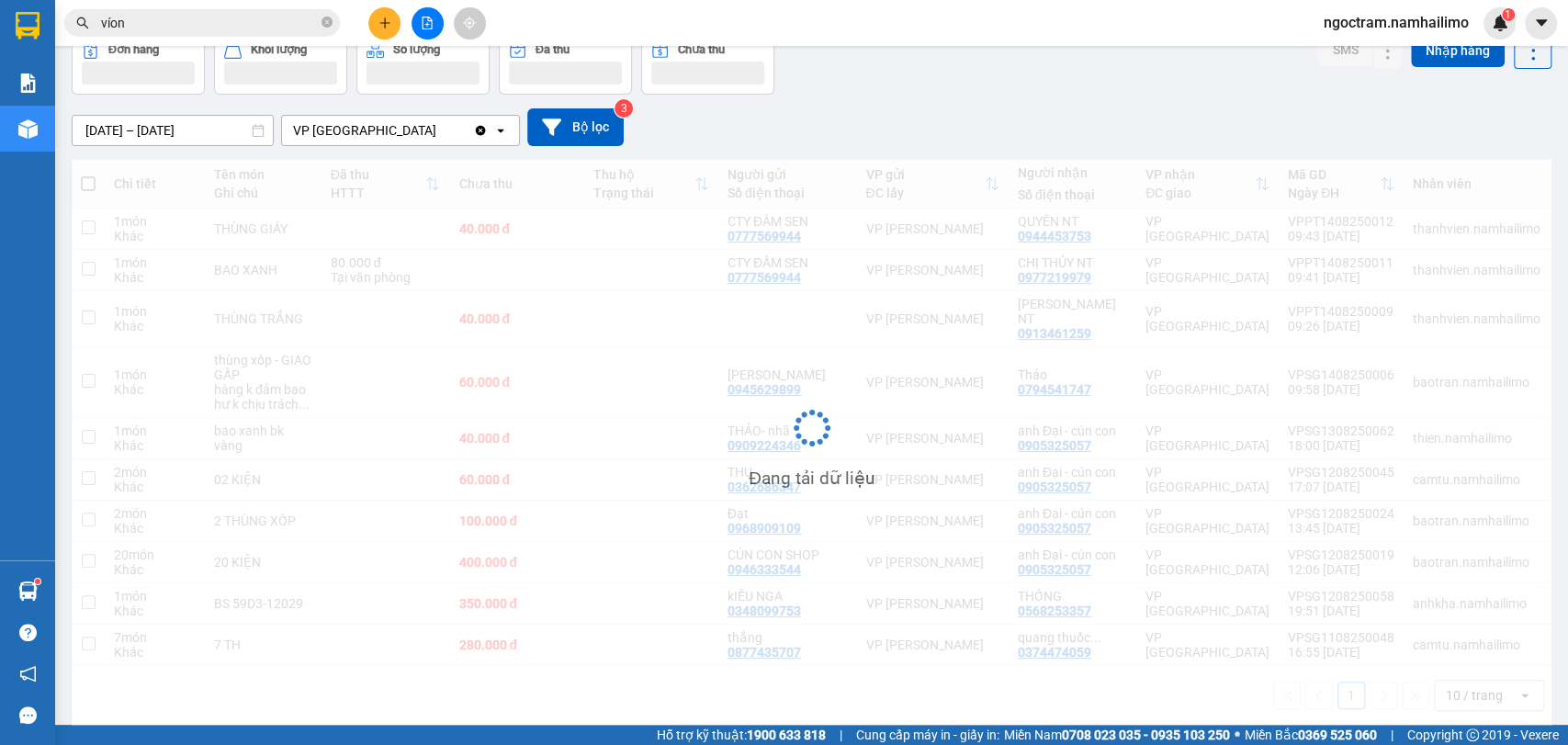
scroll to position [99, 0]
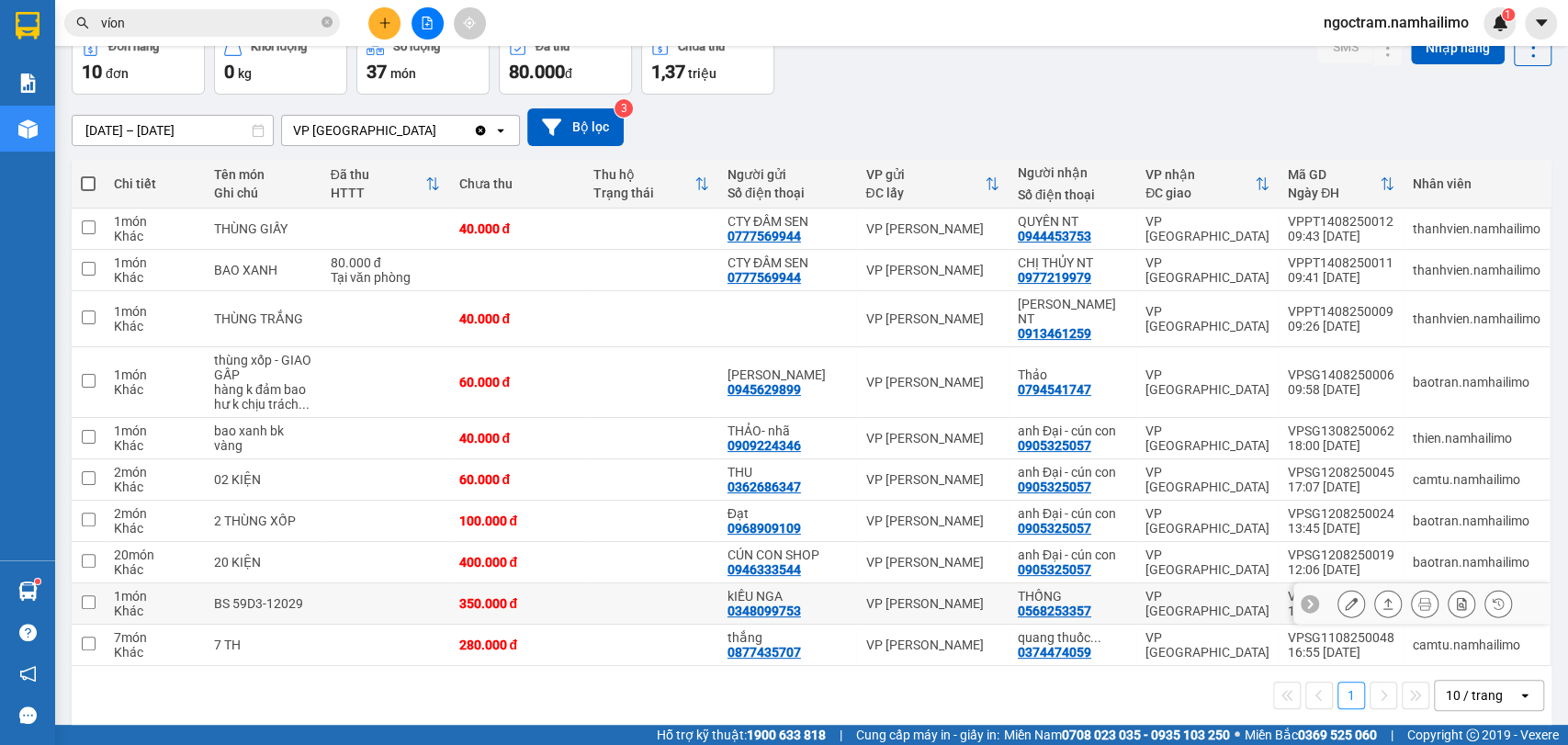
click at [1338, 596] on button at bounding box center [1351, 603] width 26 height 32
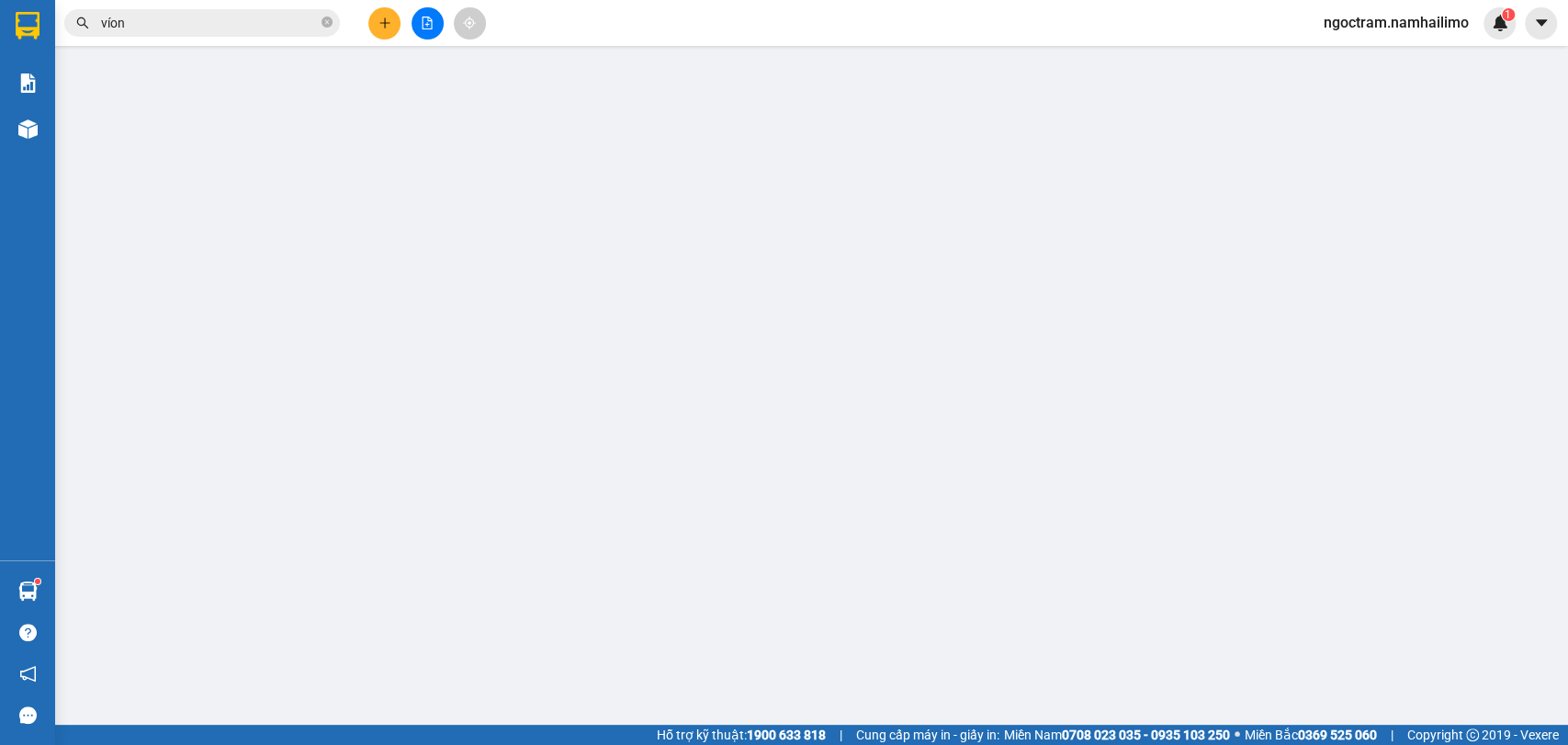
type input "0348099753"
type input "kIỀU NGA"
type input "0568253357"
type input "THỐNG"
type input "350.000"
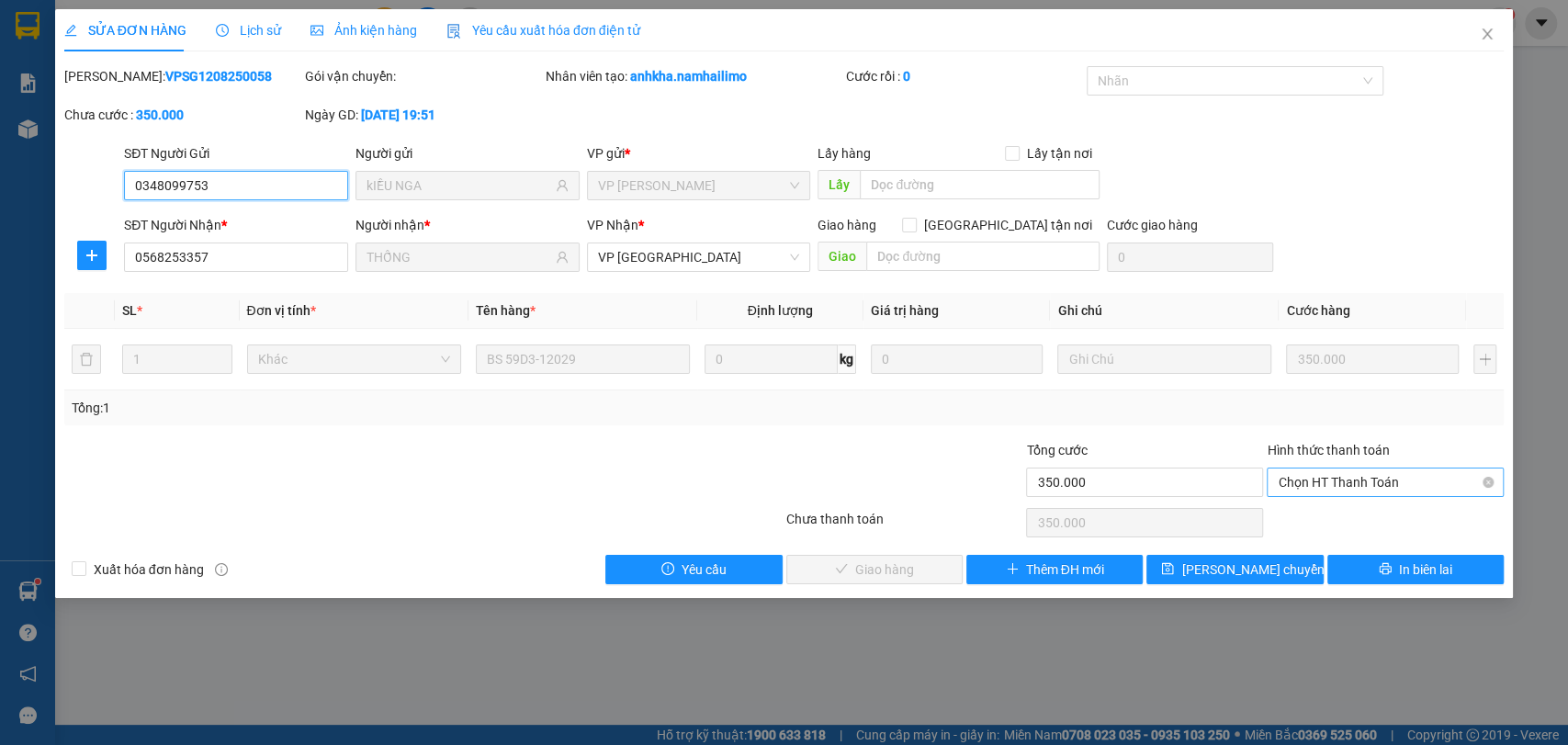
click at [1372, 470] on span "Chọn HT Thanh Toán" at bounding box center [1386, 482] width 215 height 27
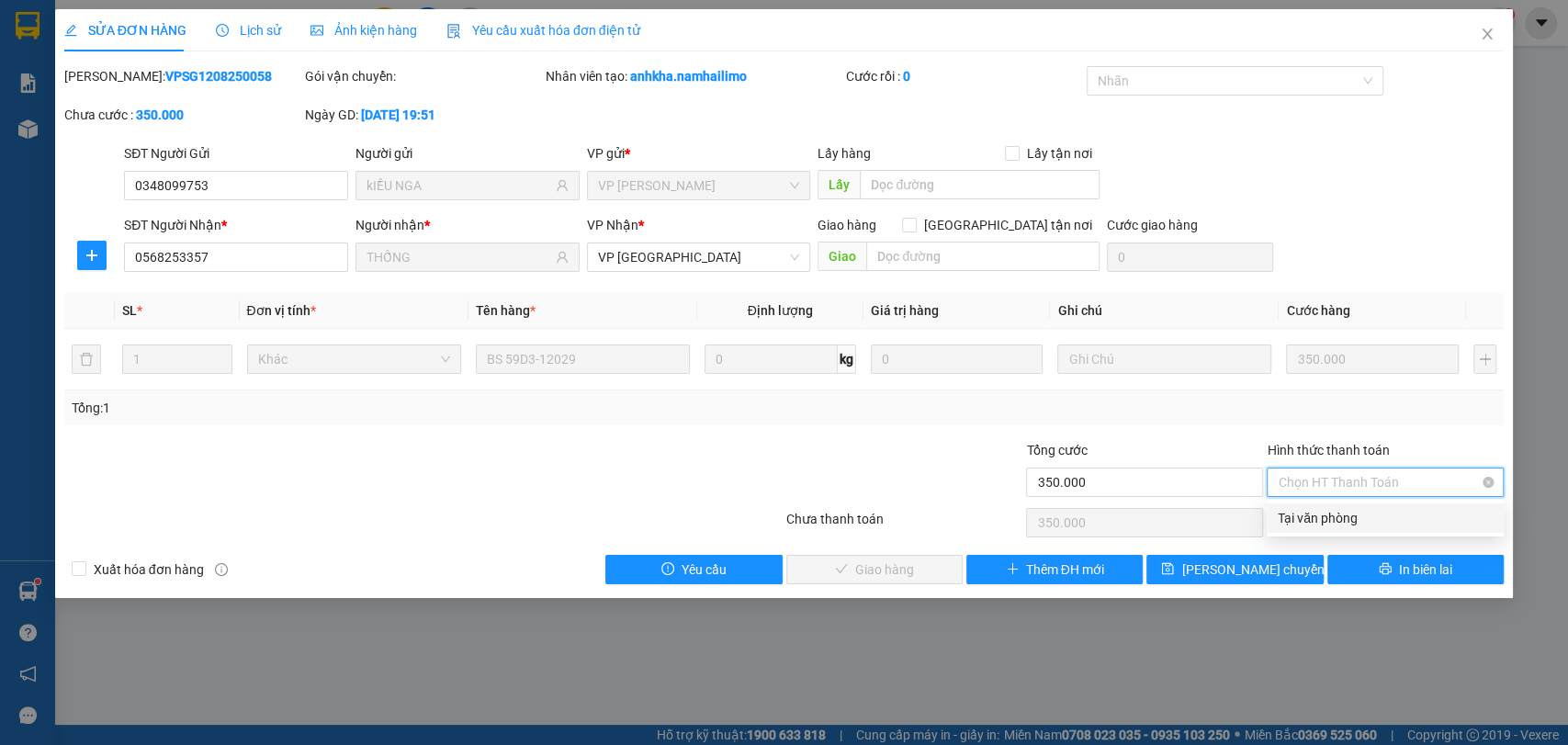
click at [1372, 478] on span "Chọn HT Thanh Toán" at bounding box center [1386, 482] width 215 height 27
click at [1370, 516] on div "Tại văn phòng" at bounding box center [1386, 517] width 215 height 20
type input "0"
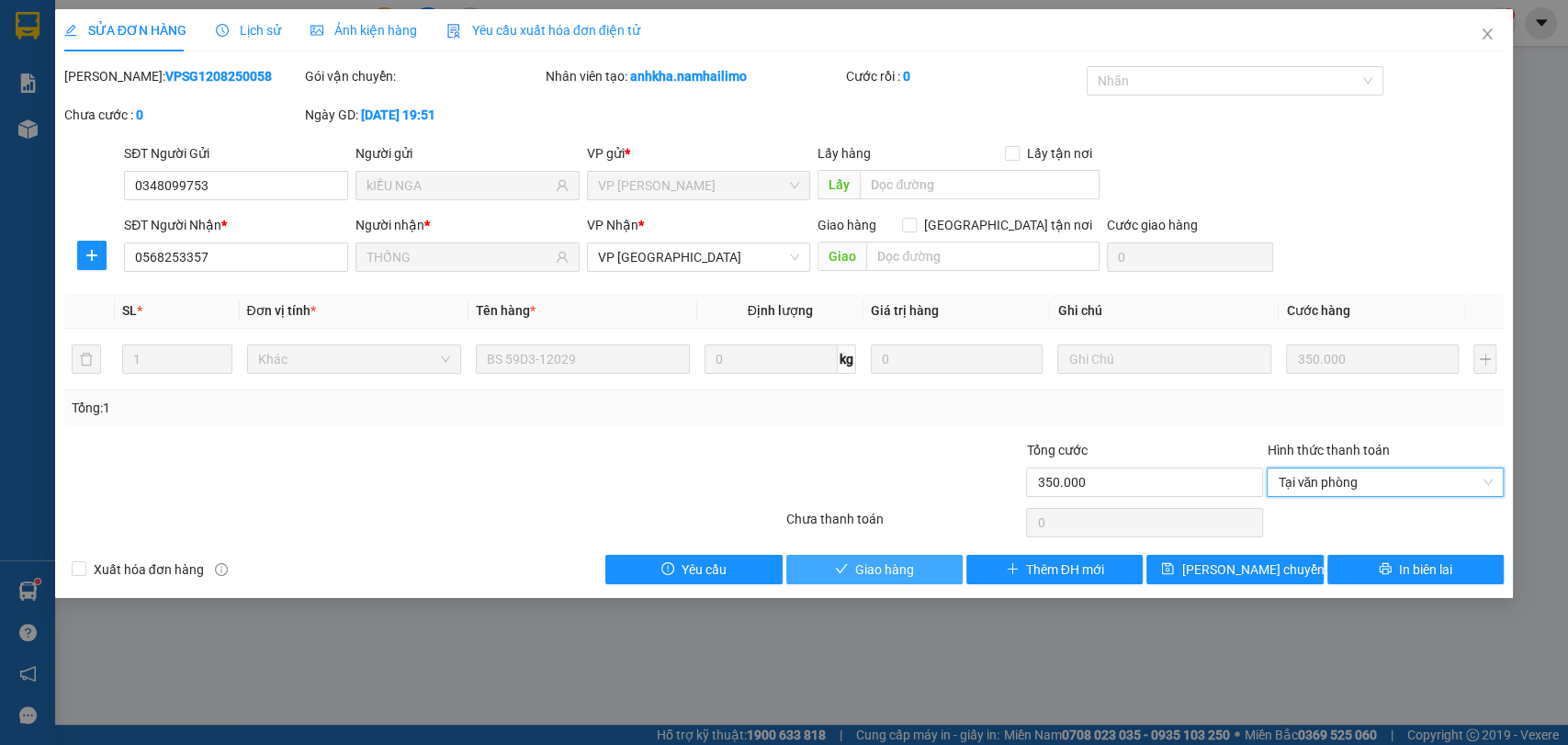
click at [916, 567] on button "Giao hàng" at bounding box center [875, 568] width 177 height 29
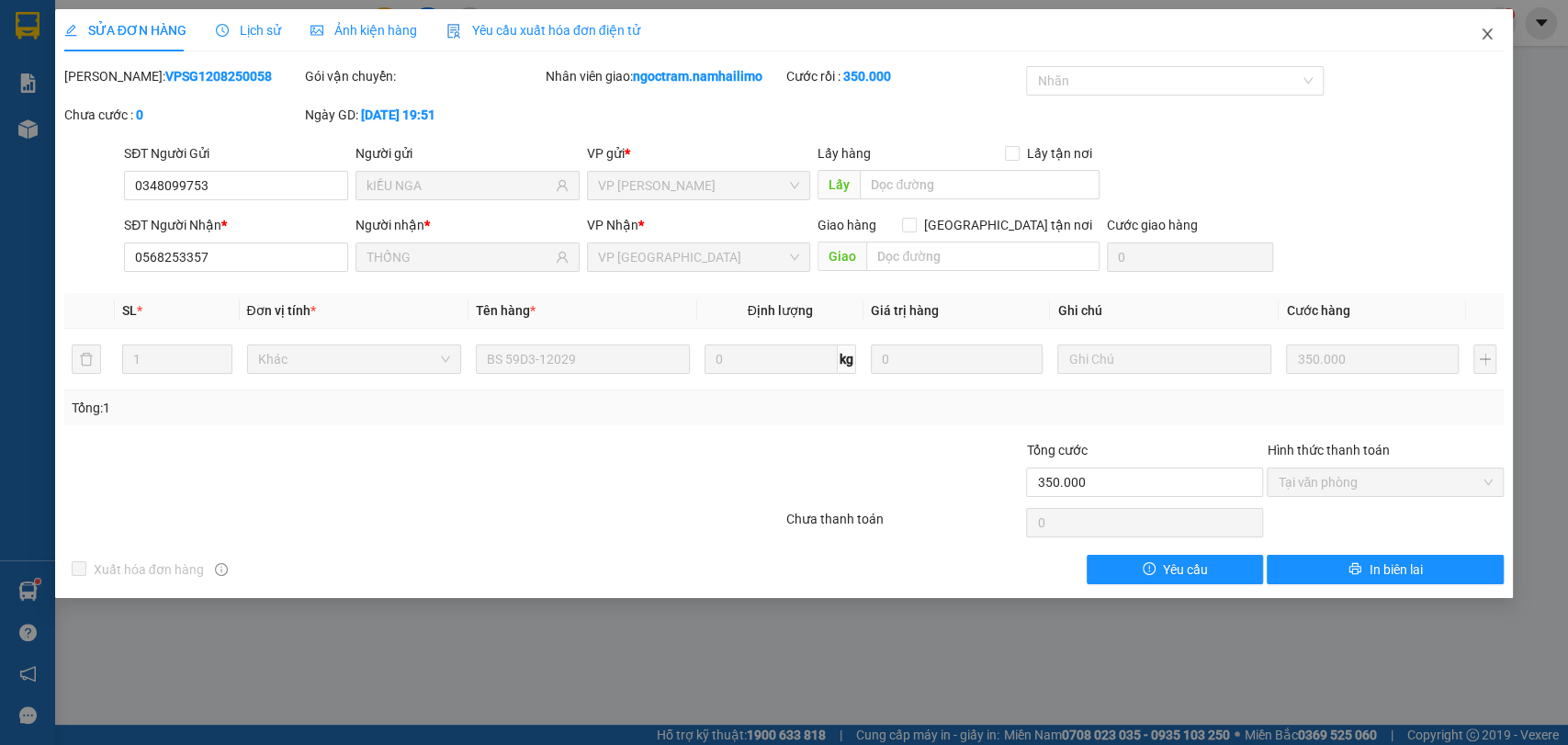
click at [1492, 32] on icon "close" at bounding box center [1488, 34] width 15 height 15
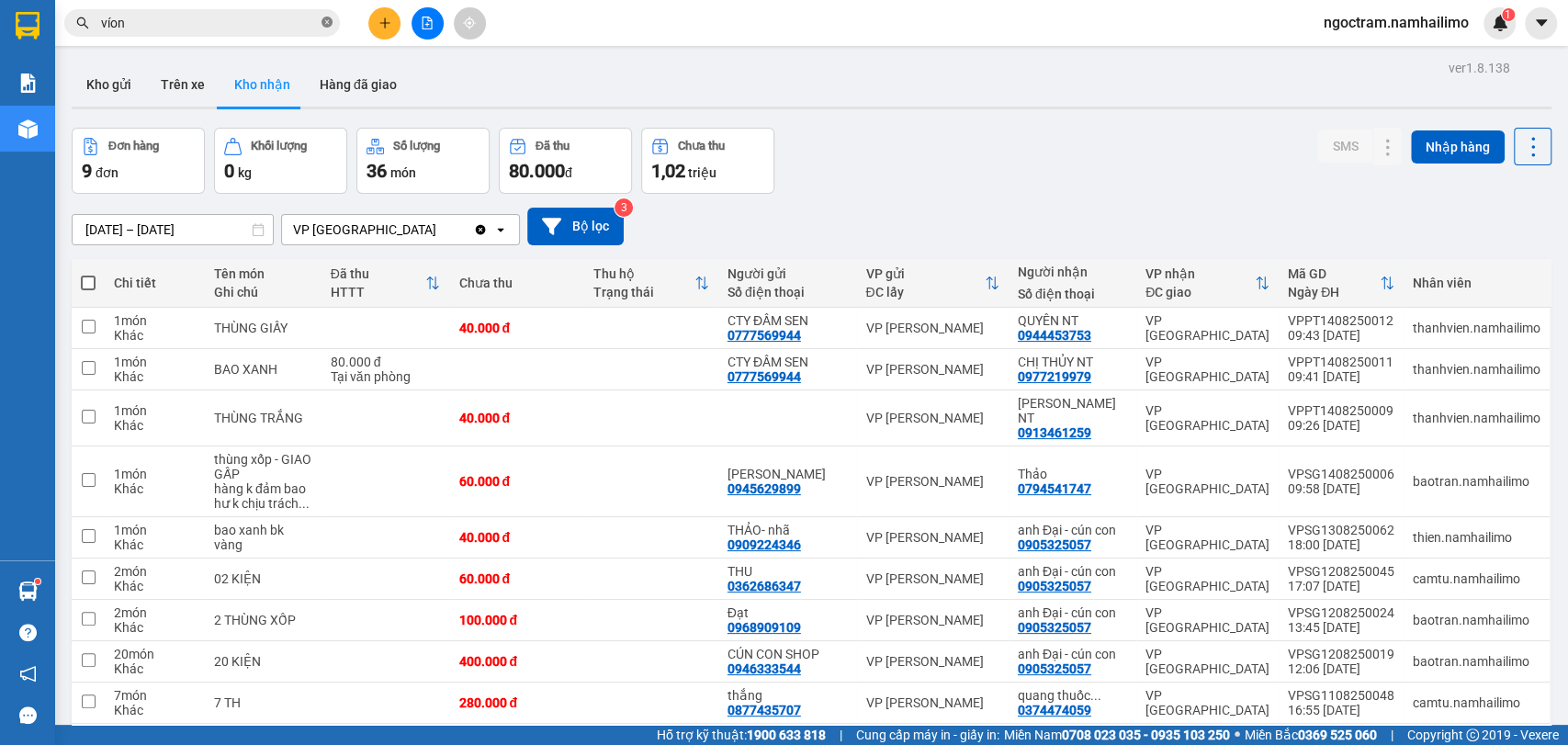
click at [324, 24] on icon "close-circle" at bounding box center [327, 23] width 11 height 11
click at [184, 27] on input "text" at bounding box center [210, 23] width 217 height 20
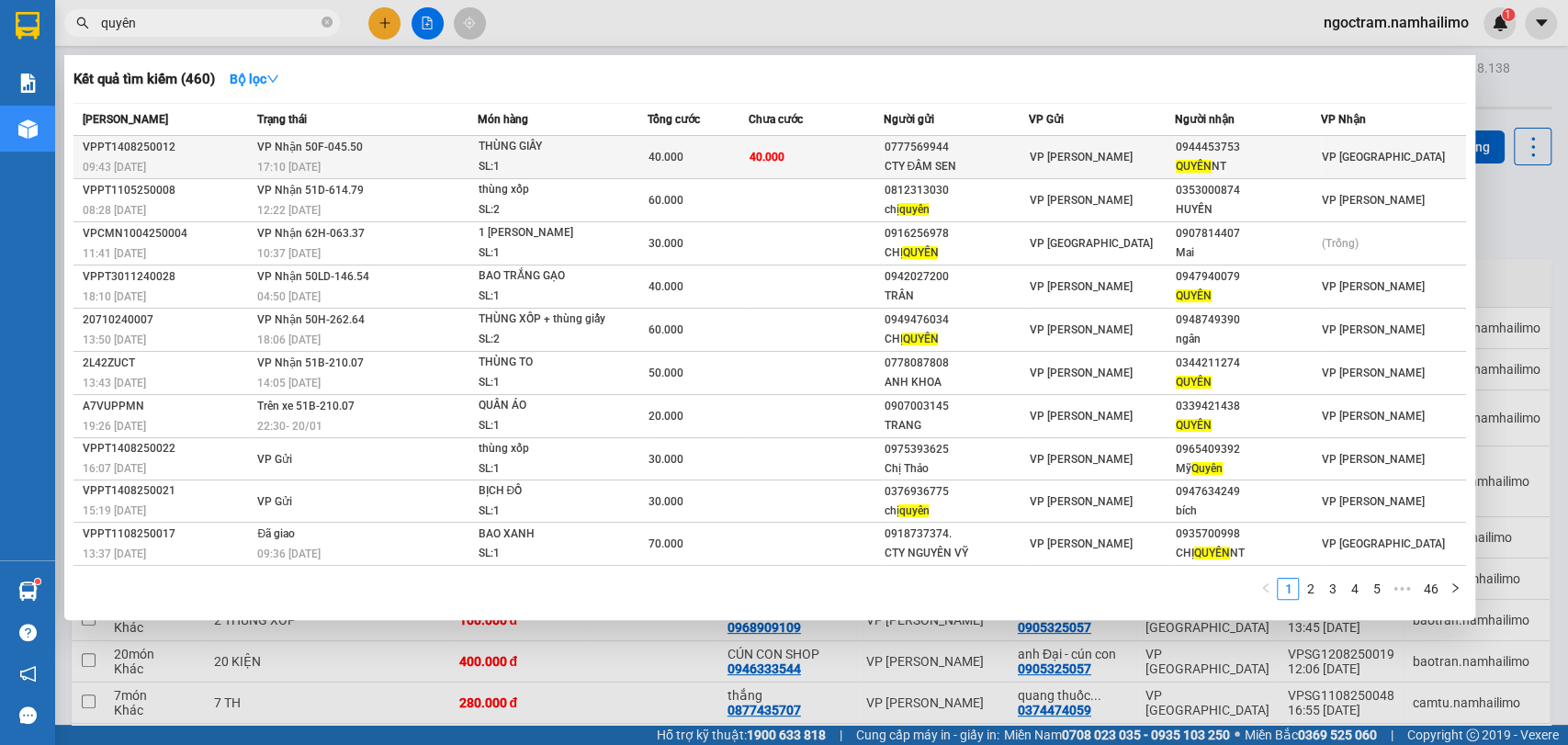
type input "quyên"
click at [721, 138] on td "40.000" at bounding box center [698, 158] width 101 height 43
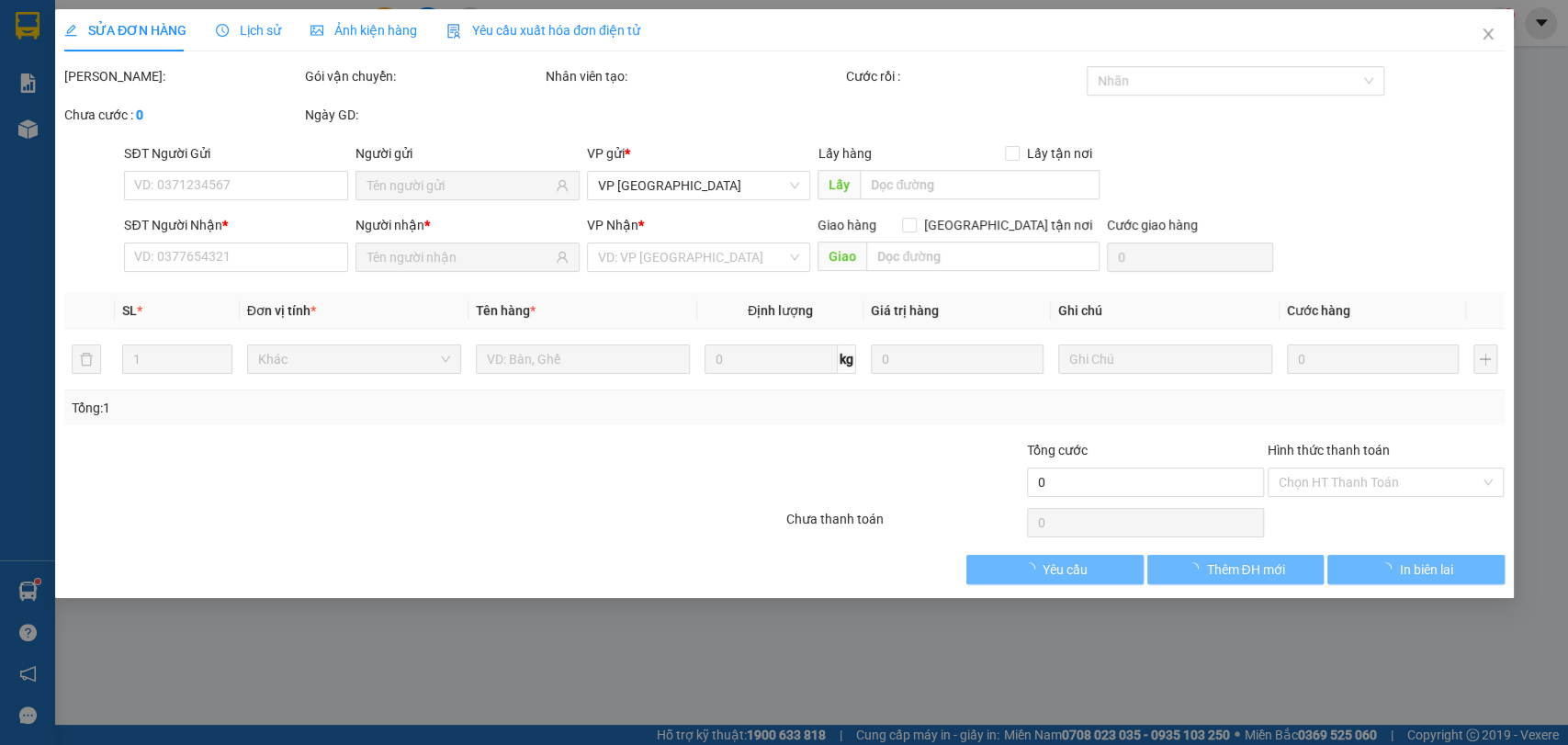
type input "0777569944"
type input "CTY ĐẦM SEN"
type input "0944453753"
type input "QUYÊN NT"
type input "40.000"
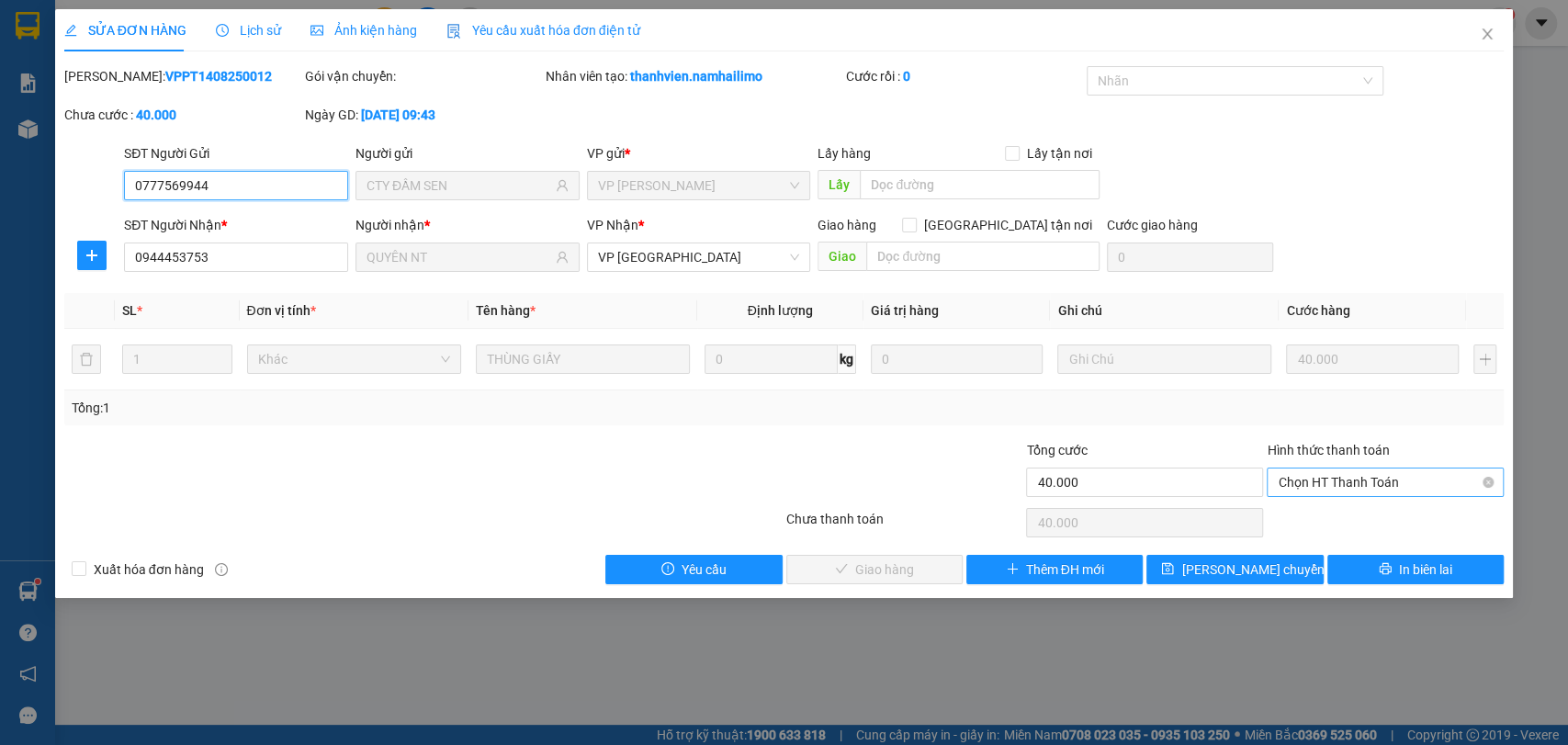
click at [1466, 486] on span "Chọn HT Thanh Toán" at bounding box center [1386, 482] width 215 height 27
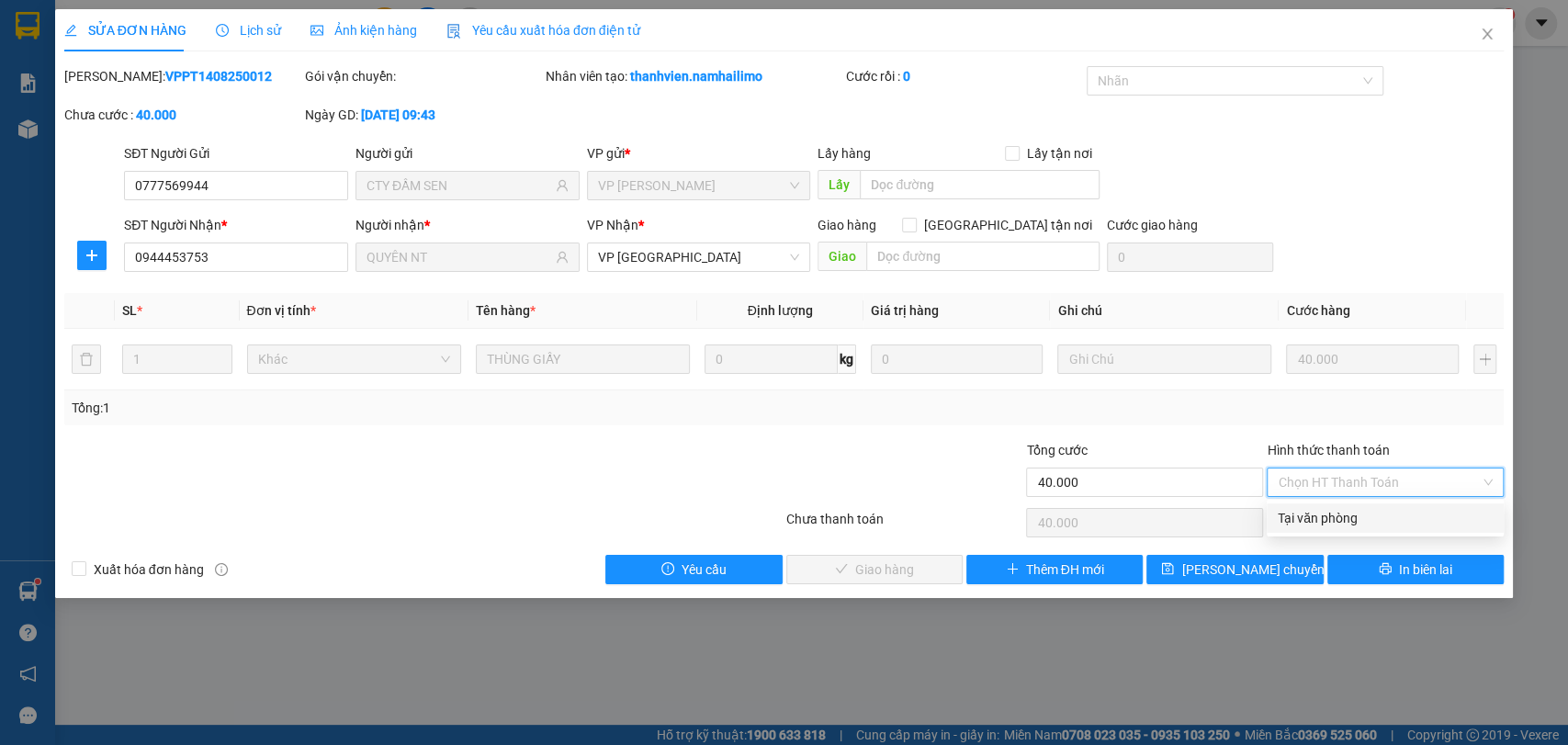
click at [1404, 527] on div "Tại văn phòng" at bounding box center [1386, 517] width 215 height 20
type input "0"
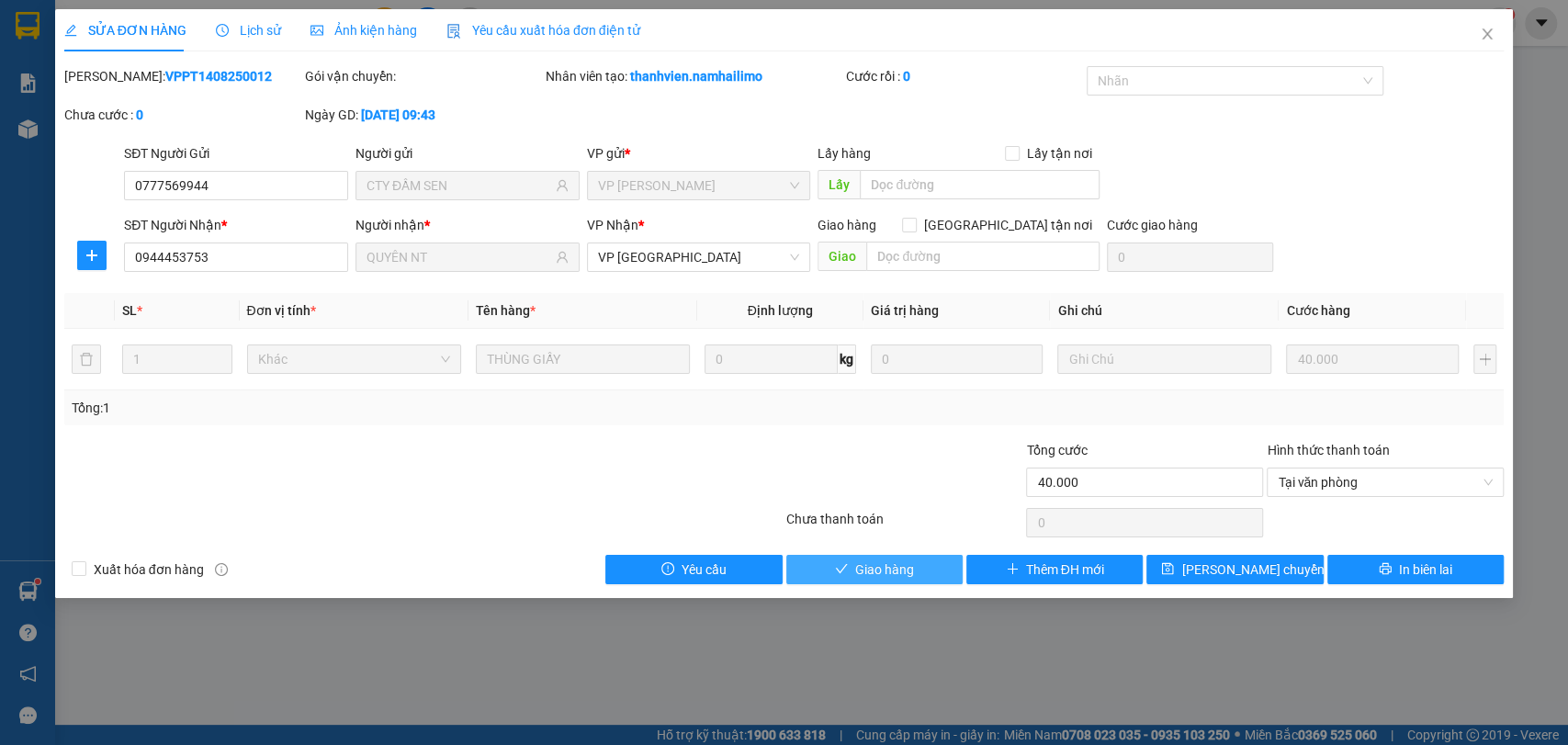
click at [894, 579] on button "Giao hàng" at bounding box center [875, 568] width 177 height 29
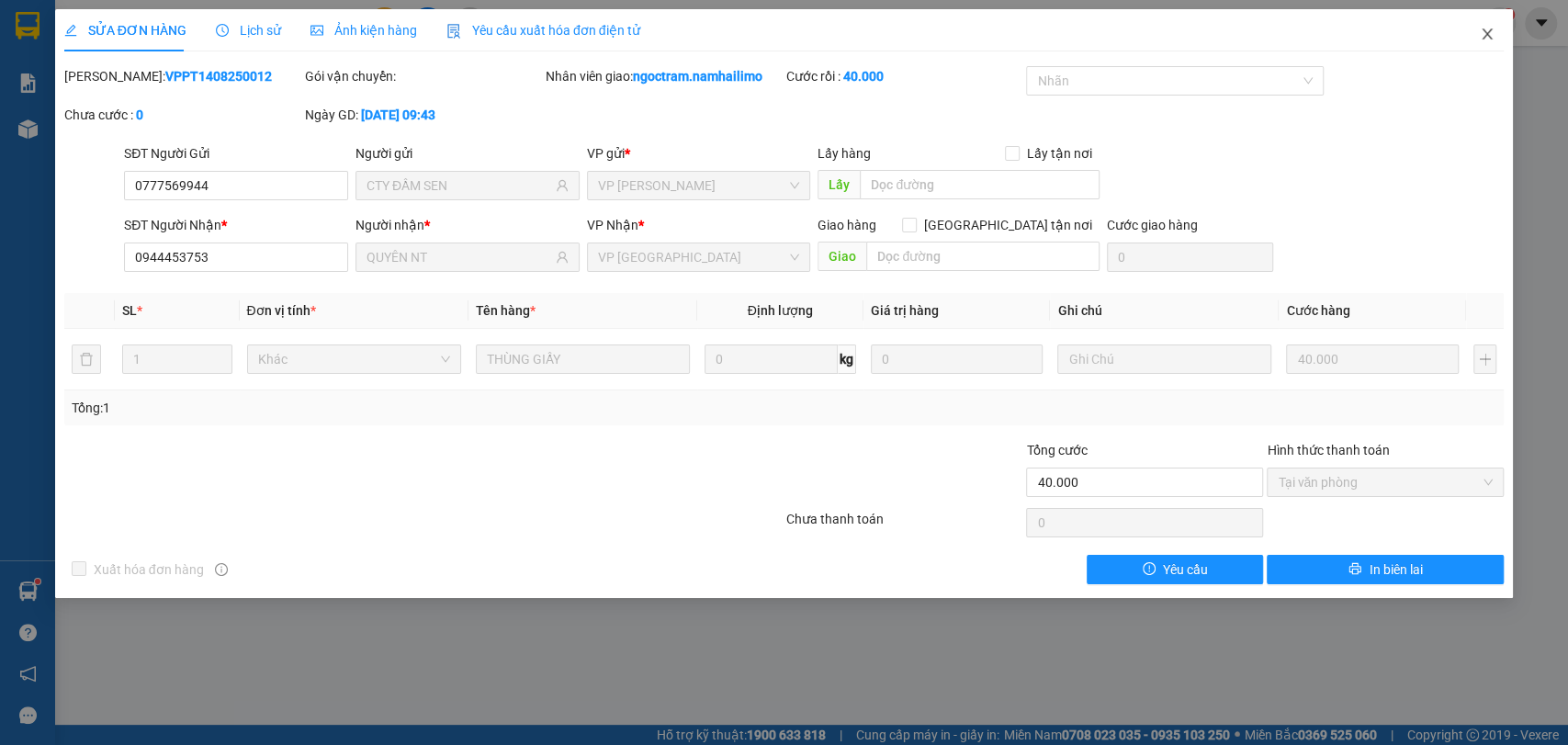
click at [1487, 33] on icon "close" at bounding box center [1488, 34] width 10 height 11
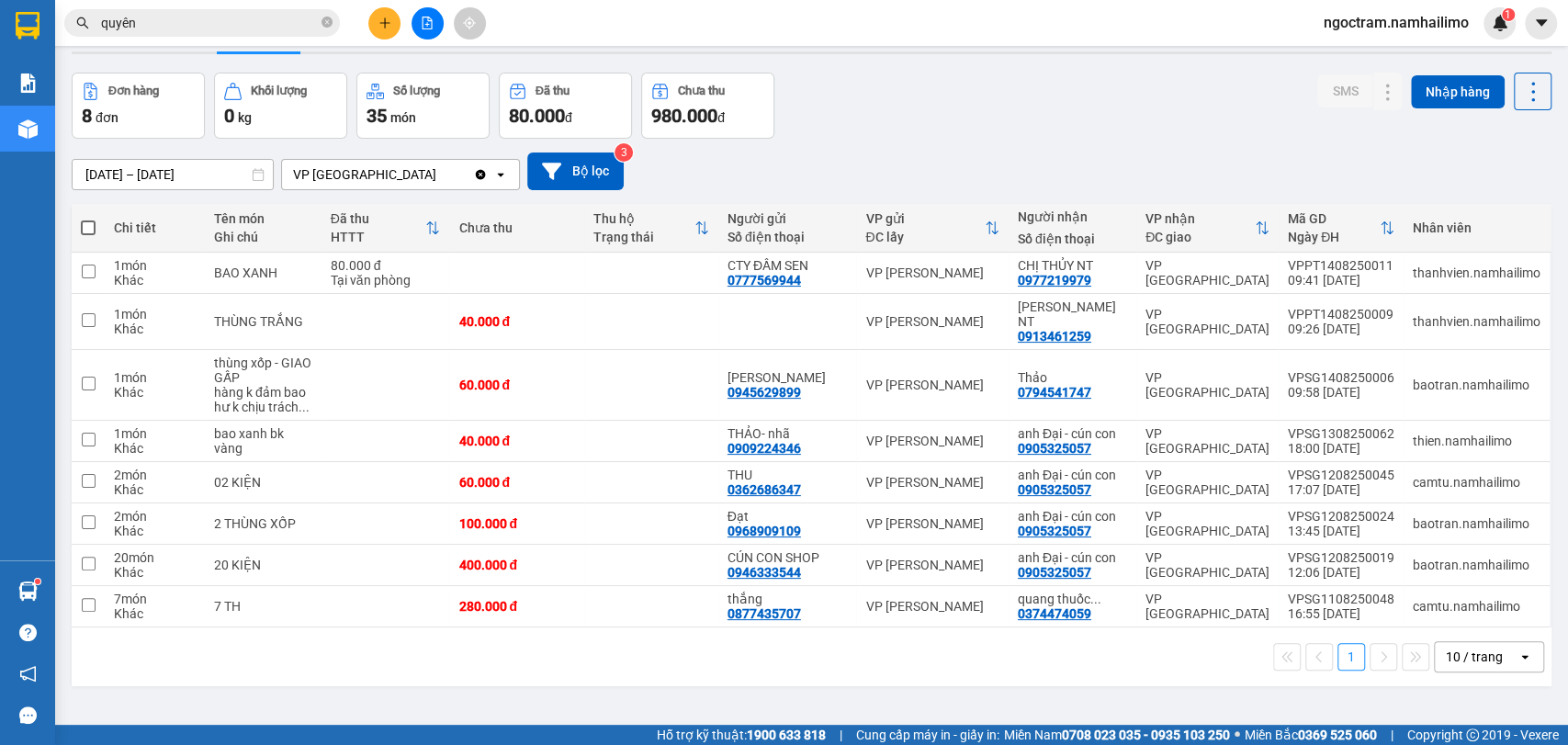
scroll to position [84, 0]
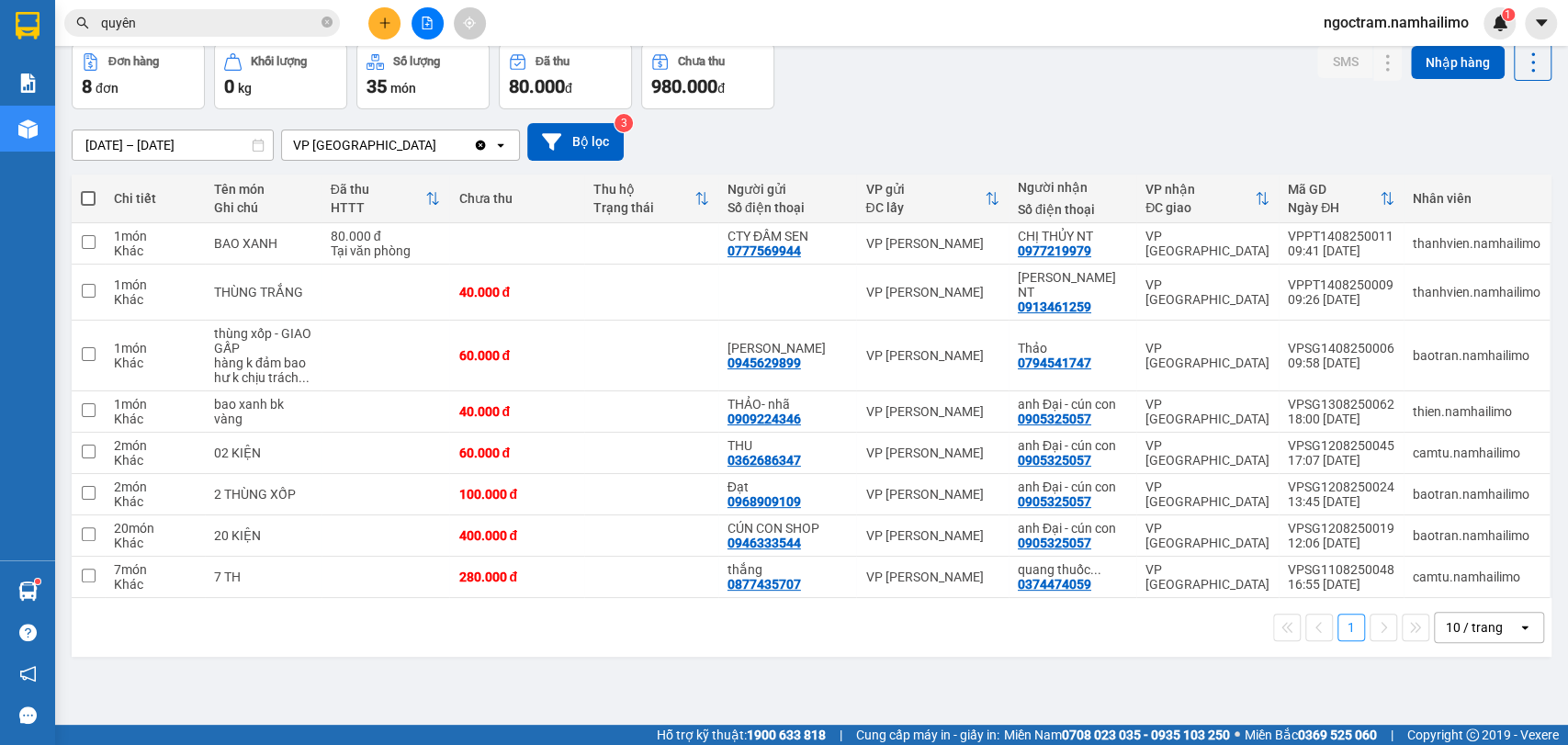
click at [395, 612] on div "1 10 / trang open" at bounding box center [811, 627] width 1465 height 31
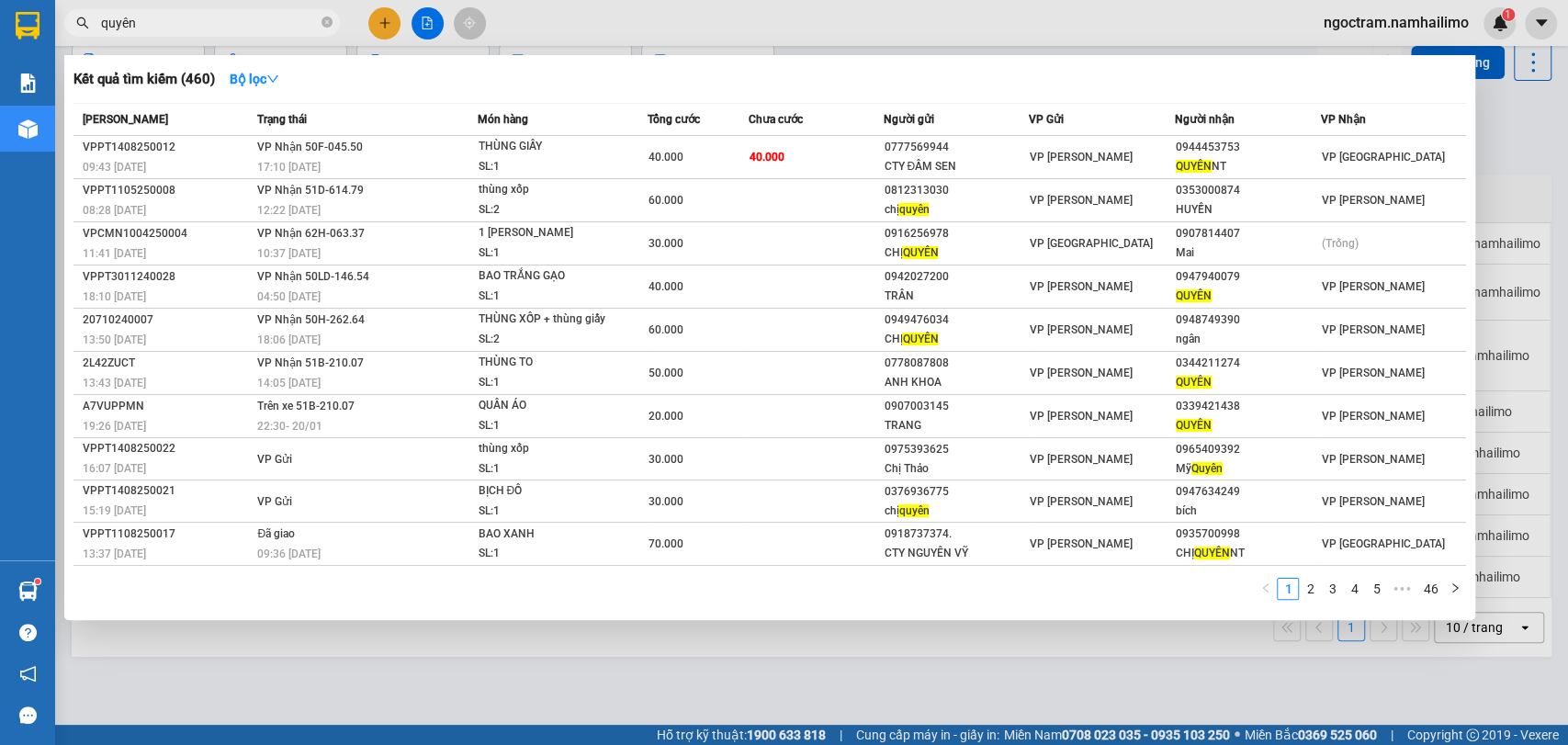
click at [241, 17] on input "quyên" at bounding box center [210, 23] width 217 height 20
